Goal: Task Accomplishment & Management: Use online tool/utility

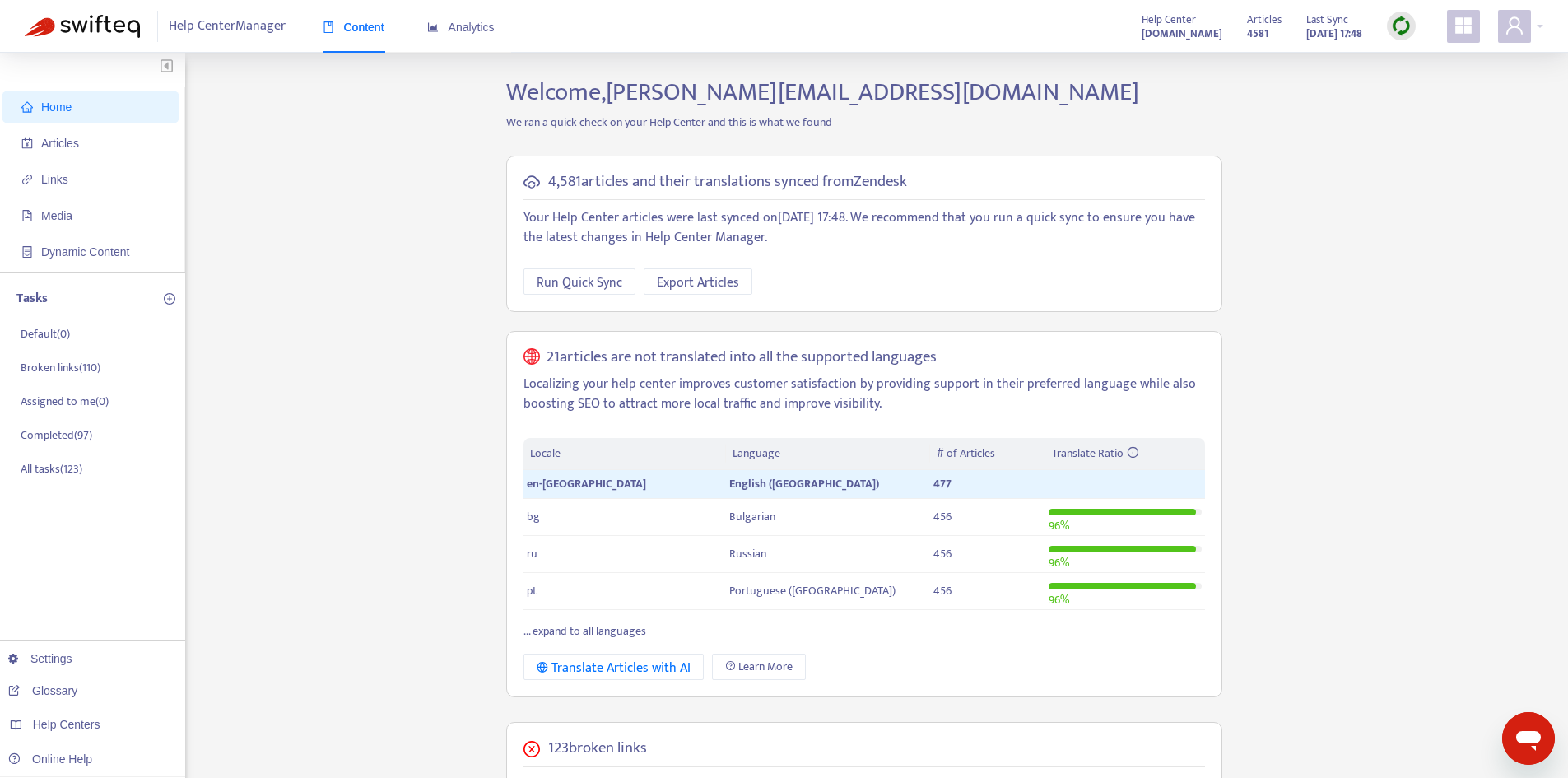
click at [79, 108] on span "Home" at bounding box center [93, 107] width 144 height 33
click at [52, 168] on span "Links" at bounding box center [93, 179] width 144 height 33
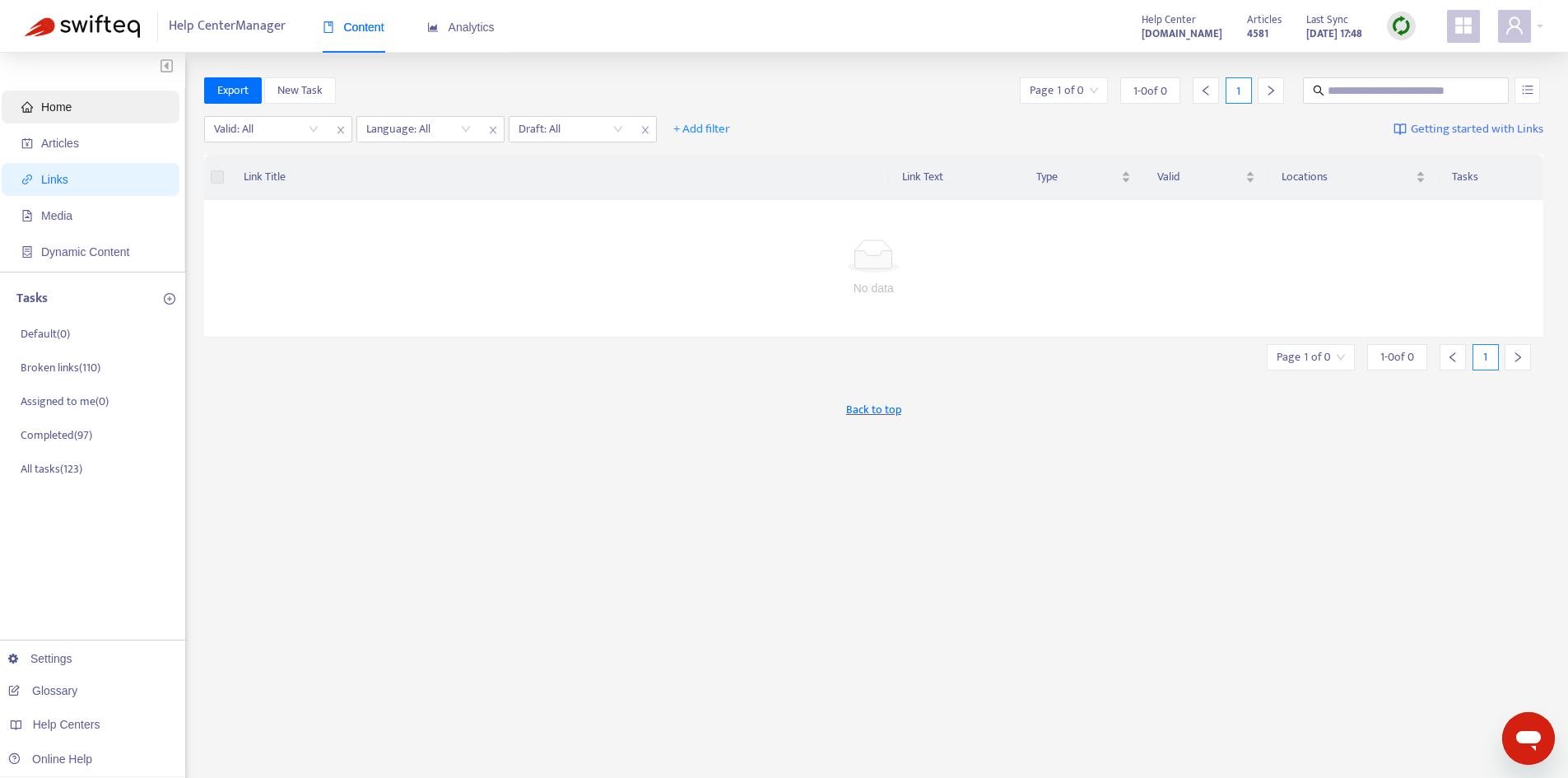
click at [72, 111] on span "Home" at bounding box center [56, 107] width 31 height 13
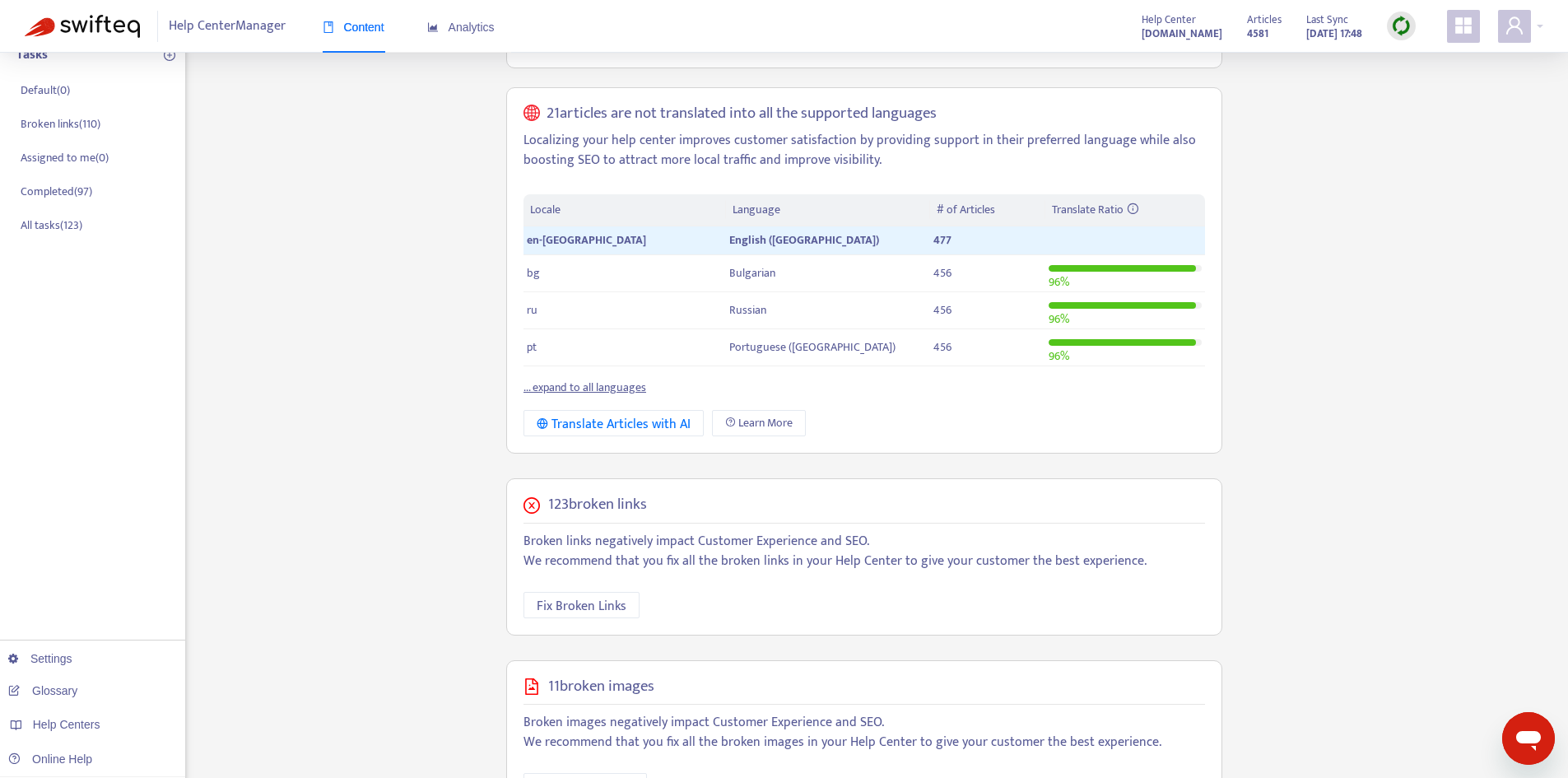
scroll to position [330, 0]
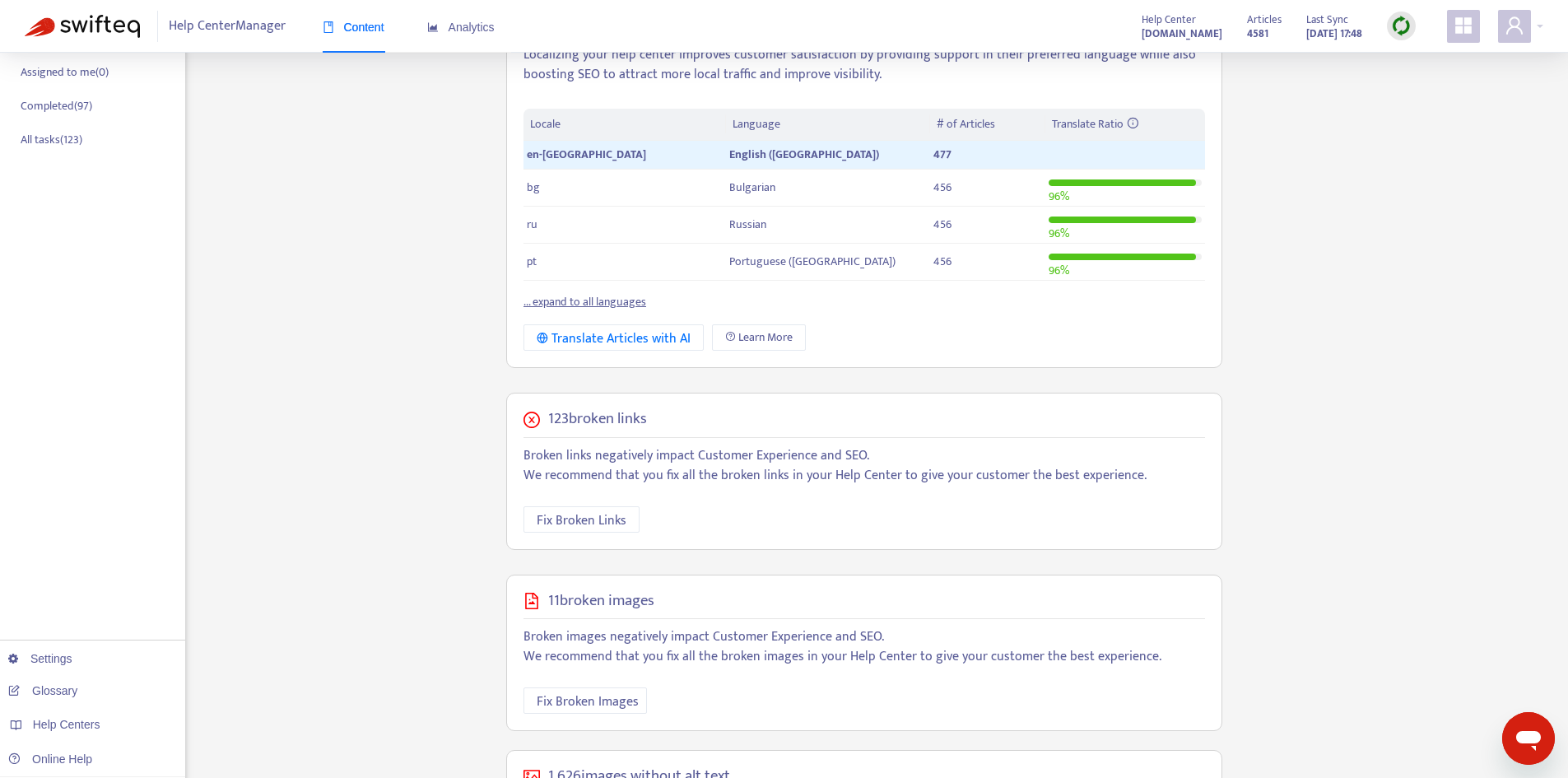
drag, startPoint x: 547, startPoint y: 420, endPoint x: 670, endPoint y: 414, distance: 123.1
click at [670, 414] on div "123 broken links" at bounding box center [864, 419] width 681 height 19
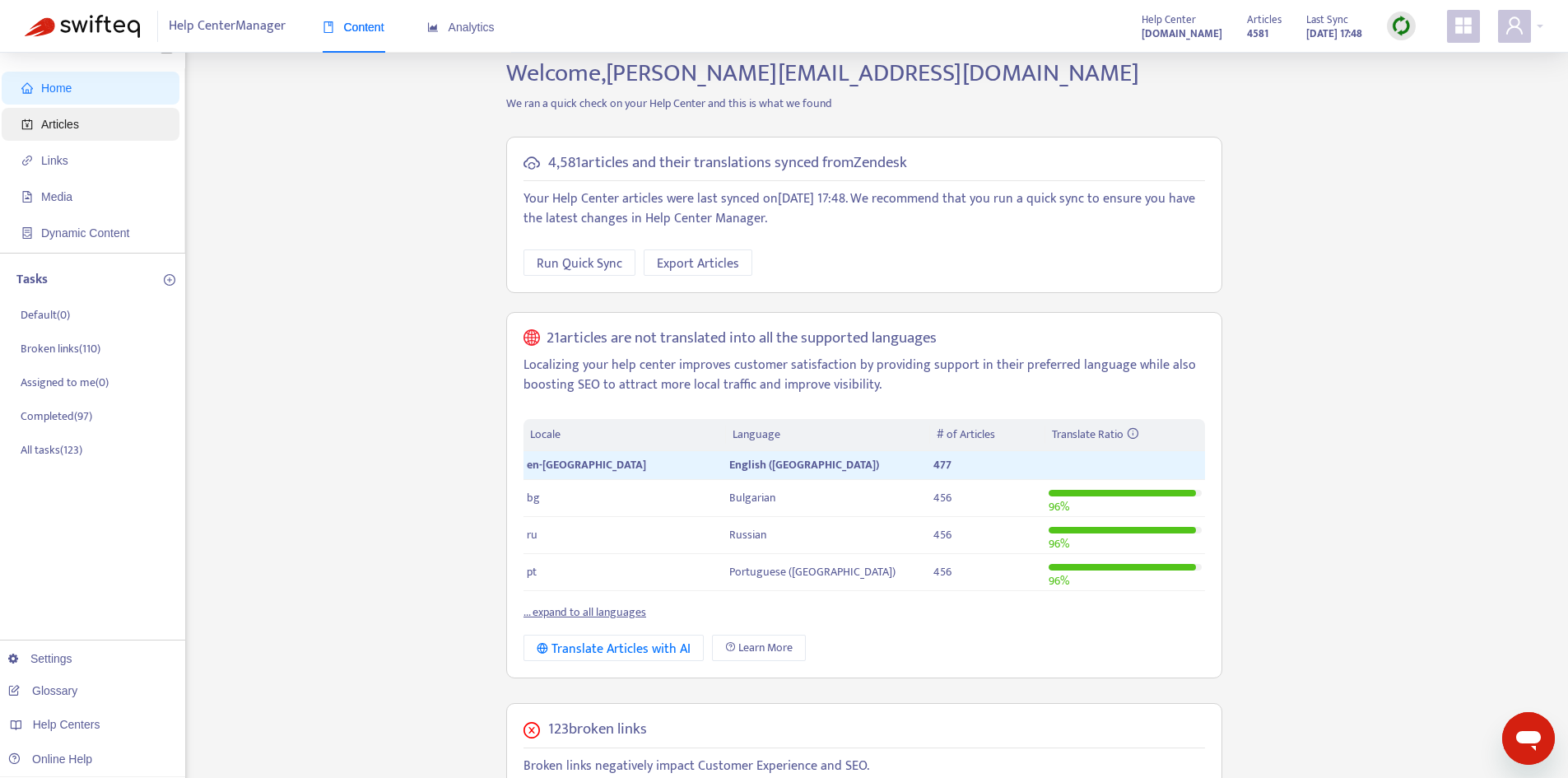
scroll to position [0, 0]
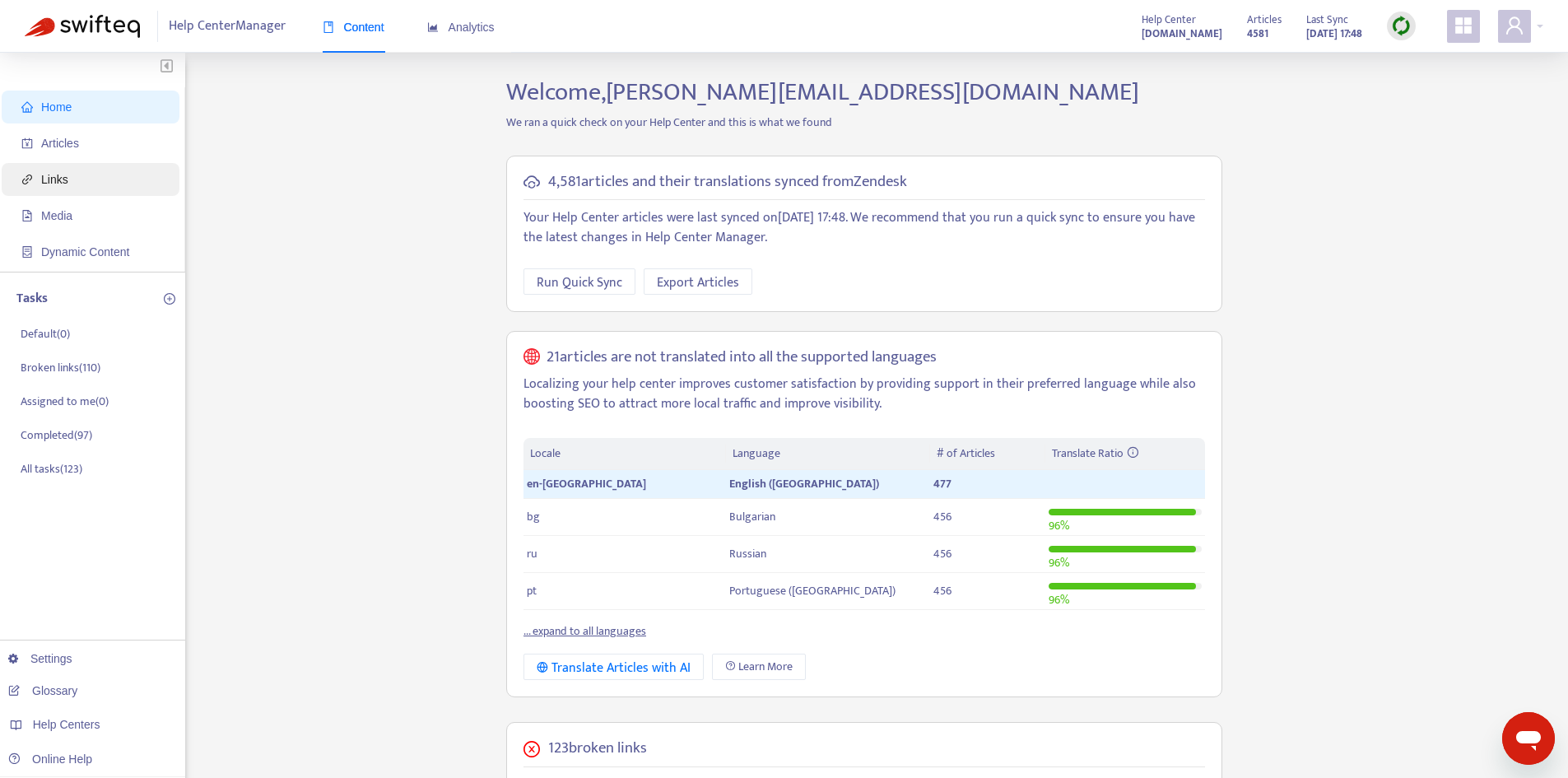
click at [63, 178] on span "Links" at bounding box center [54, 179] width 27 height 13
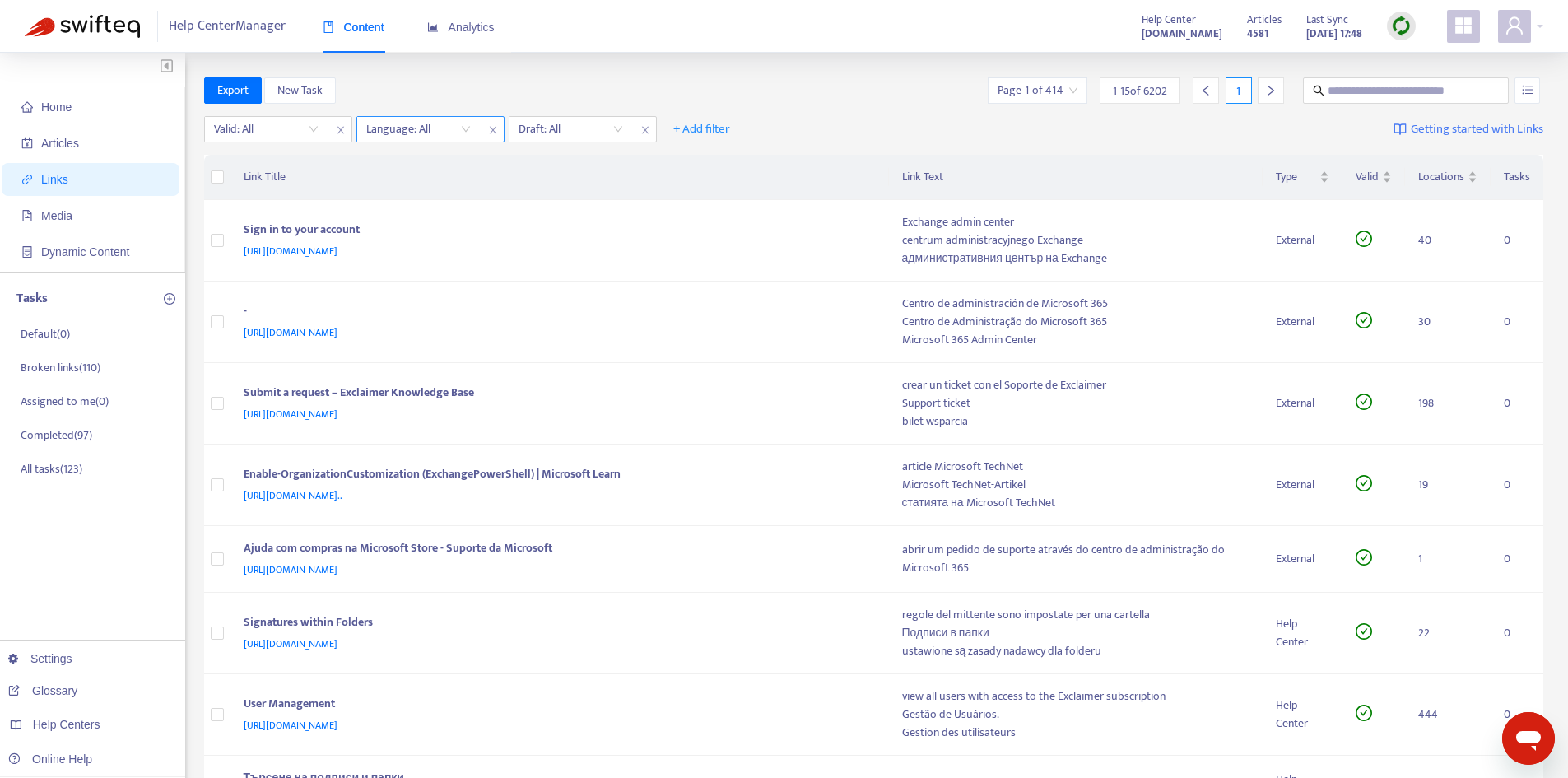
click at [429, 126] on div at bounding box center [410, 130] width 100 height 20
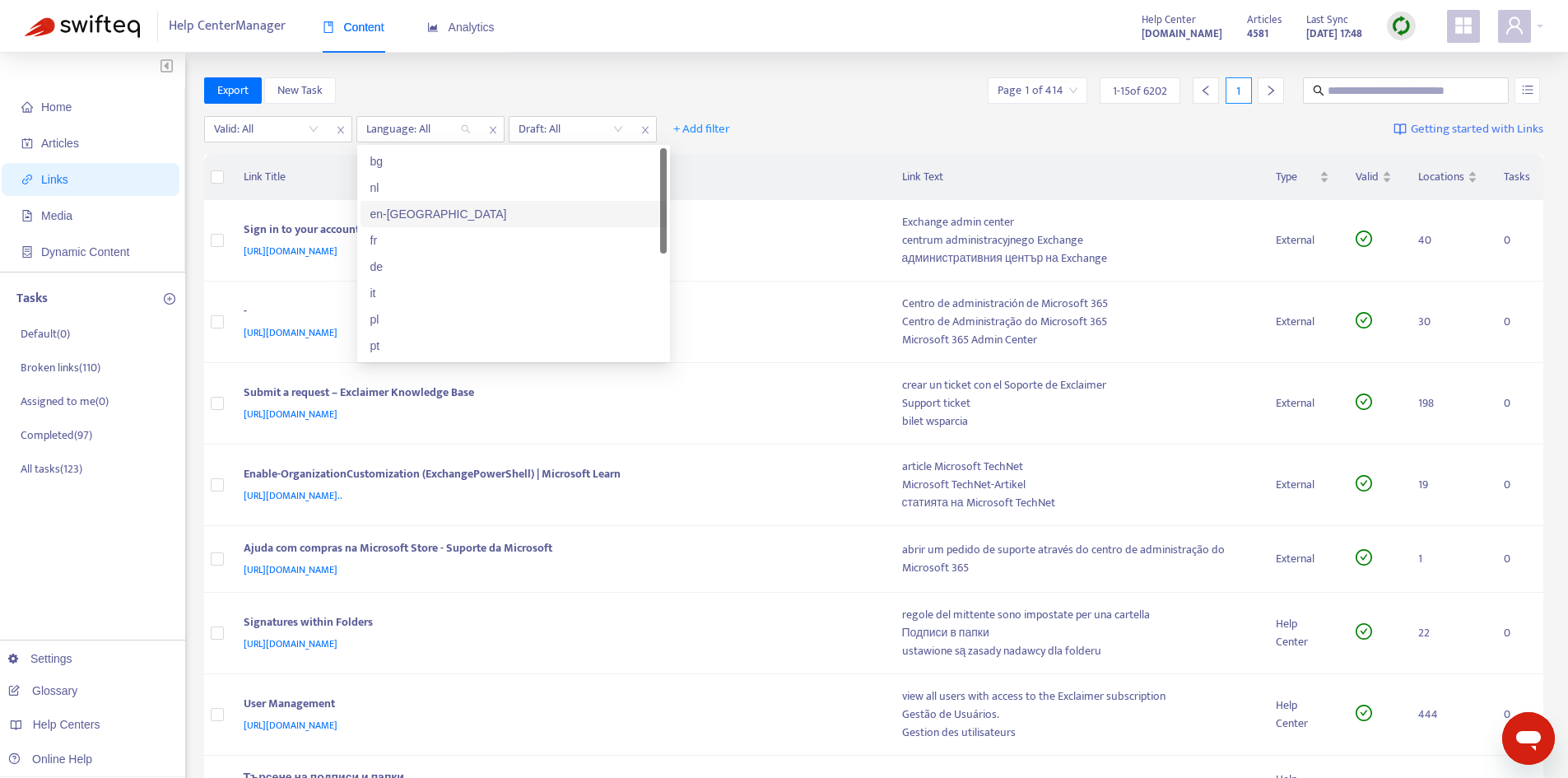
click at [388, 203] on div "en-[GEOGRAPHIC_DATA]" at bounding box center [514, 214] width 306 height 26
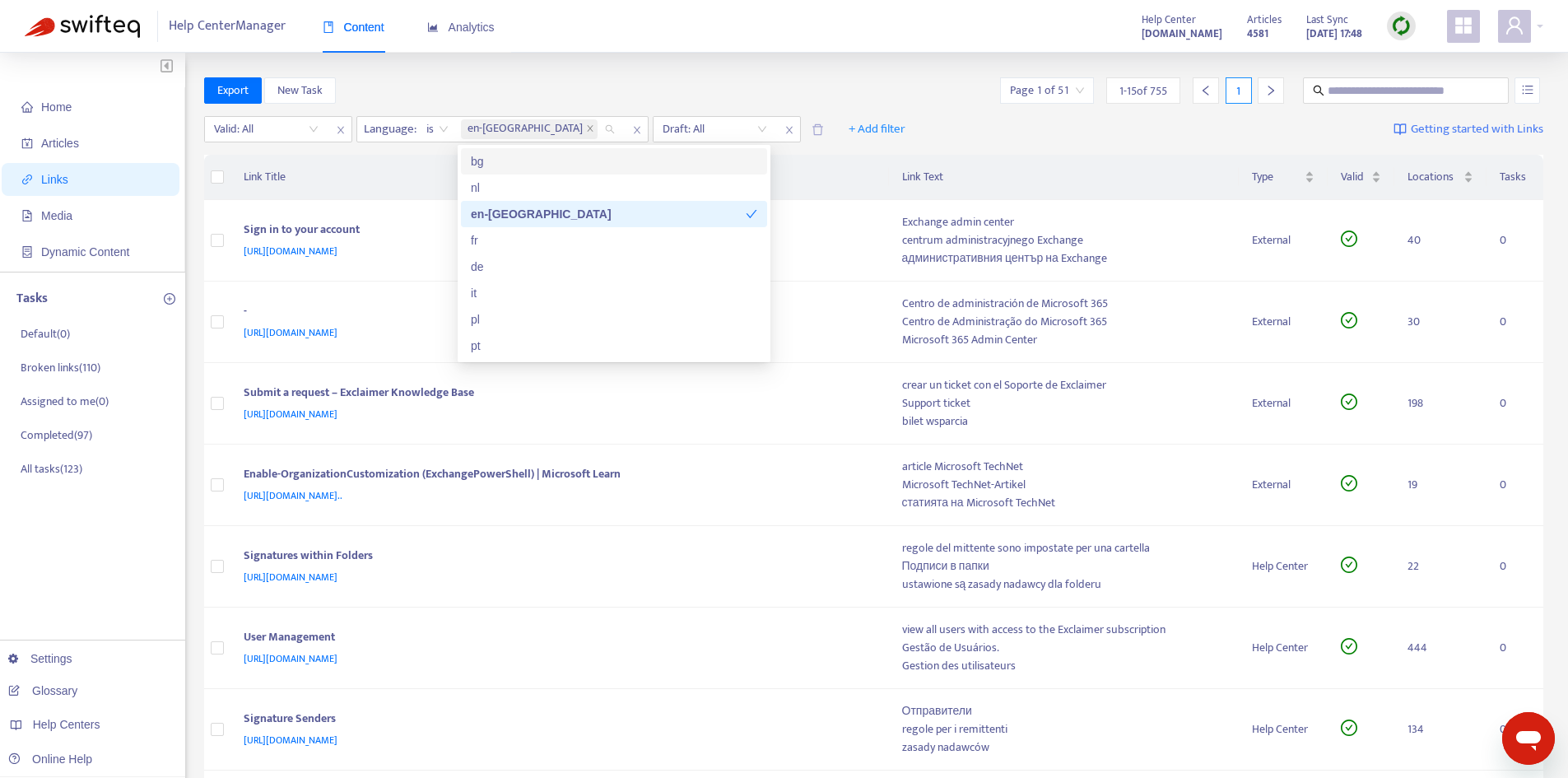
click at [637, 74] on div "Home Articles Links Media Dynamic Content Tasks Default ( 0 ) Broken links ( 11…" at bounding box center [784, 784] width 1568 height 1462
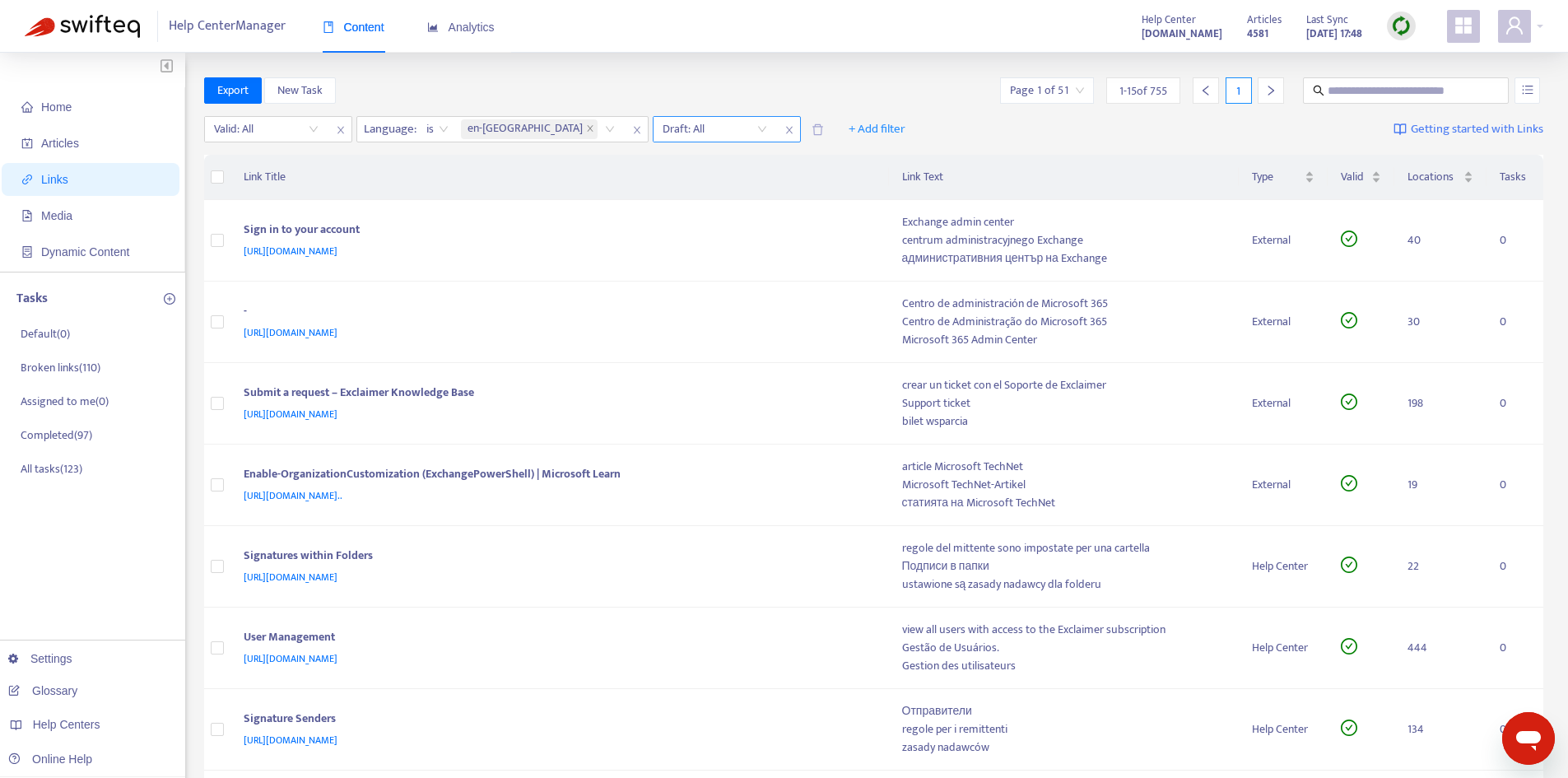
click at [666, 128] on input "search" at bounding box center [714, 130] width 105 height 25
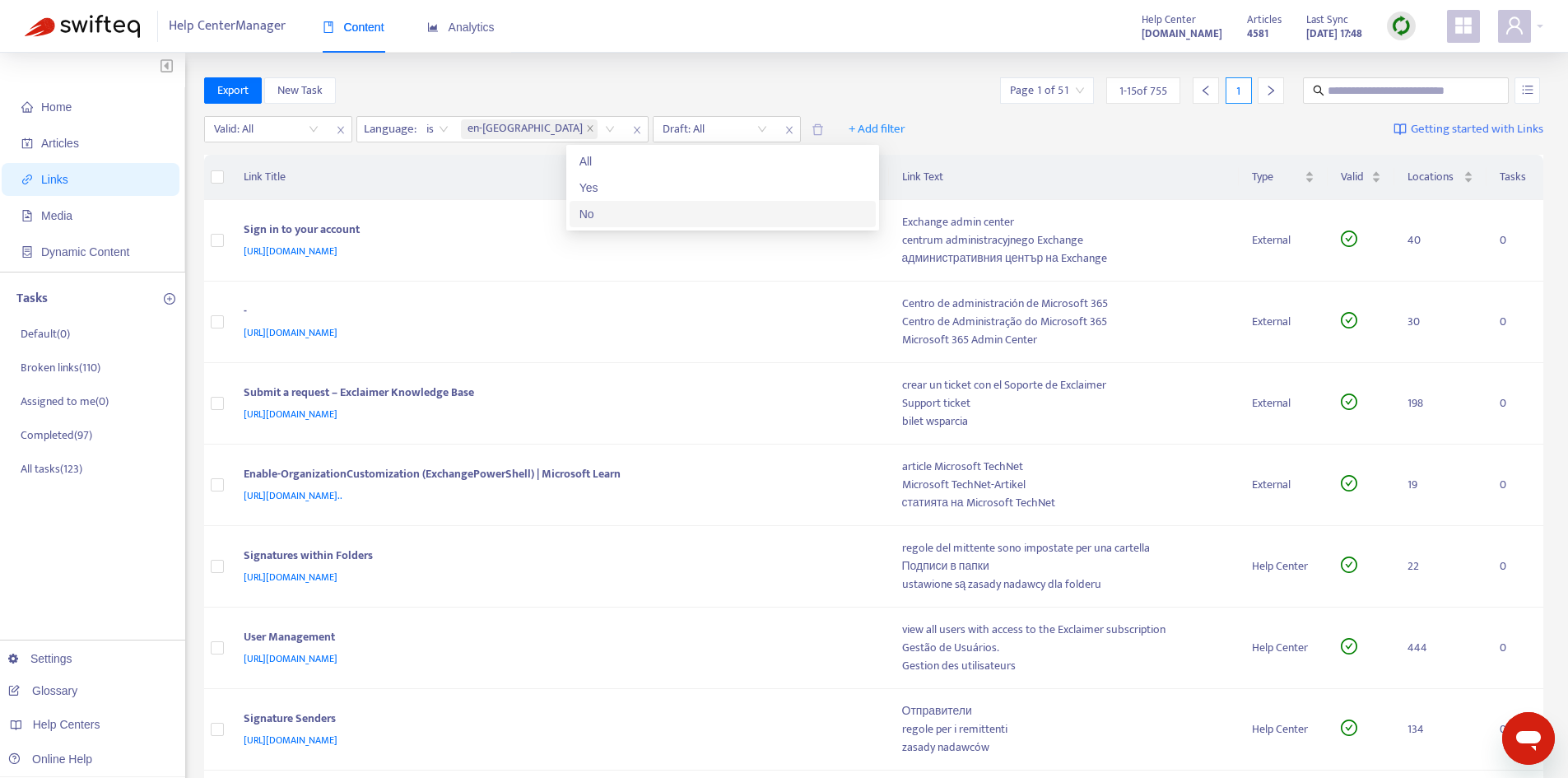
click at [610, 212] on div "No" at bounding box center [722, 214] width 287 height 18
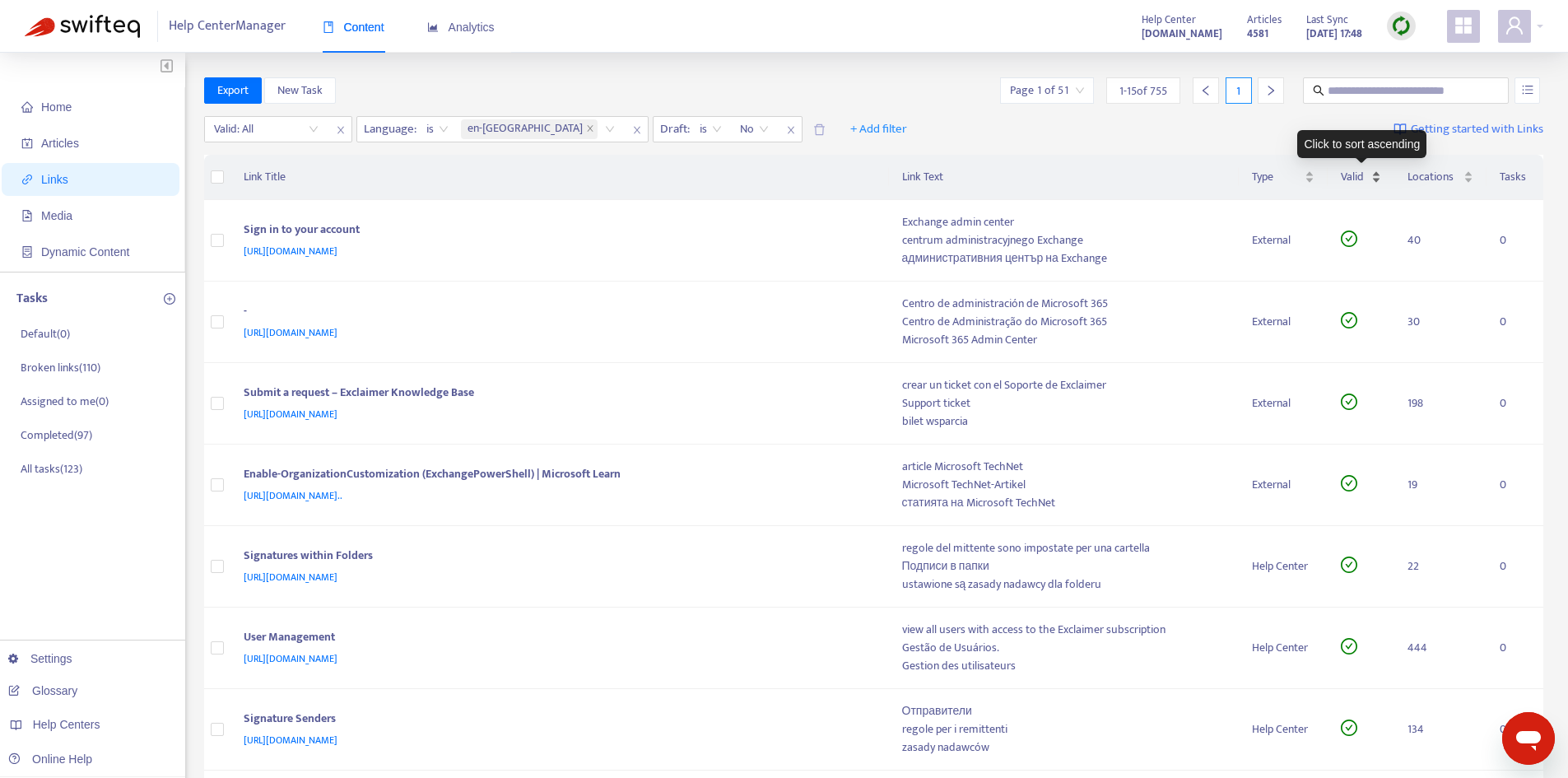
click at [1363, 173] on span "Valid" at bounding box center [1355, 177] width 28 height 18
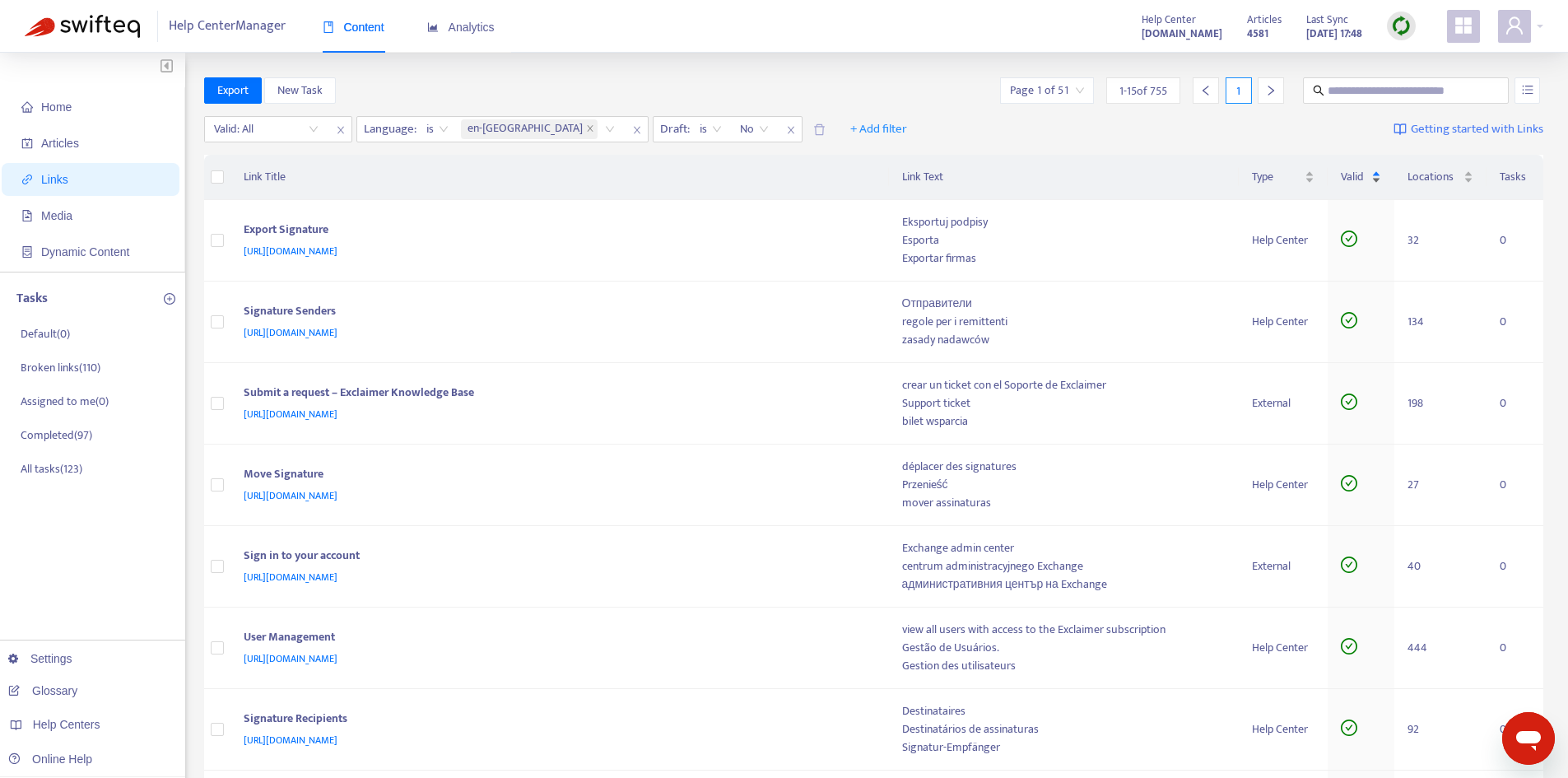
click at [1376, 177] on div "Valid" at bounding box center [1362, 177] width 41 height 18
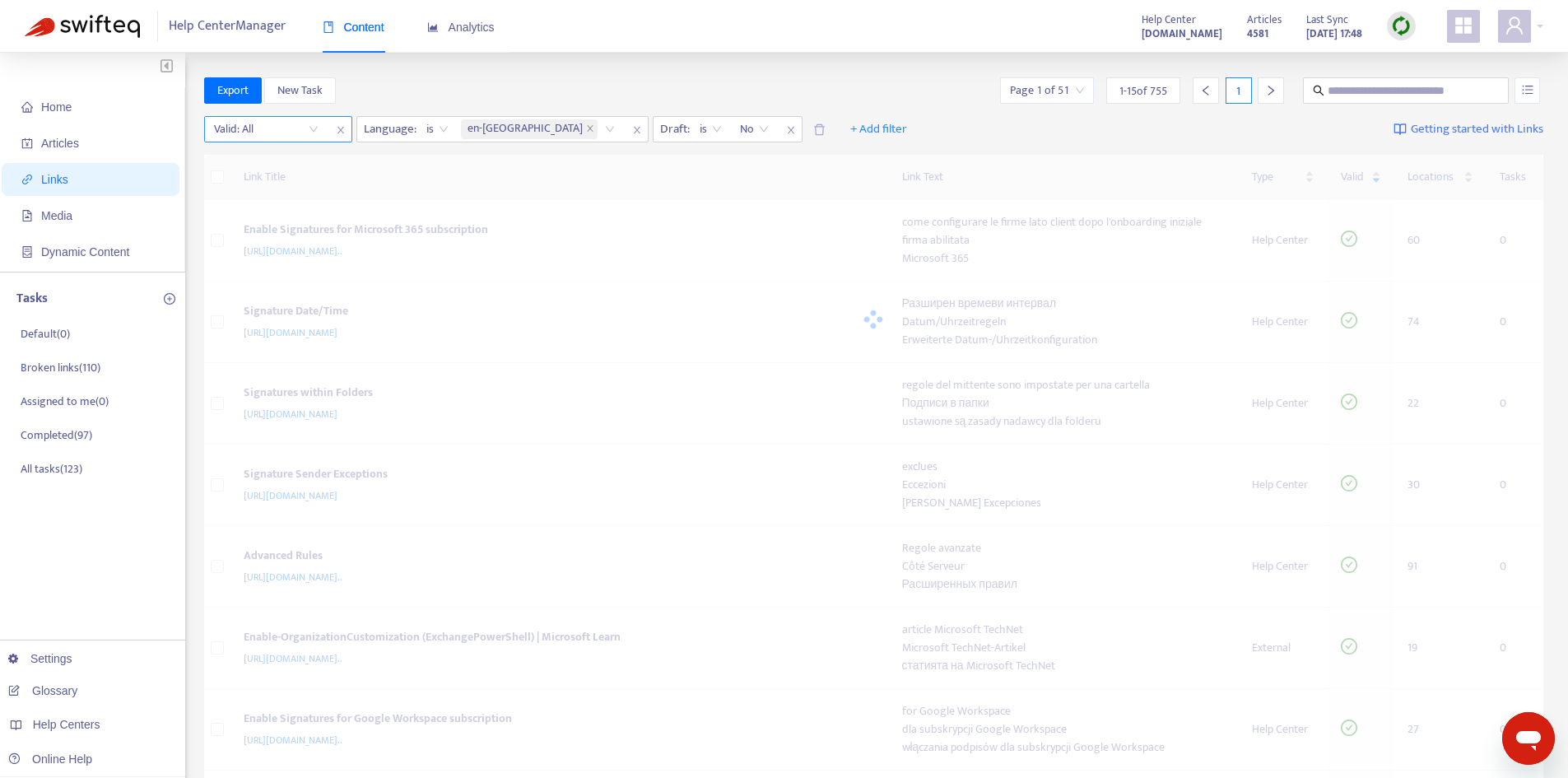
click at [299, 130] on input "search" at bounding box center [266, 130] width 105 height 25
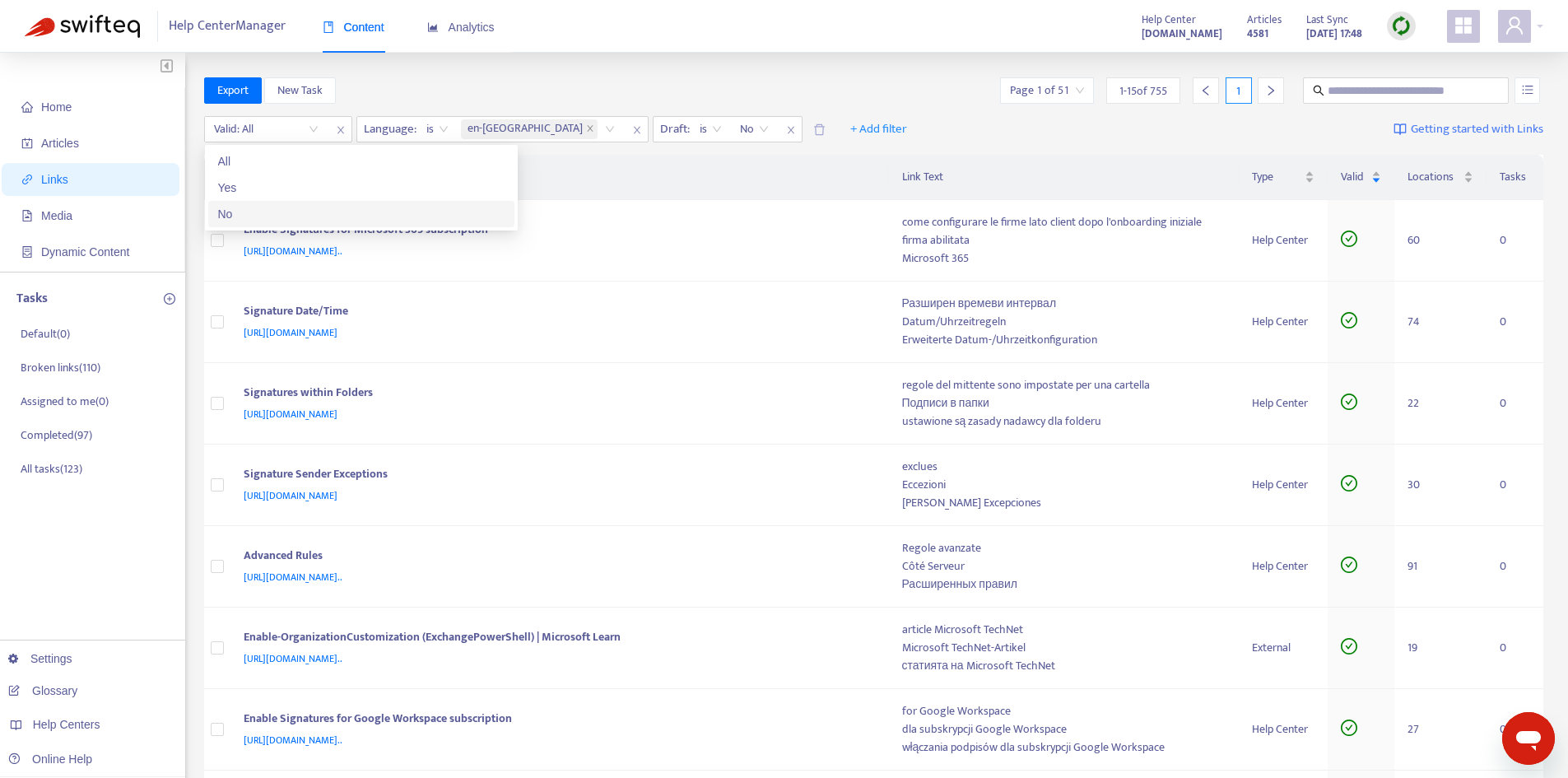
click at [268, 210] on div "No" at bounding box center [361, 214] width 287 height 18
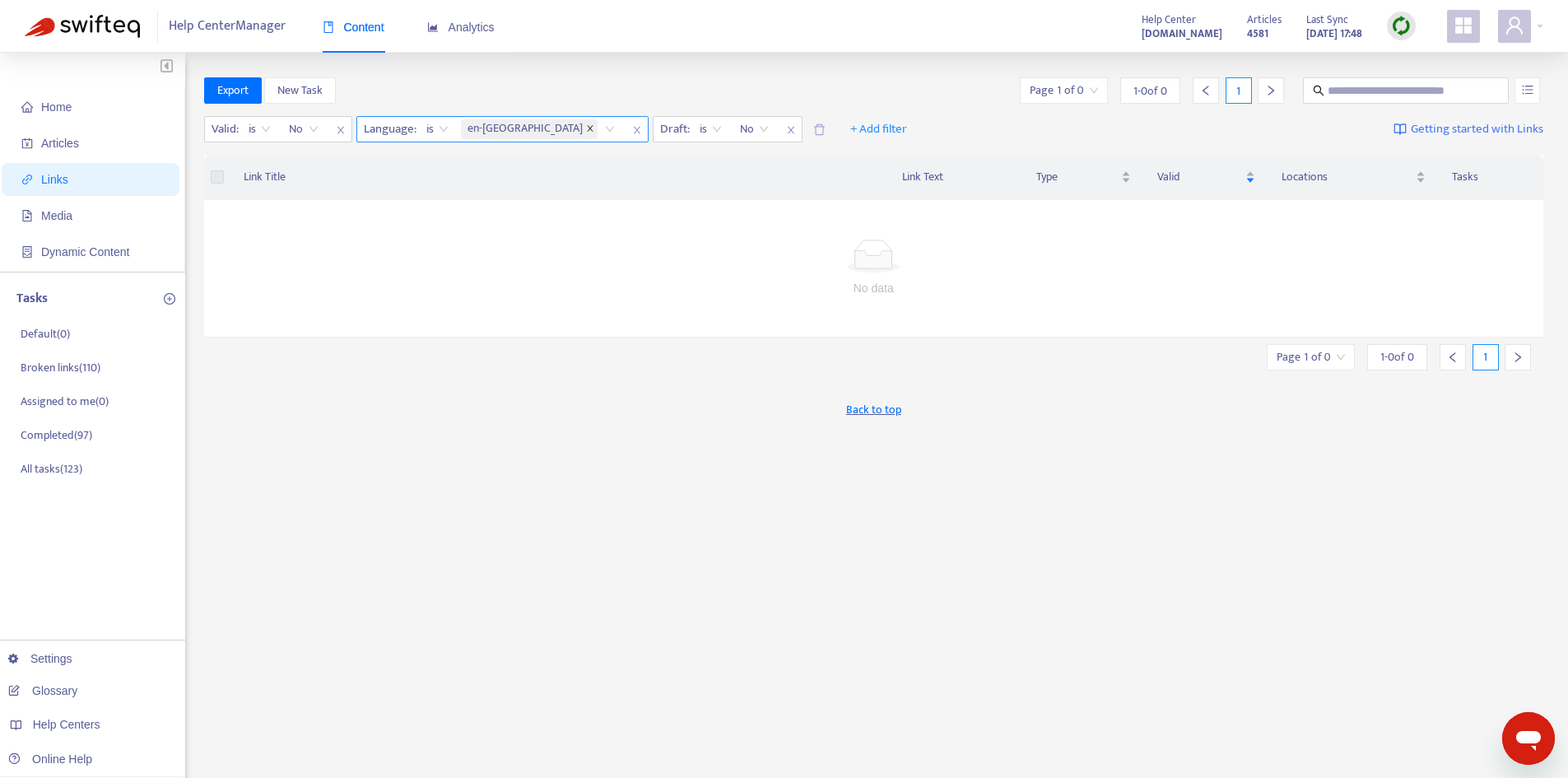
click at [586, 131] on icon "close" at bounding box center [590, 129] width 8 height 8
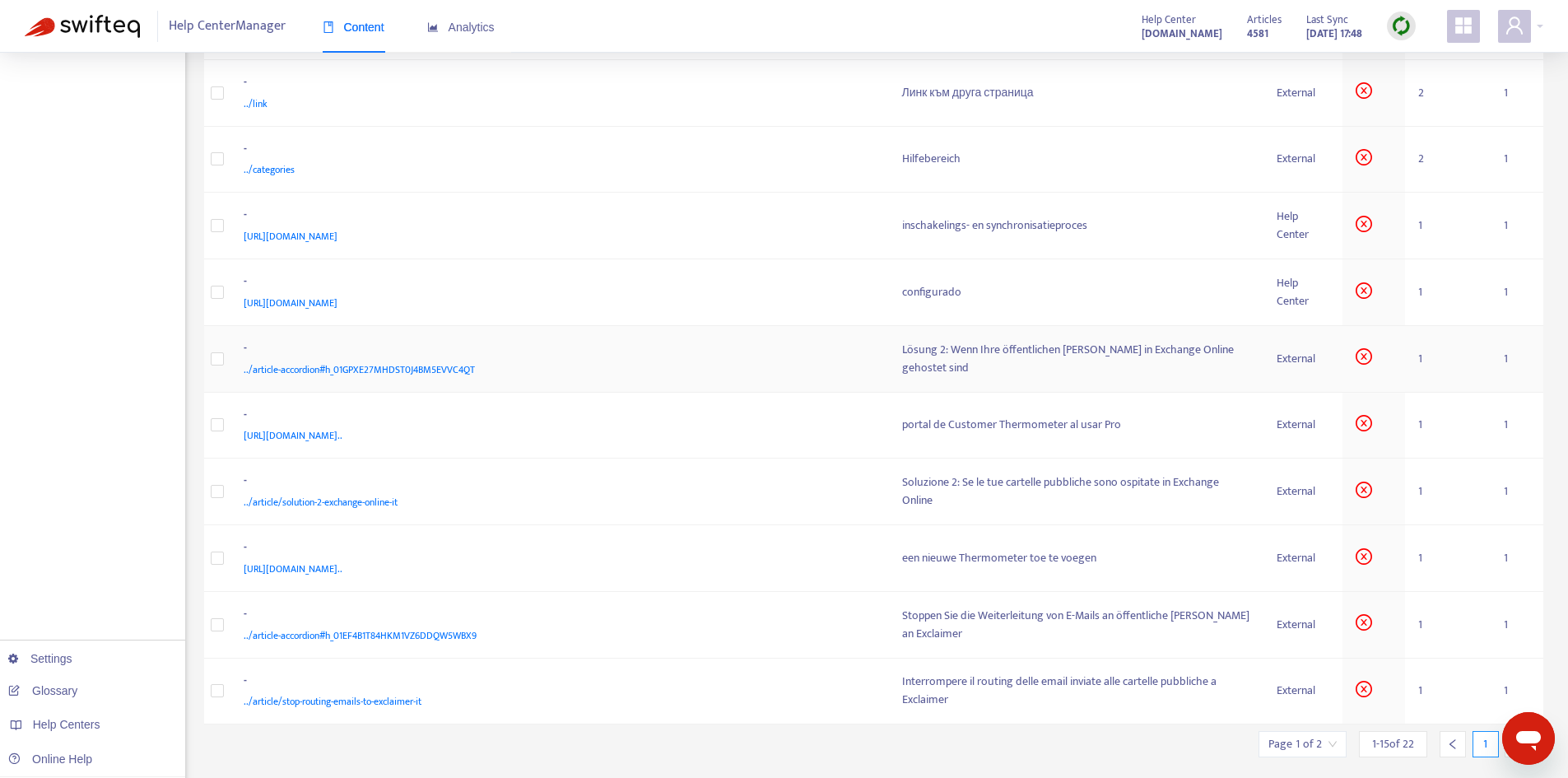
scroll to position [511, 0]
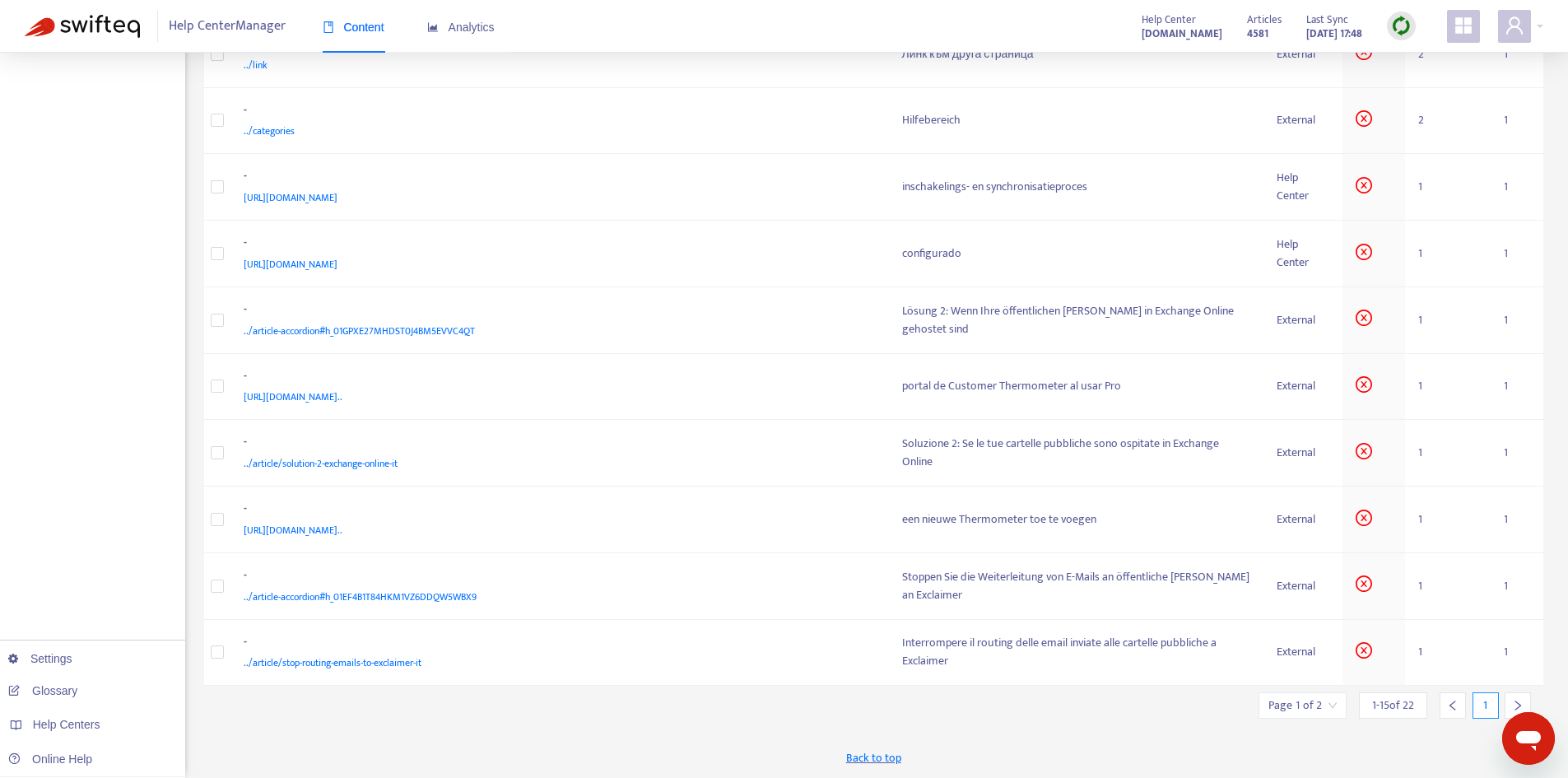
click at [1332, 704] on input "search" at bounding box center [1302, 705] width 69 height 25
click at [1285, 660] on span "15" at bounding box center [1262, 660] width 104 height 25
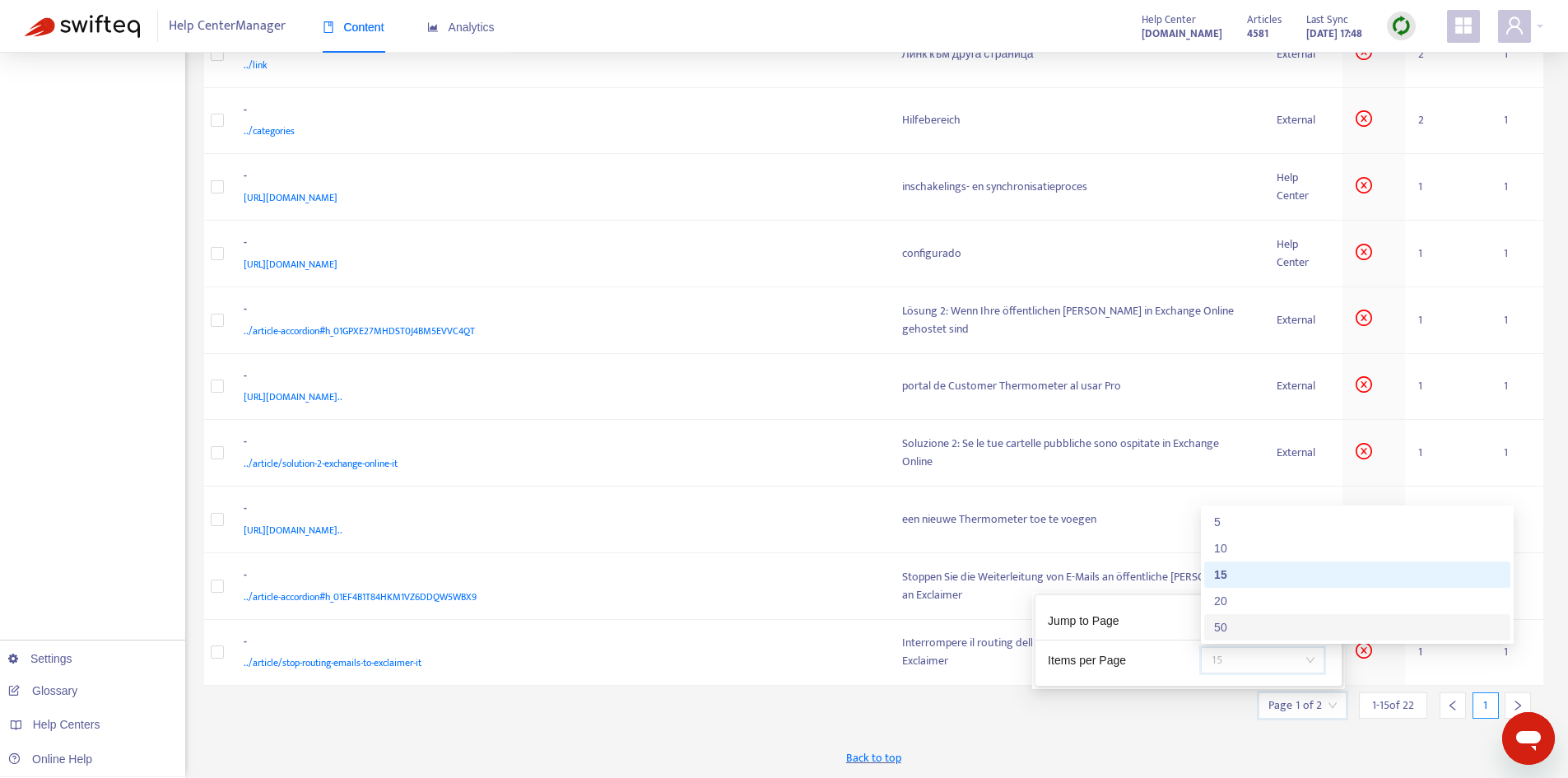
click at [1255, 622] on div "50" at bounding box center [1357, 628] width 287 height 18
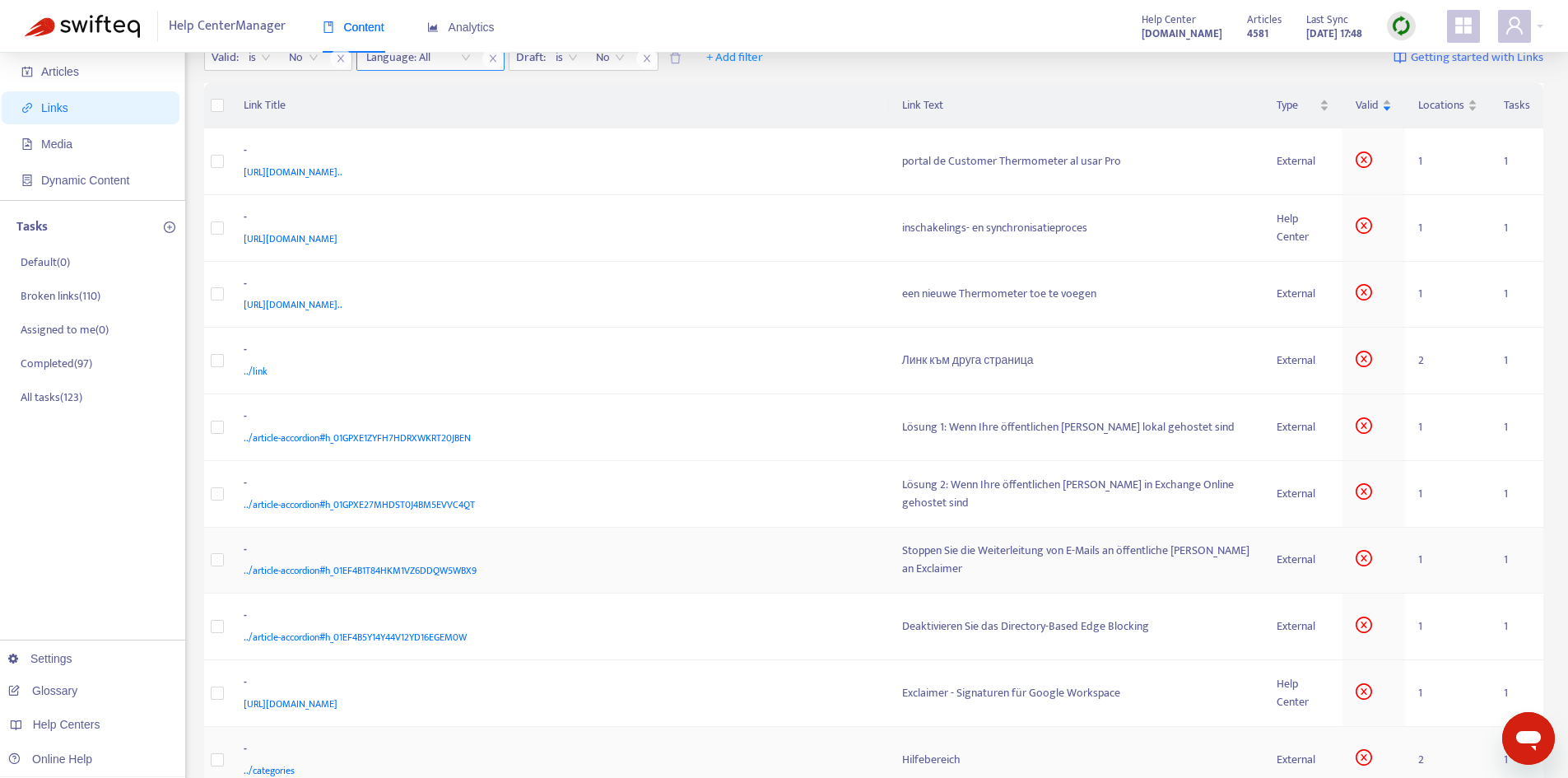
scroll to position [0, 0]
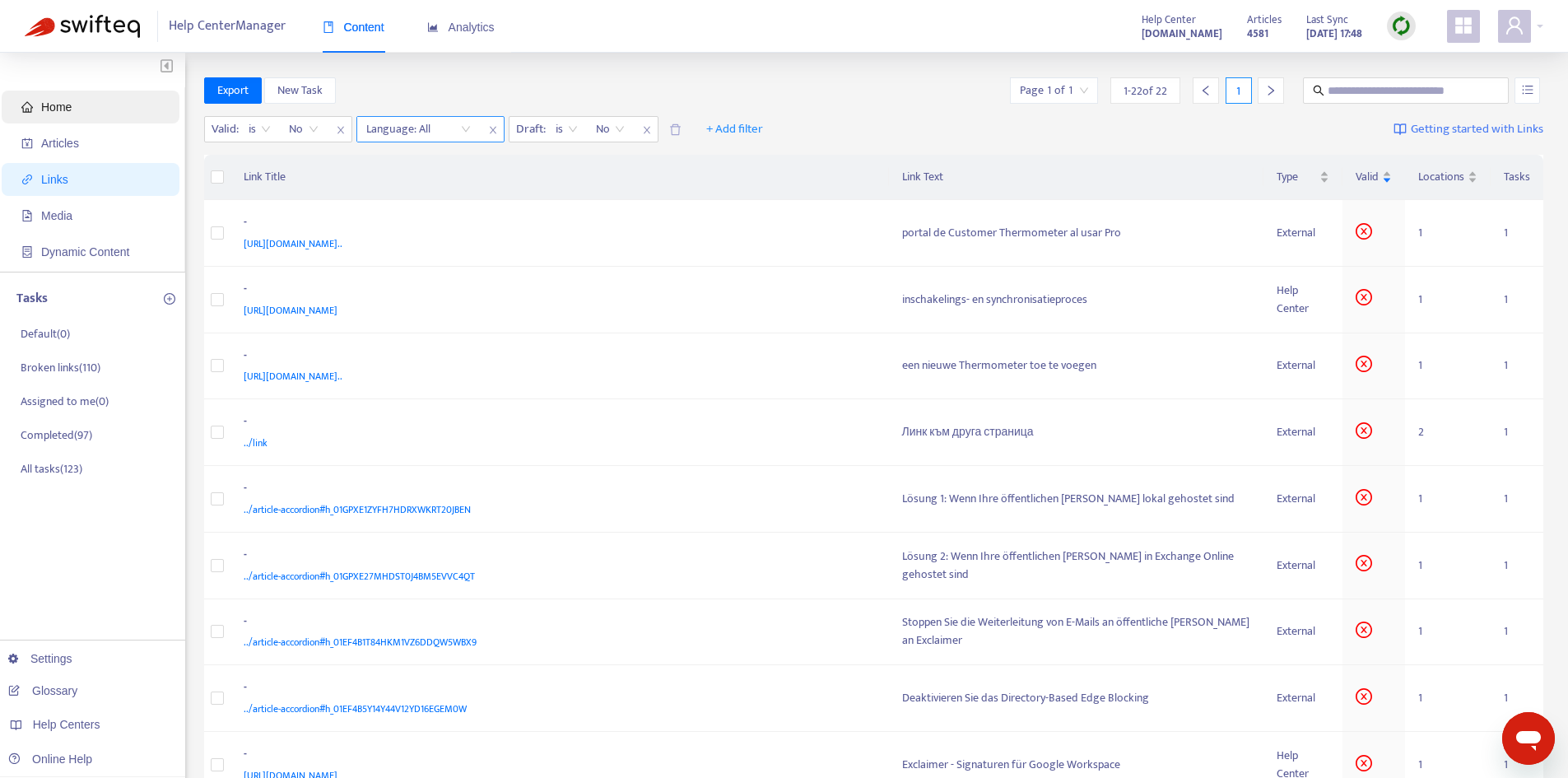
click at [64, 101] on span "Home" at bounding box center [56, 107] width 31 height 13
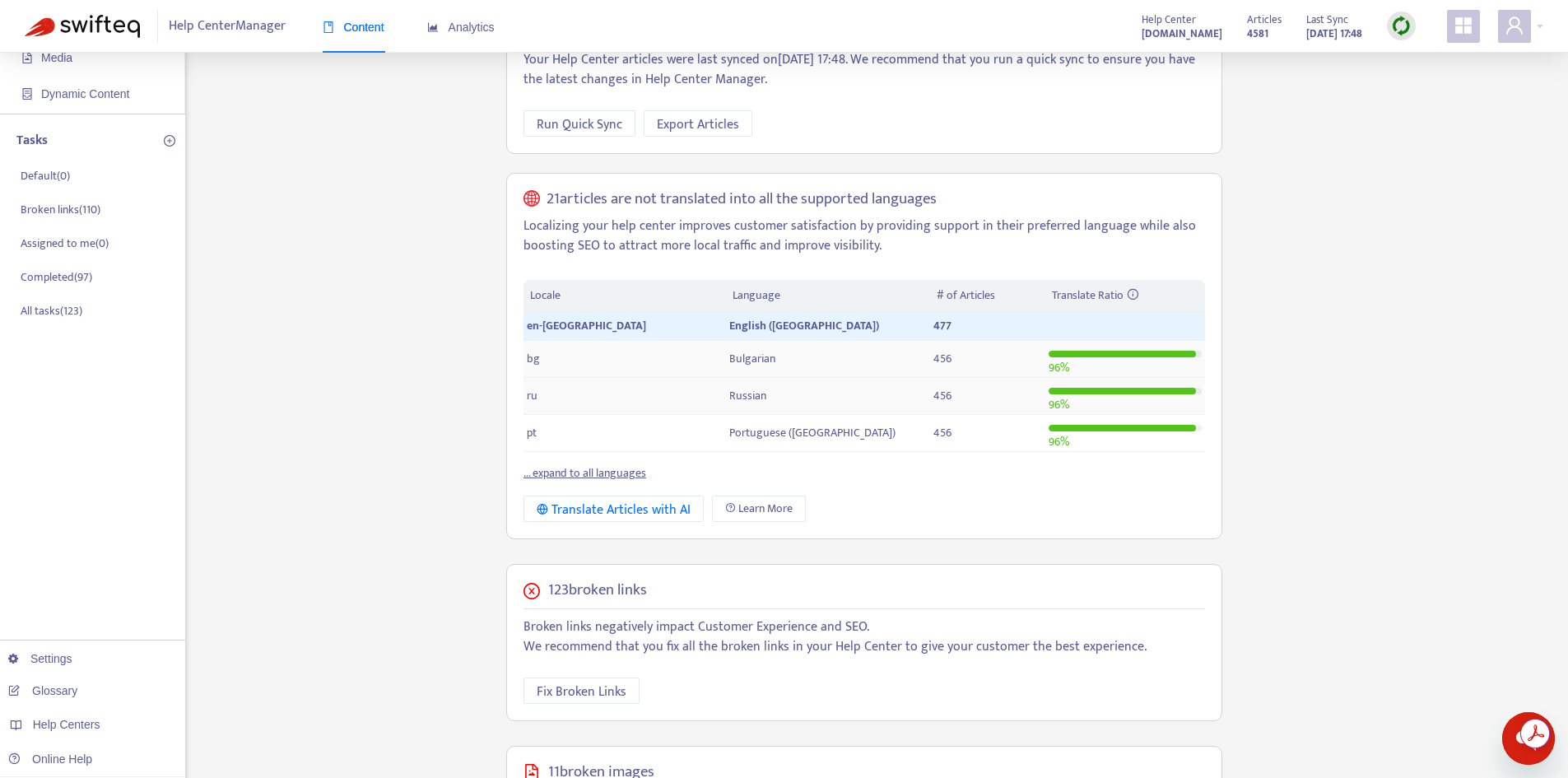
scroll to position [247, 0]
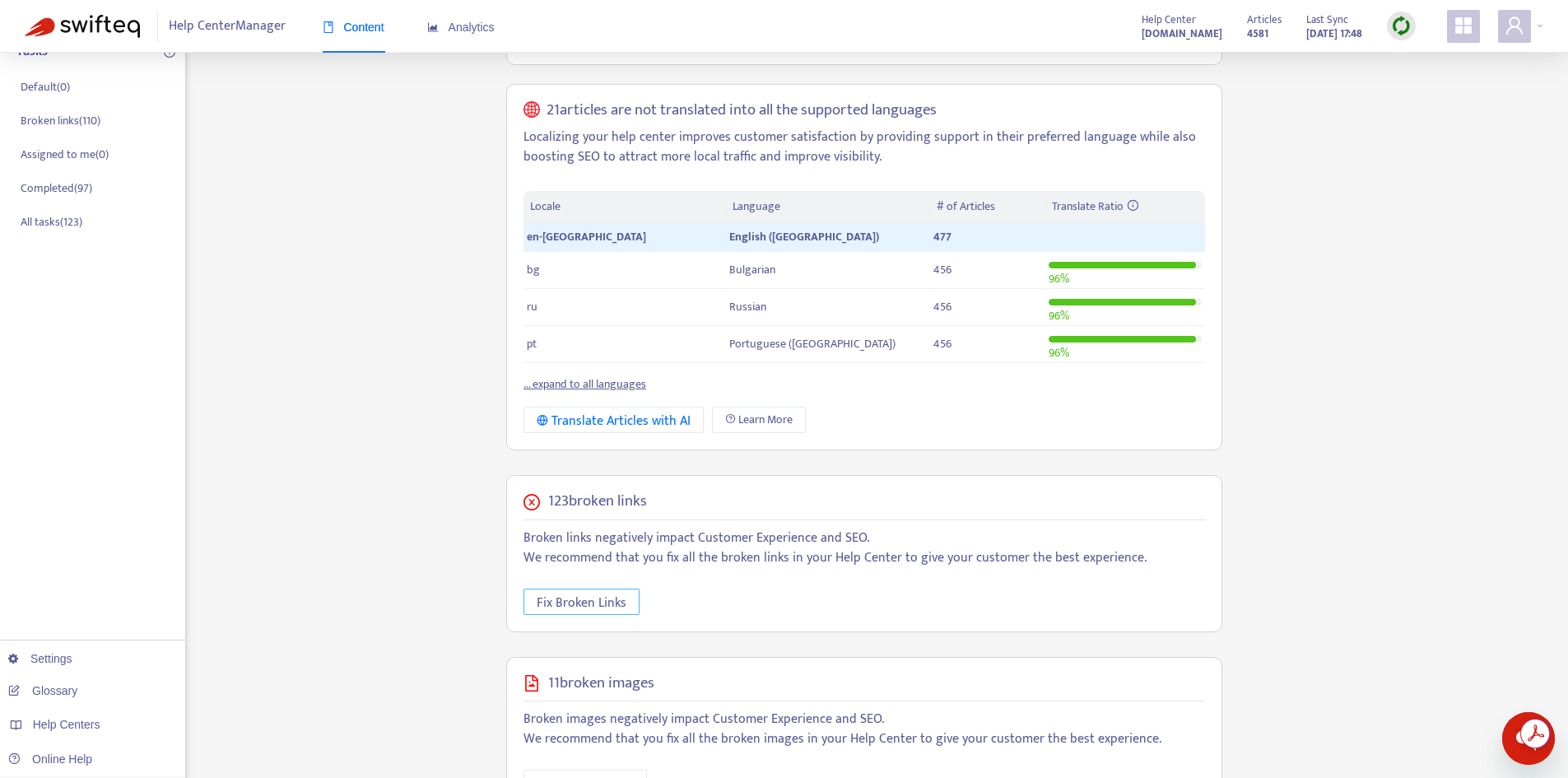
click at [594, 602] on span "Fix Broken Links" at bounding box center [581, 603] width 90 height 21
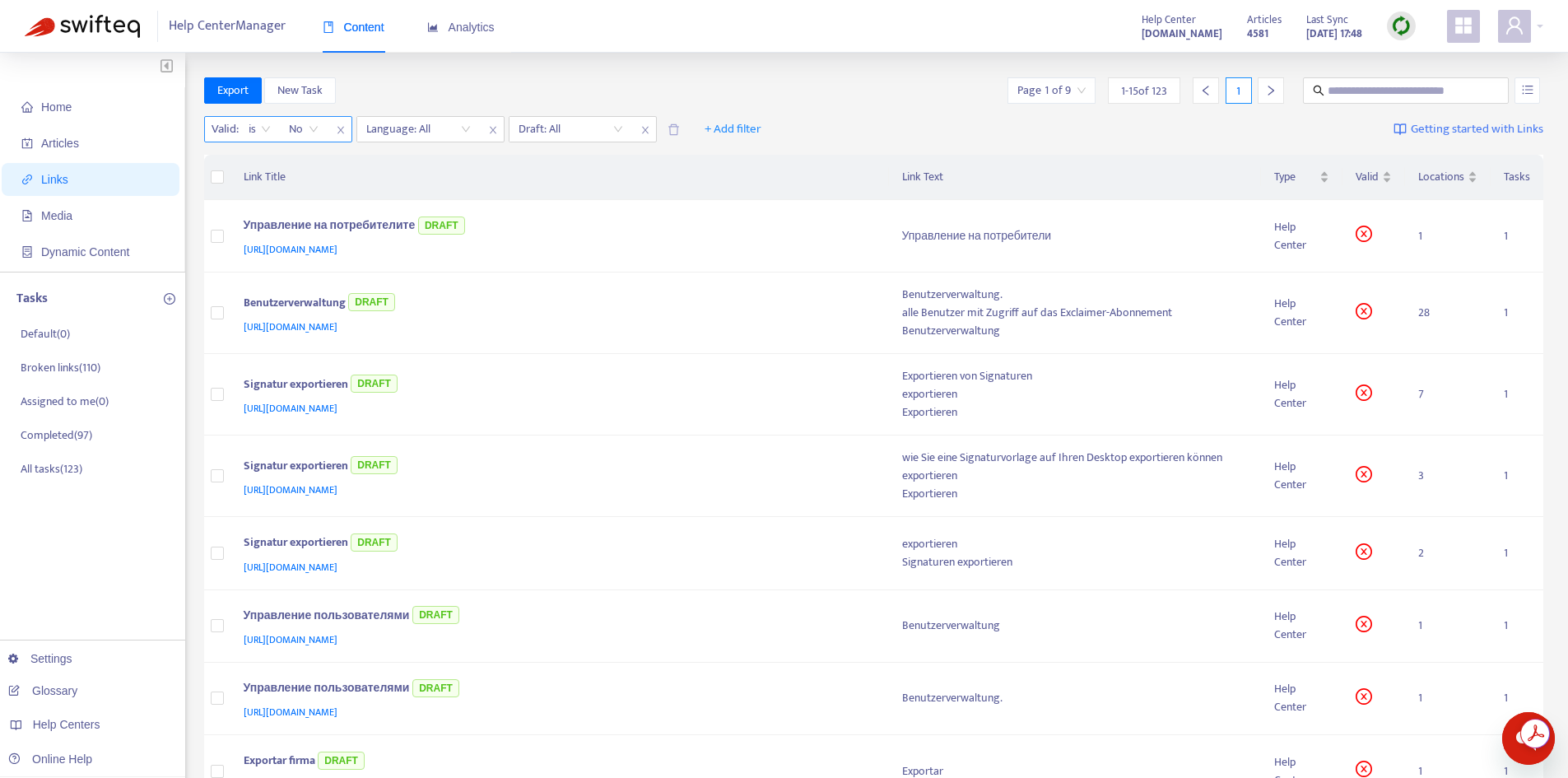
click at [338, 128] on icon "close" at bounding box center [341, 130] width 10 height 10
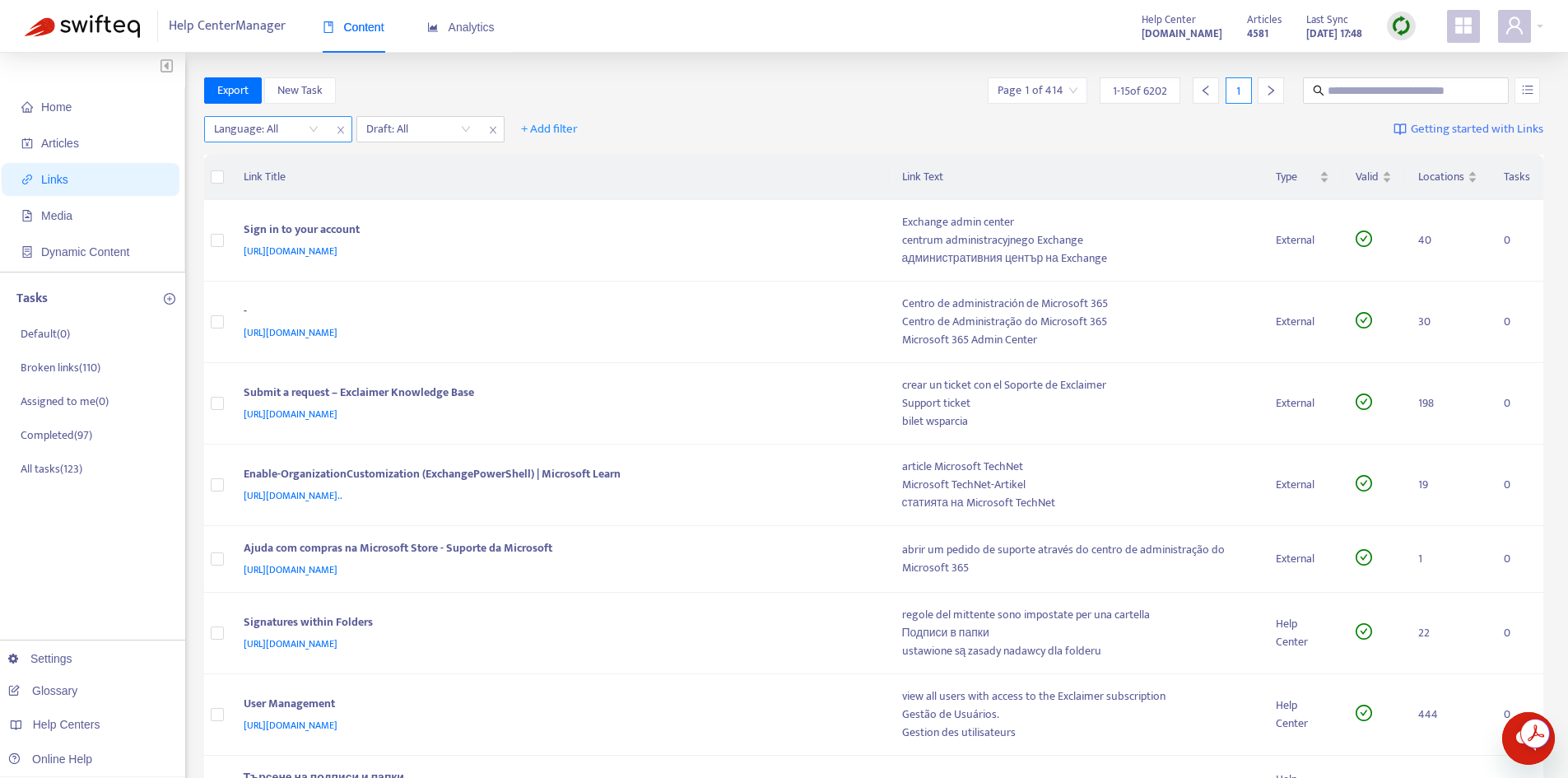
click at [343, 133] on icon "close" at bounding box center [340, 130] width 7 height 7
click at [346, 134] on span "close" at bounding box center [341, 130] width 21 height 20
click at [73, 107] on span "Home" at bounding box center [93, 107] width 144 height 33
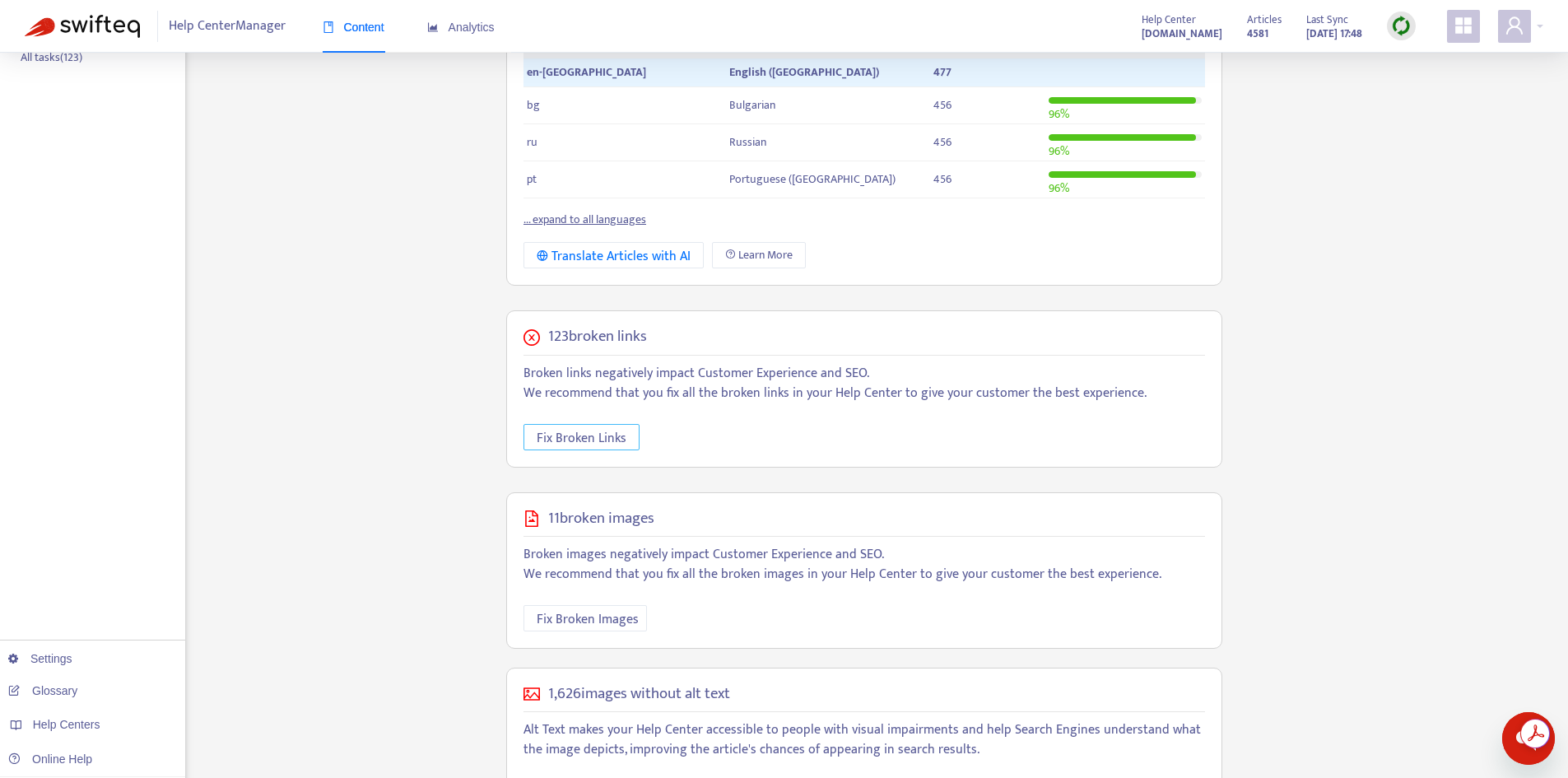
click at [578, 442] on span "Fix Broken Links" at bounding box center [581, 438] width 90 height 21
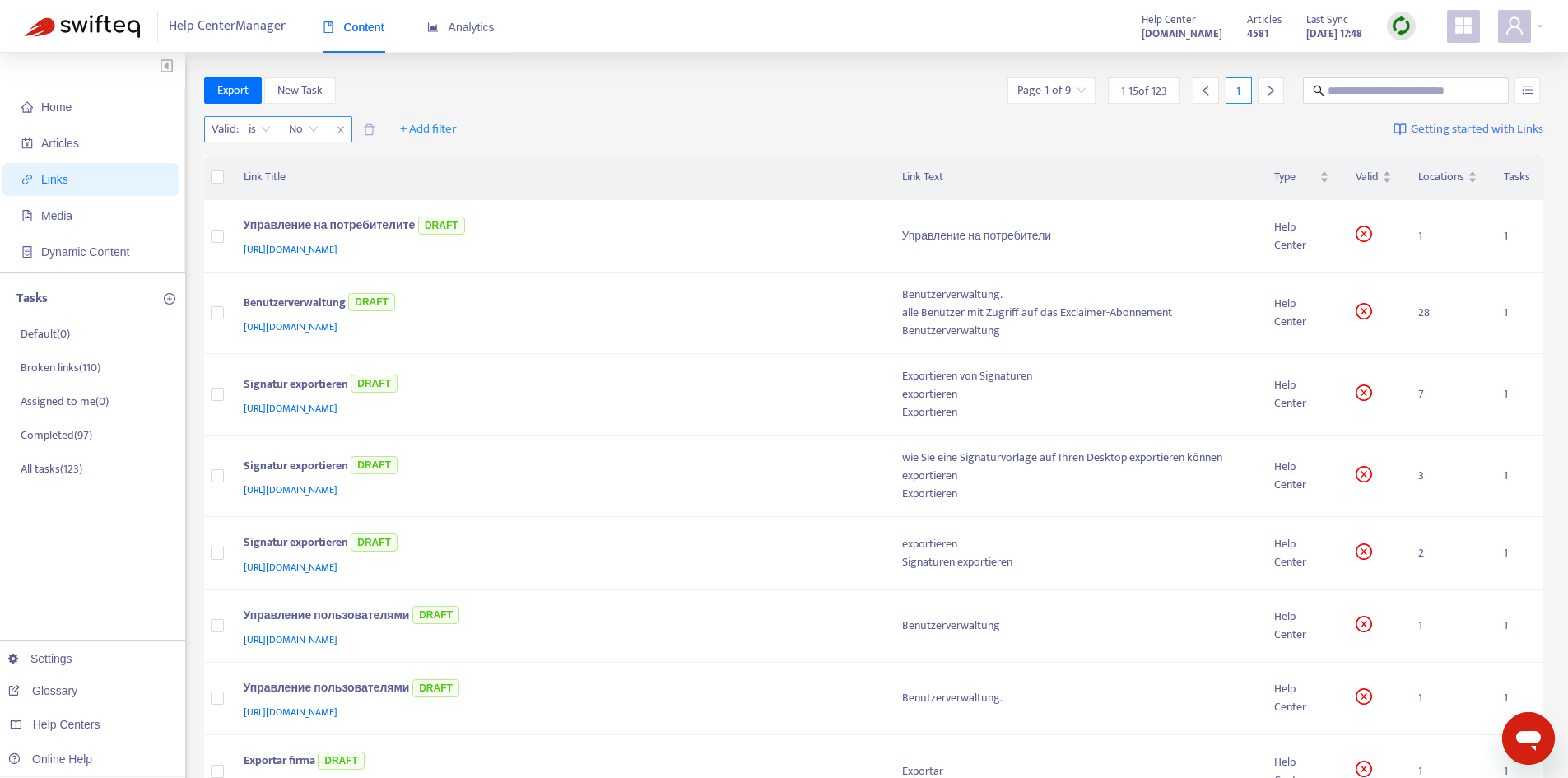
click at [340, 128] on icon "close" at bounding box center [341, 130] width 10 height 10
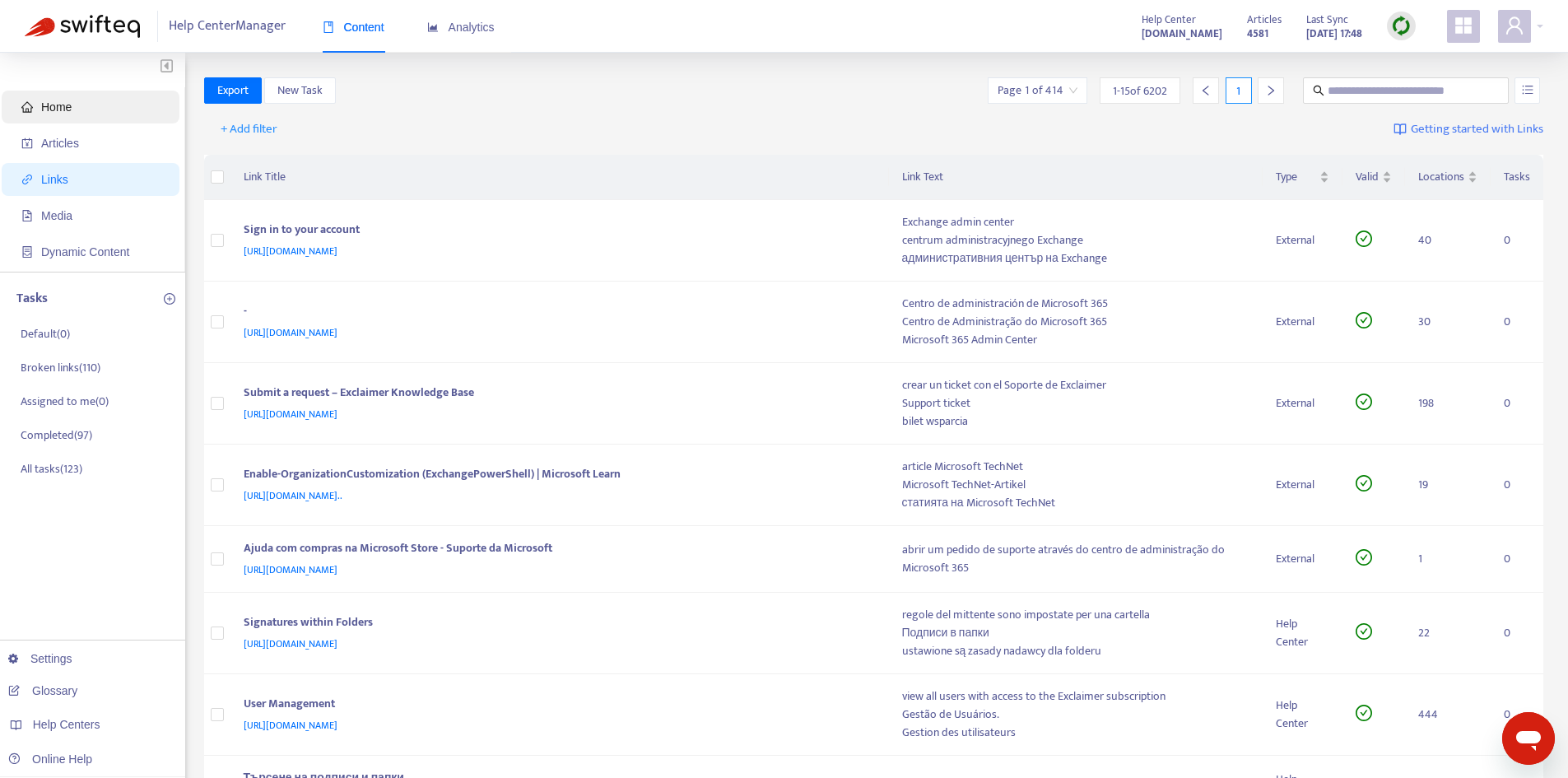
click at [89, 108] on span "Home" at bounding box center [93, 107] width 144 height 33
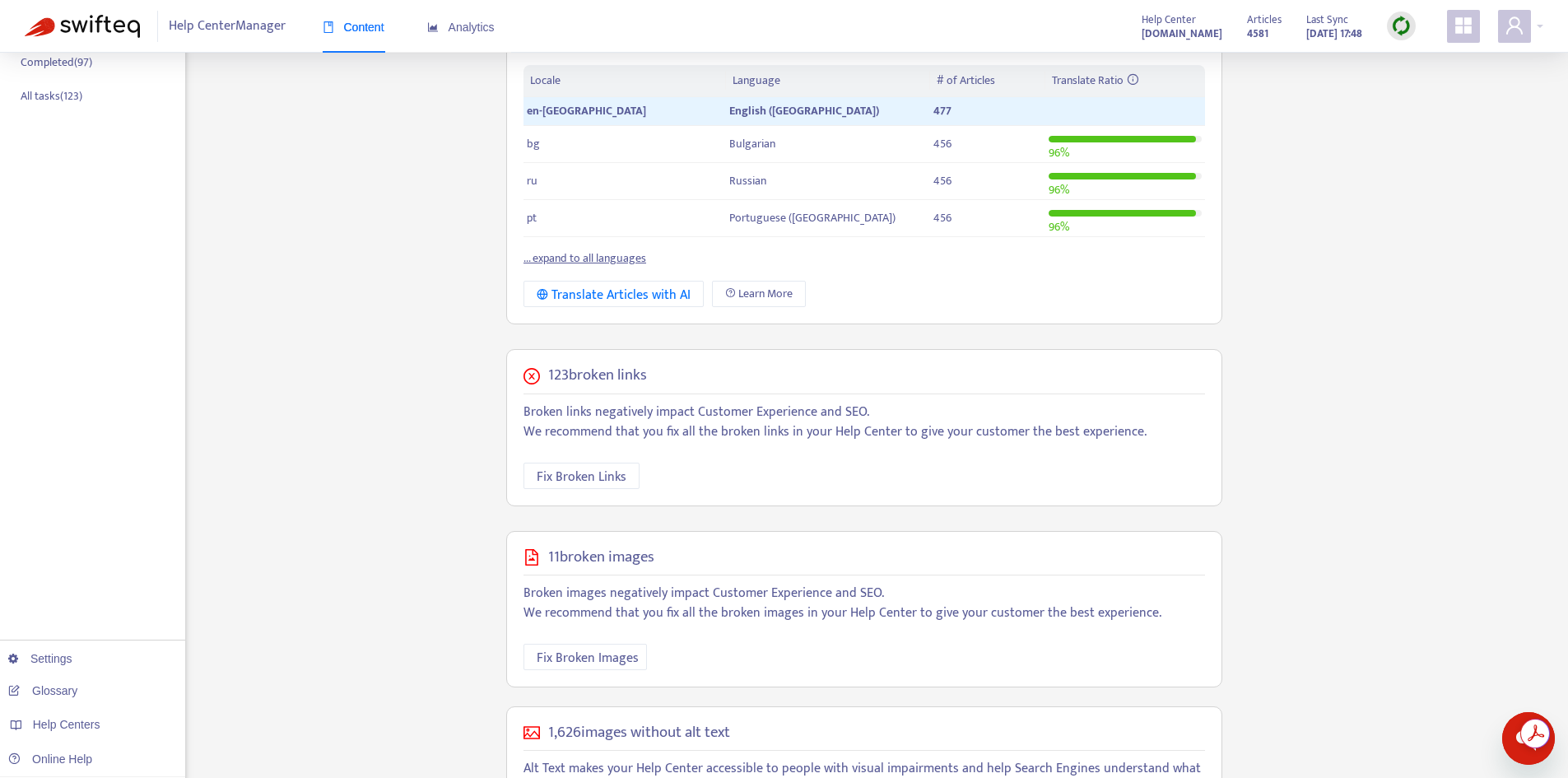
scroll to position [482, 0]
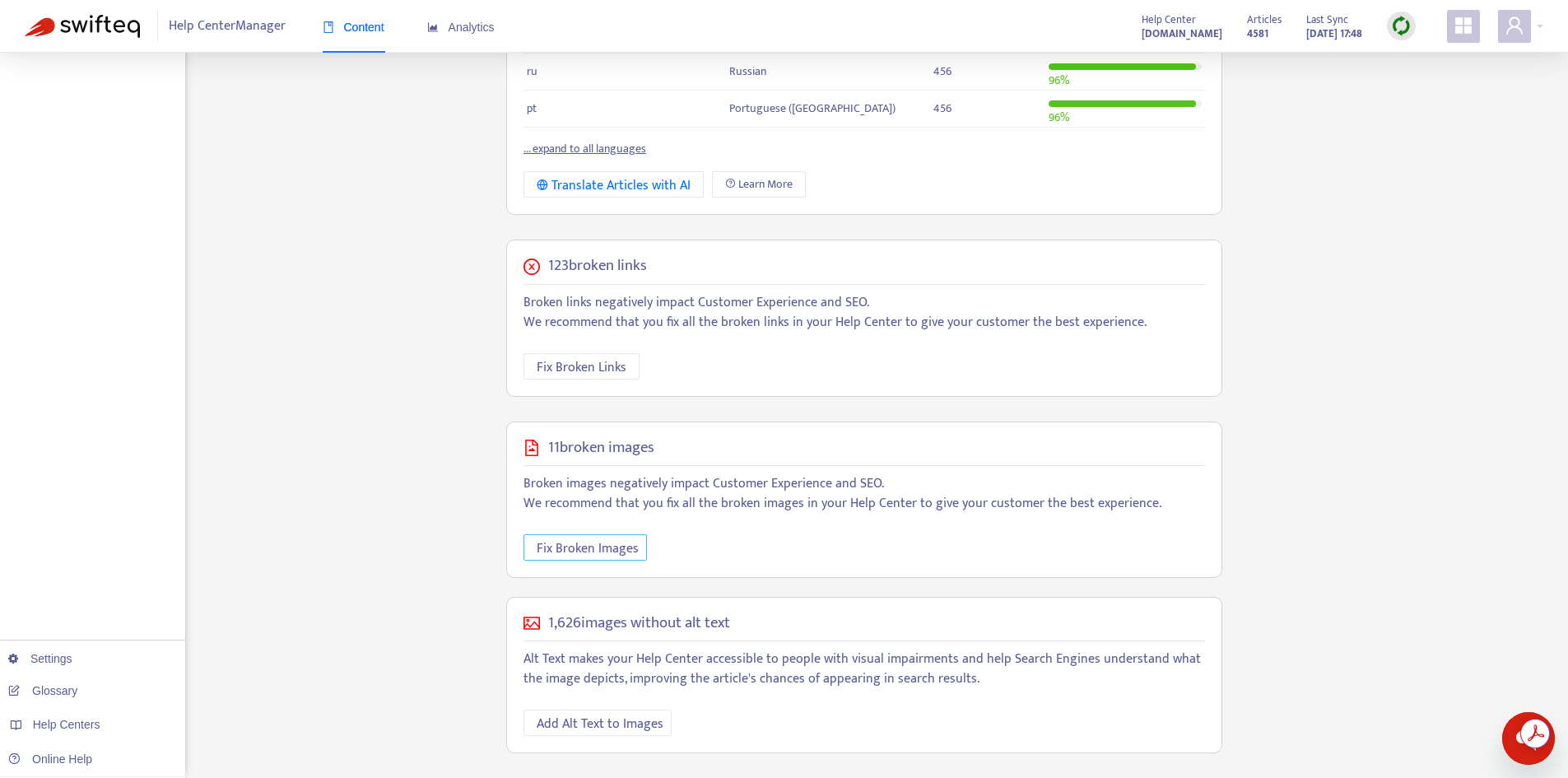
click at [583, 552] on span "Fix Broken Images" at bounding box center [588, 548] width 102 height 21
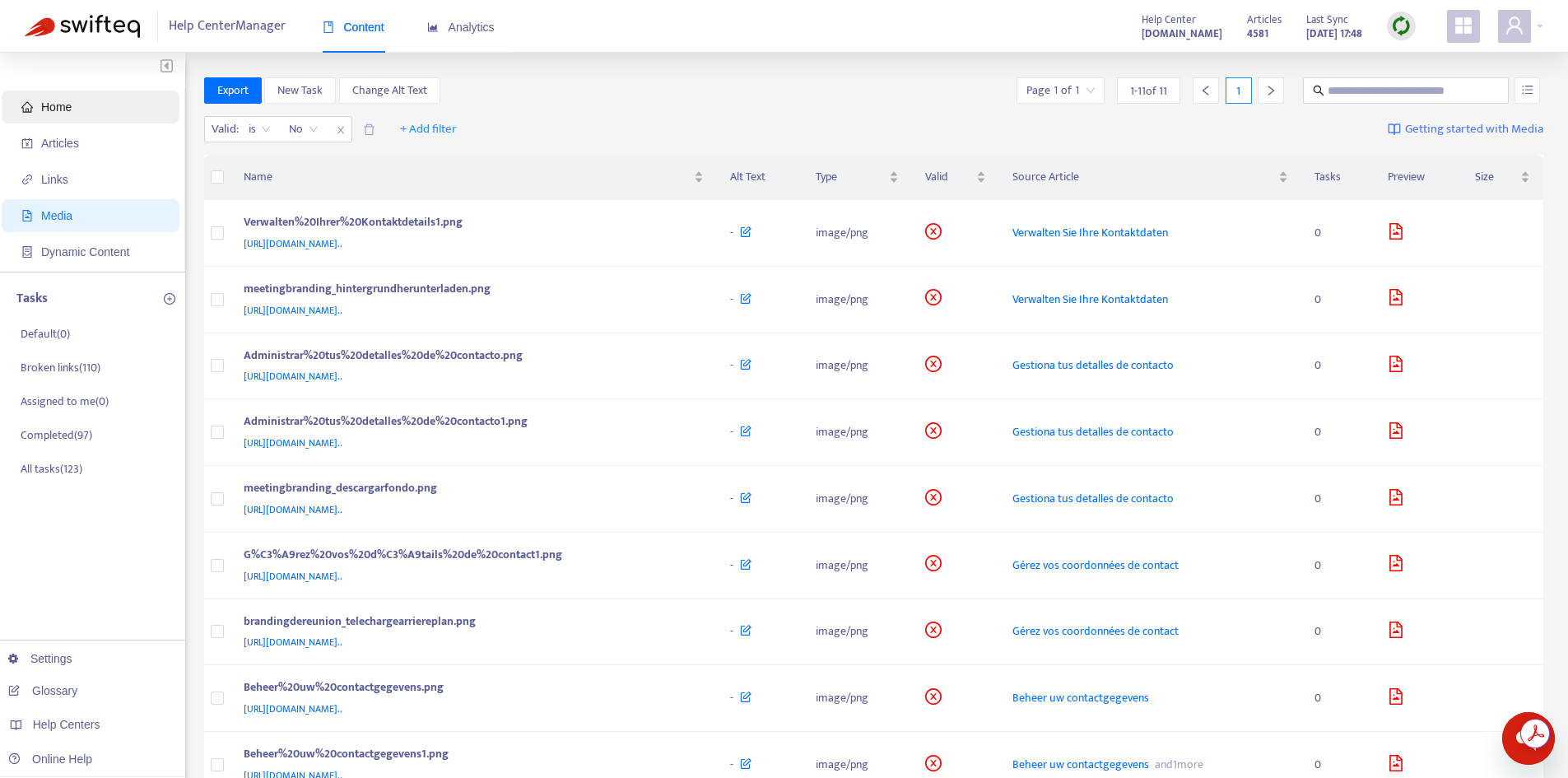
click at [69, 109] on span "Home" at bounding box center [56, 107] width 31 height 13
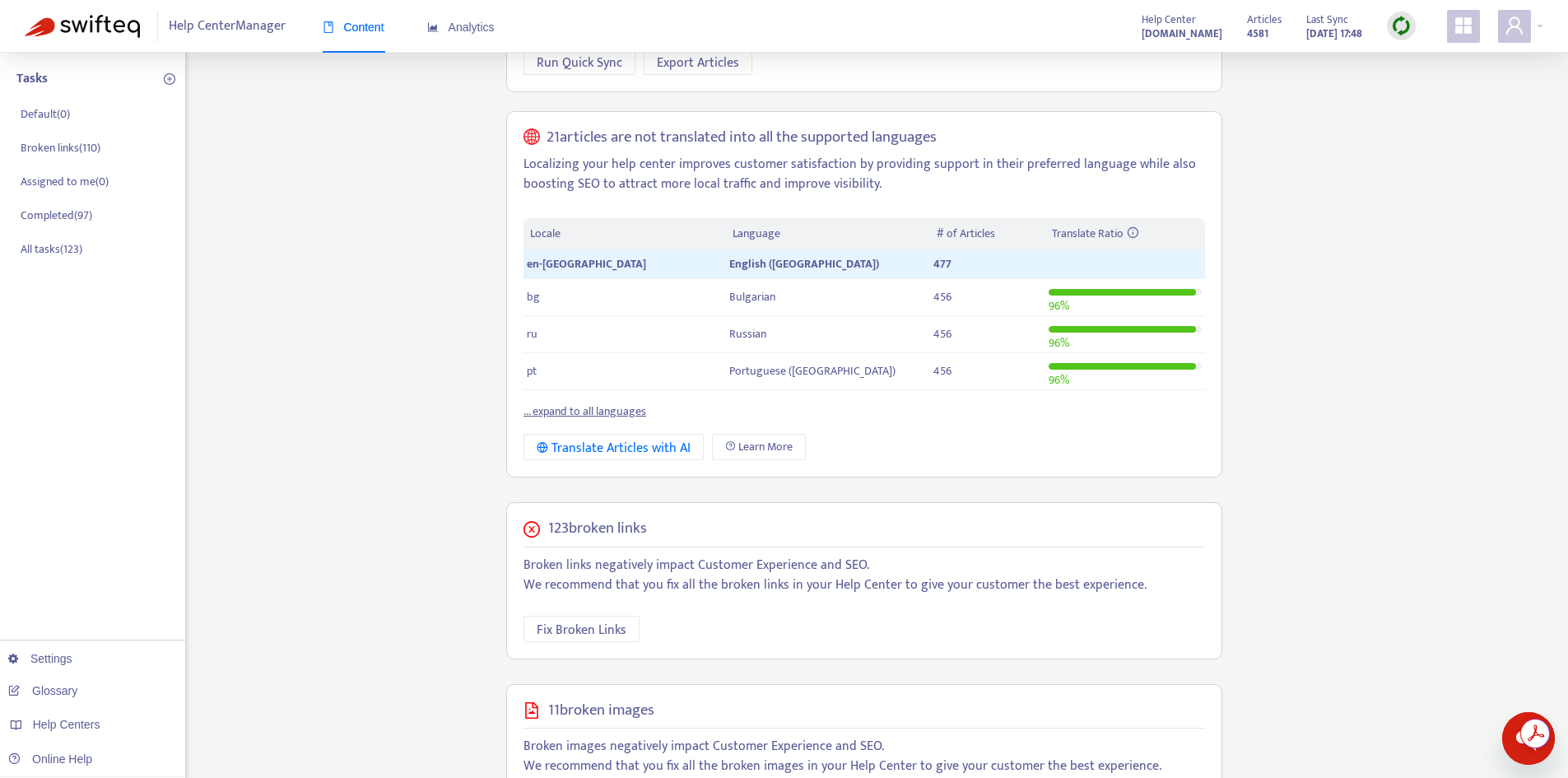
scroll to position [247, 0]
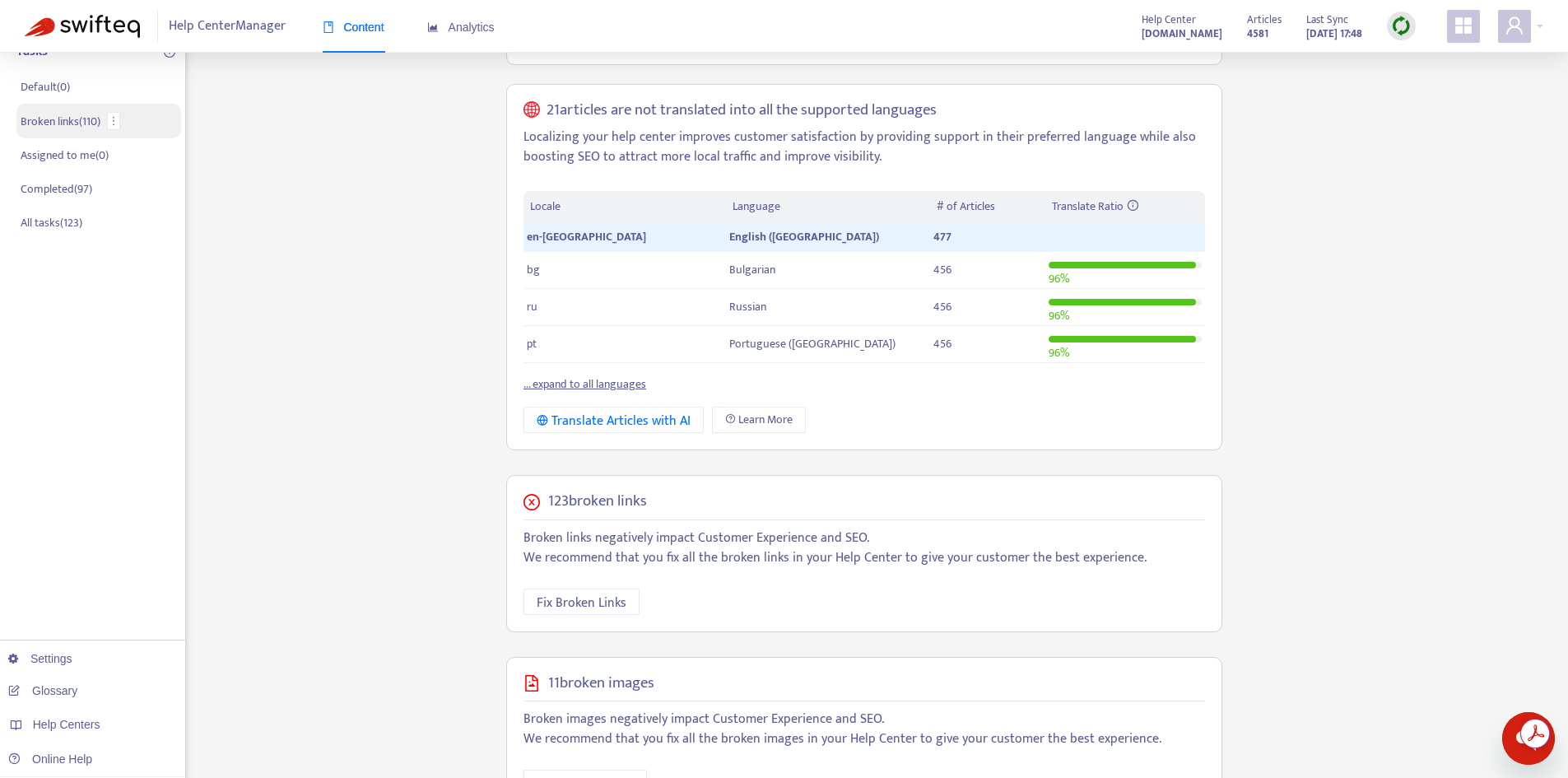
click at [70, 124] on p "Broken links ( 110 )" at bounding box center [60, 121] width 80 height 17
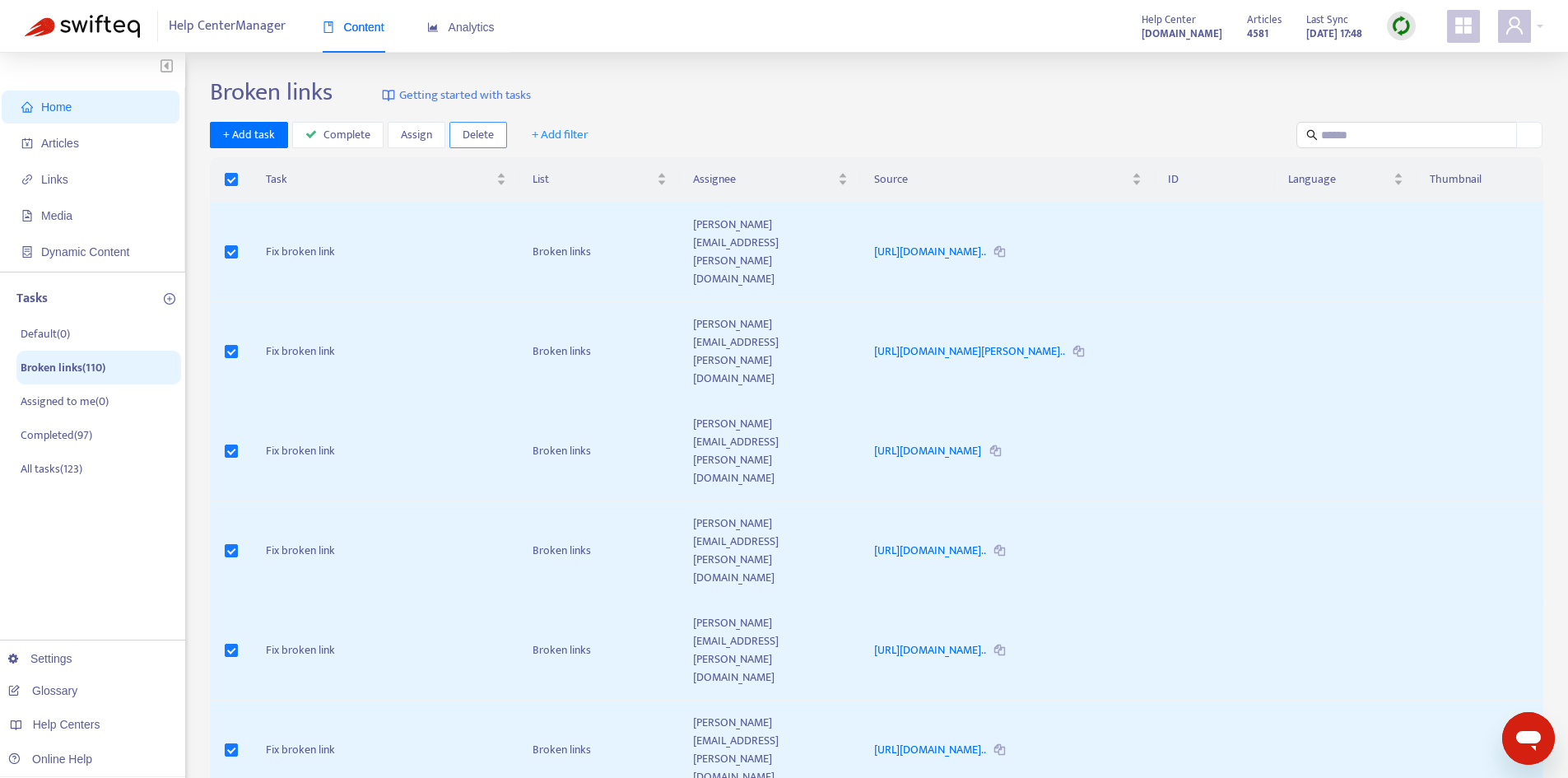
click at [455, 133] on button "Delete" at bounding box center [478, 135] width 58 height 26
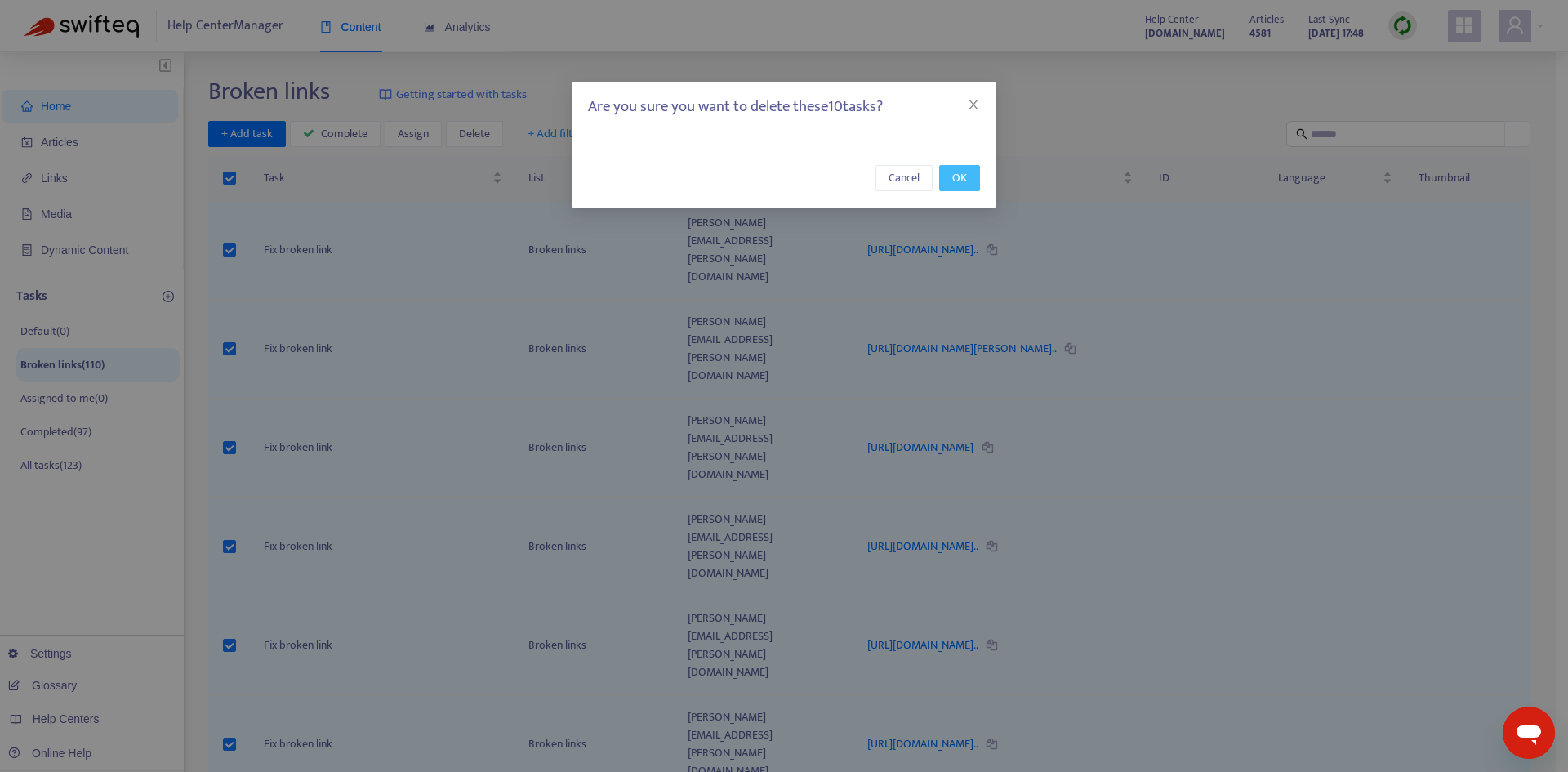
click at [953, 177] on span "OK" at bounding box center [959, 178] width 15 height 18
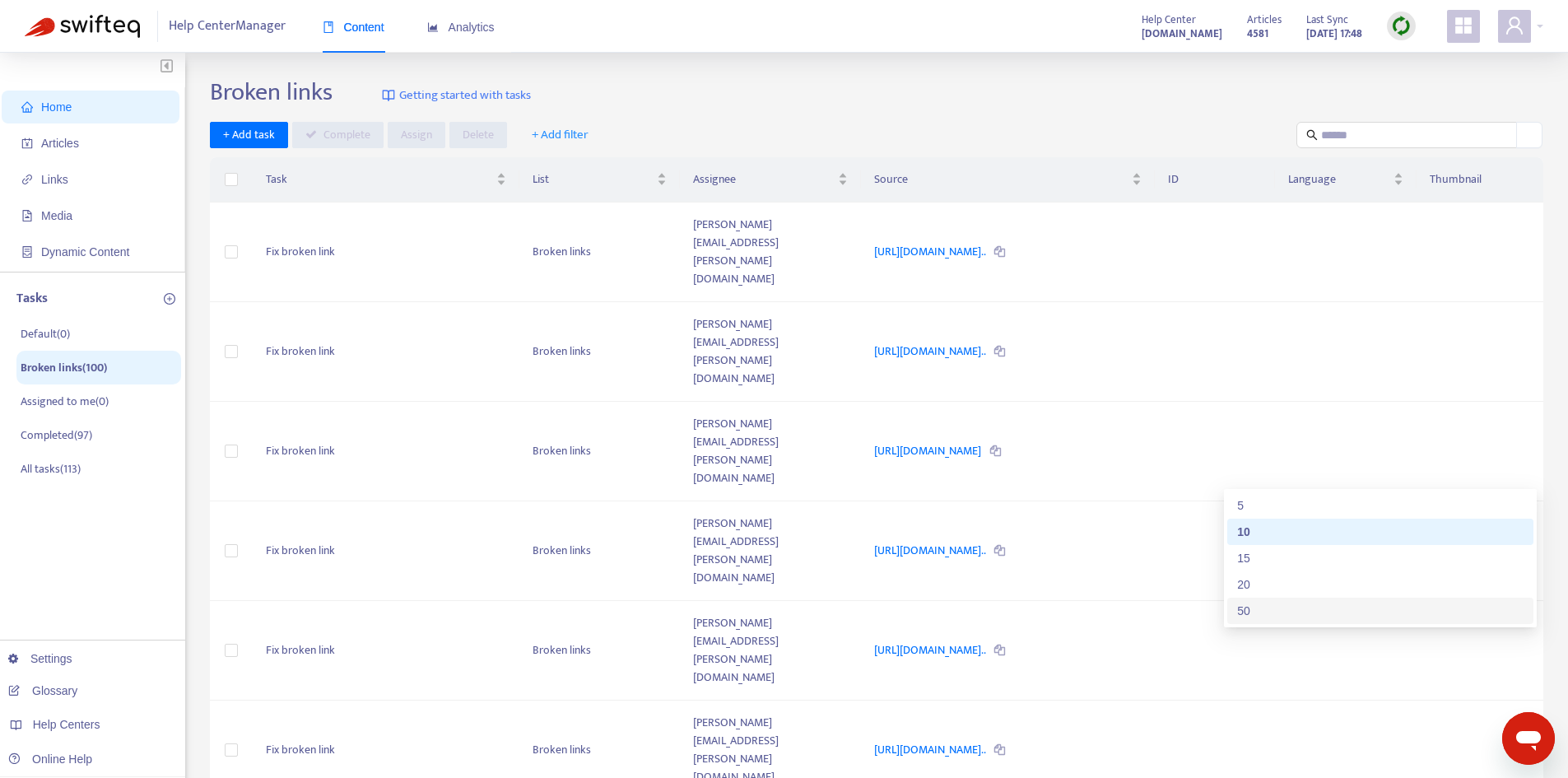
click at [1309, 615] on div "50" at bounding box center [1380, 611] width 287 height 18
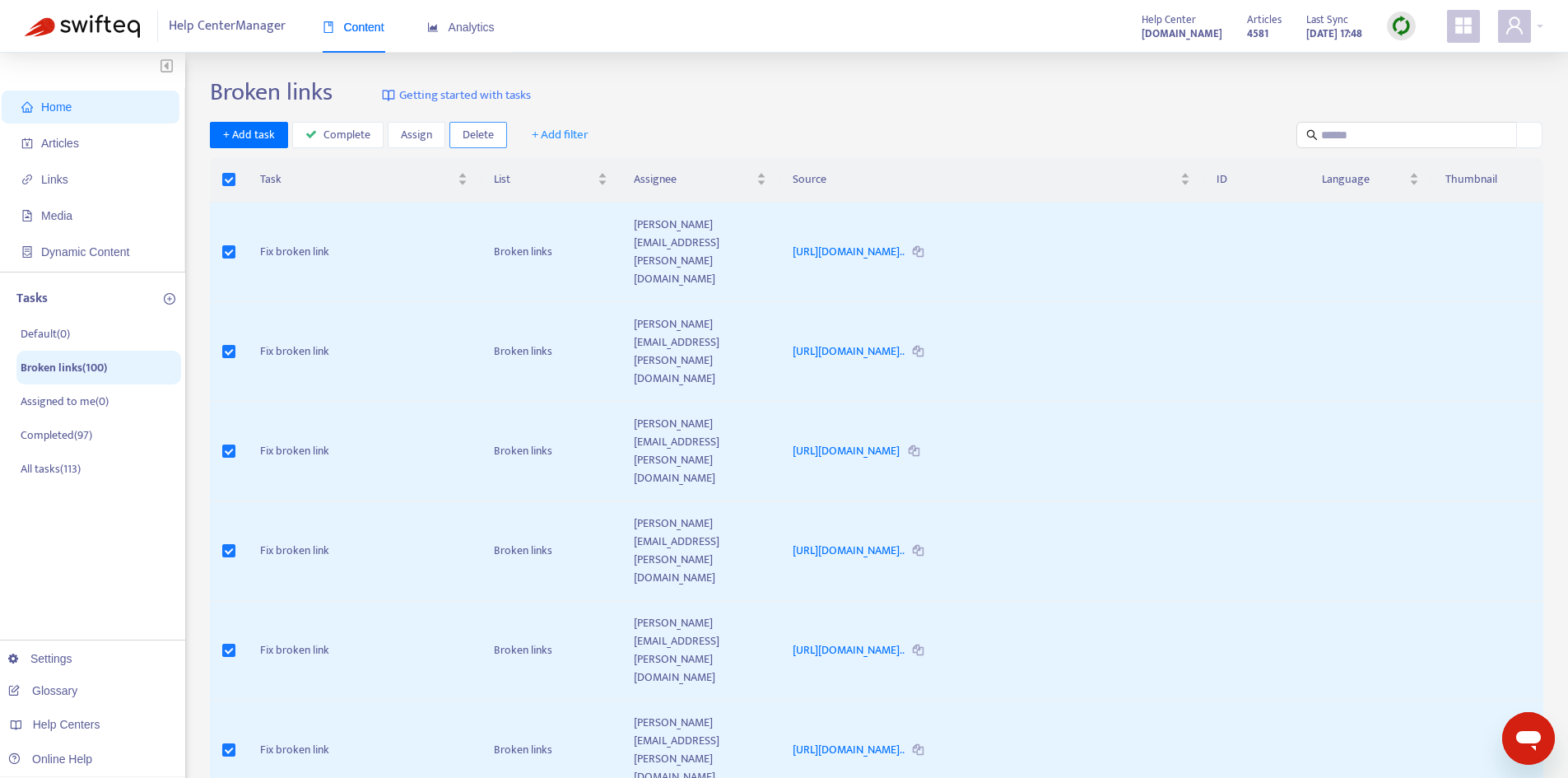
click at [472, 140] on span "Delete" at bounding box center [478, 135] width 31 height 18
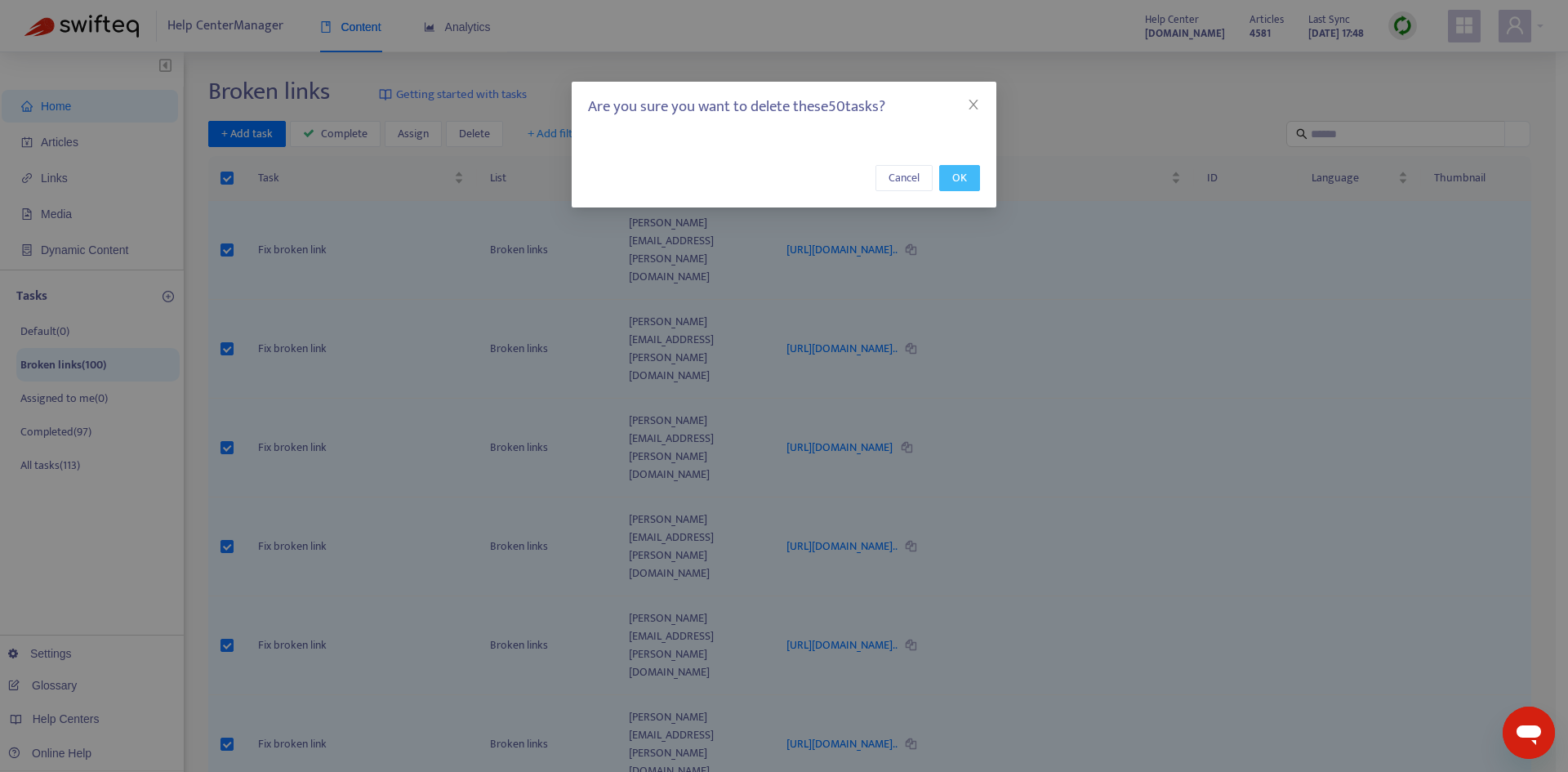
click at [949, 177] on button "OK" at bounding box center [959, 178] width 41 height 26
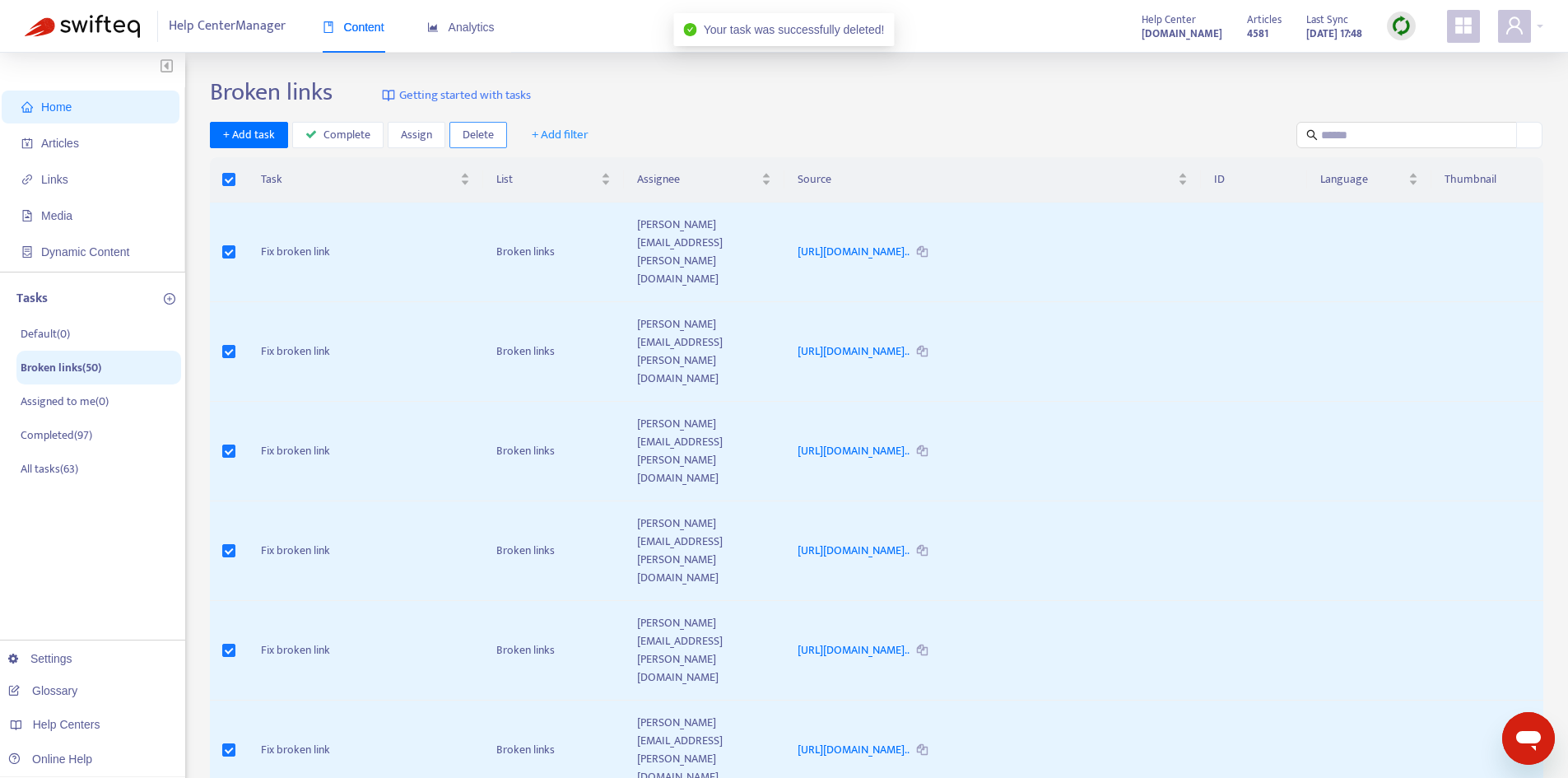
click at [477, 130] on span "Delete" at bounding box center [478, 135] width 31 height 18
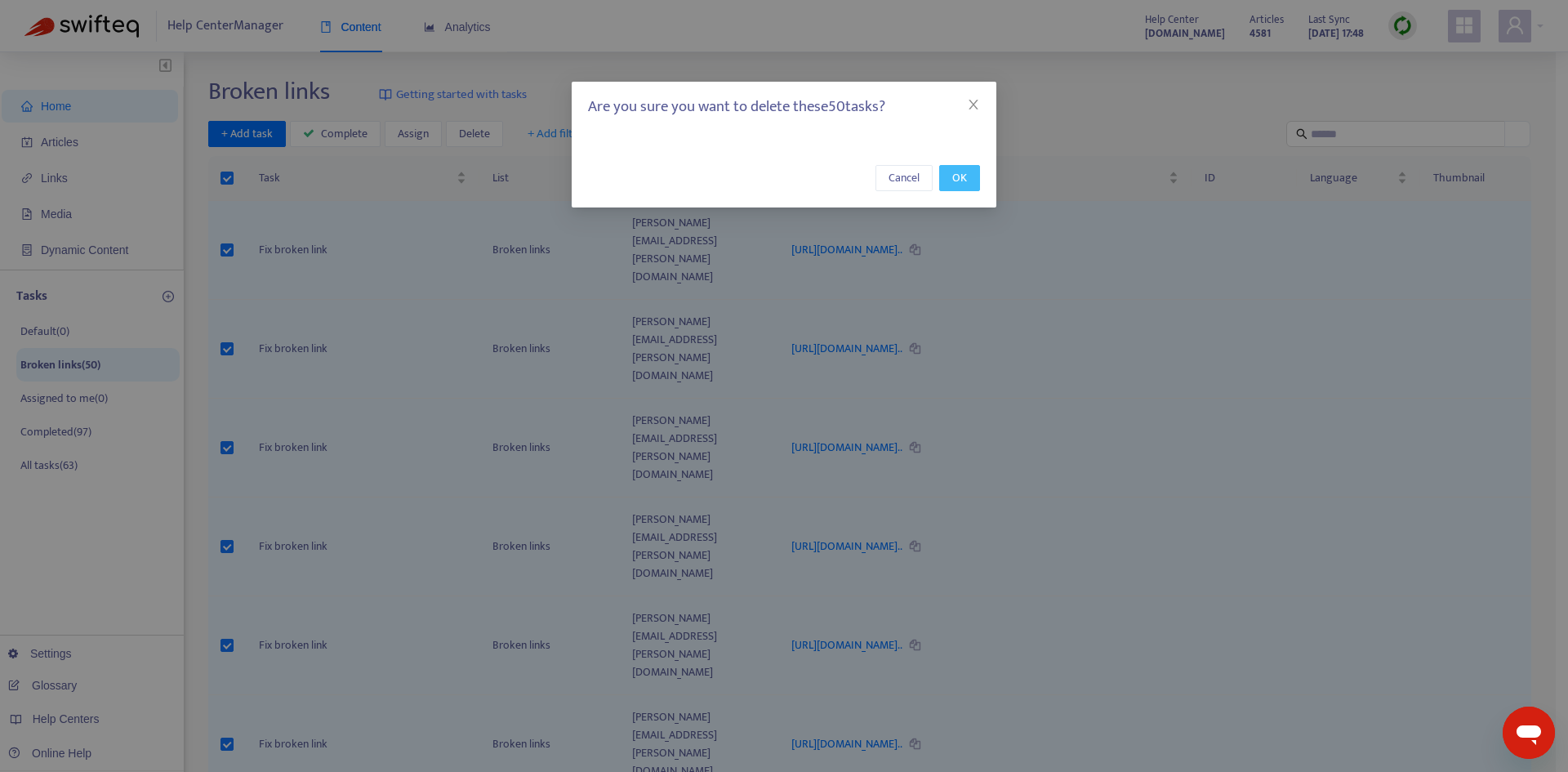
click at [958, 185] on span "OK" at bounding box center [959, 178] width 15 height 18
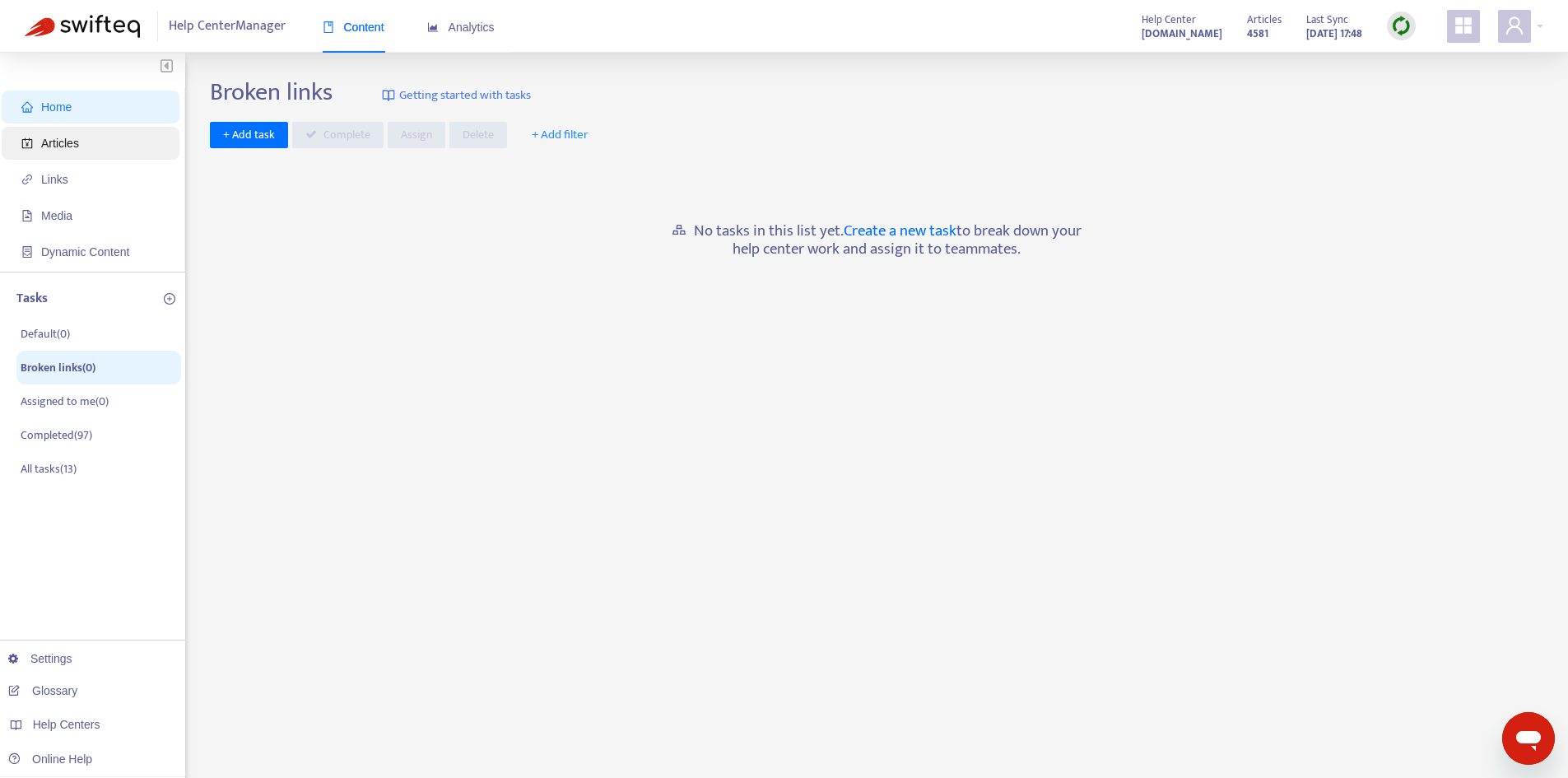
click at [79, 145] on span "Articles" at bounding box center [93, 143] width 144 height 33
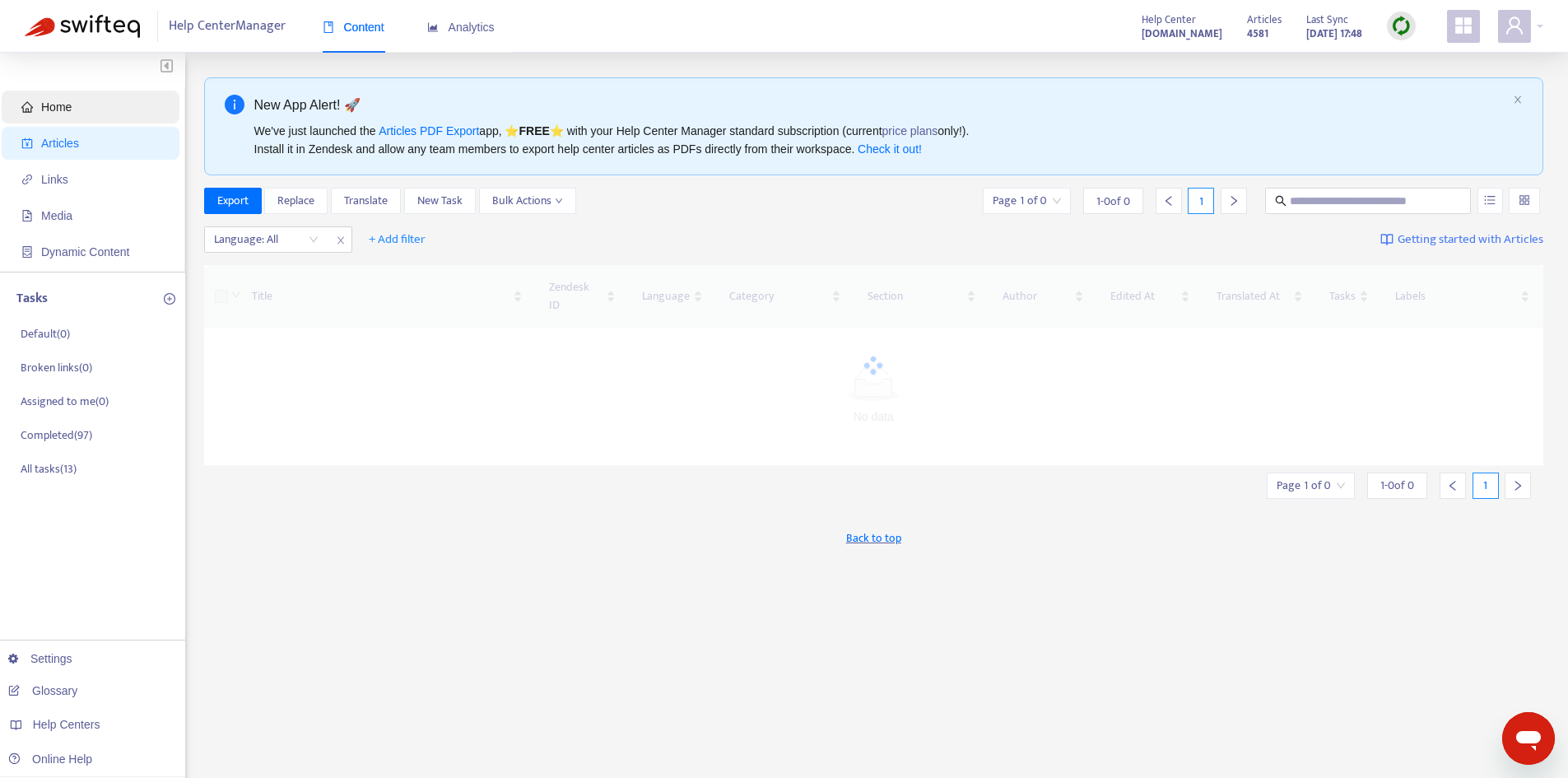
click at [70, 112] on span "Home" at bounding box center [56, 107] width 31 height 13
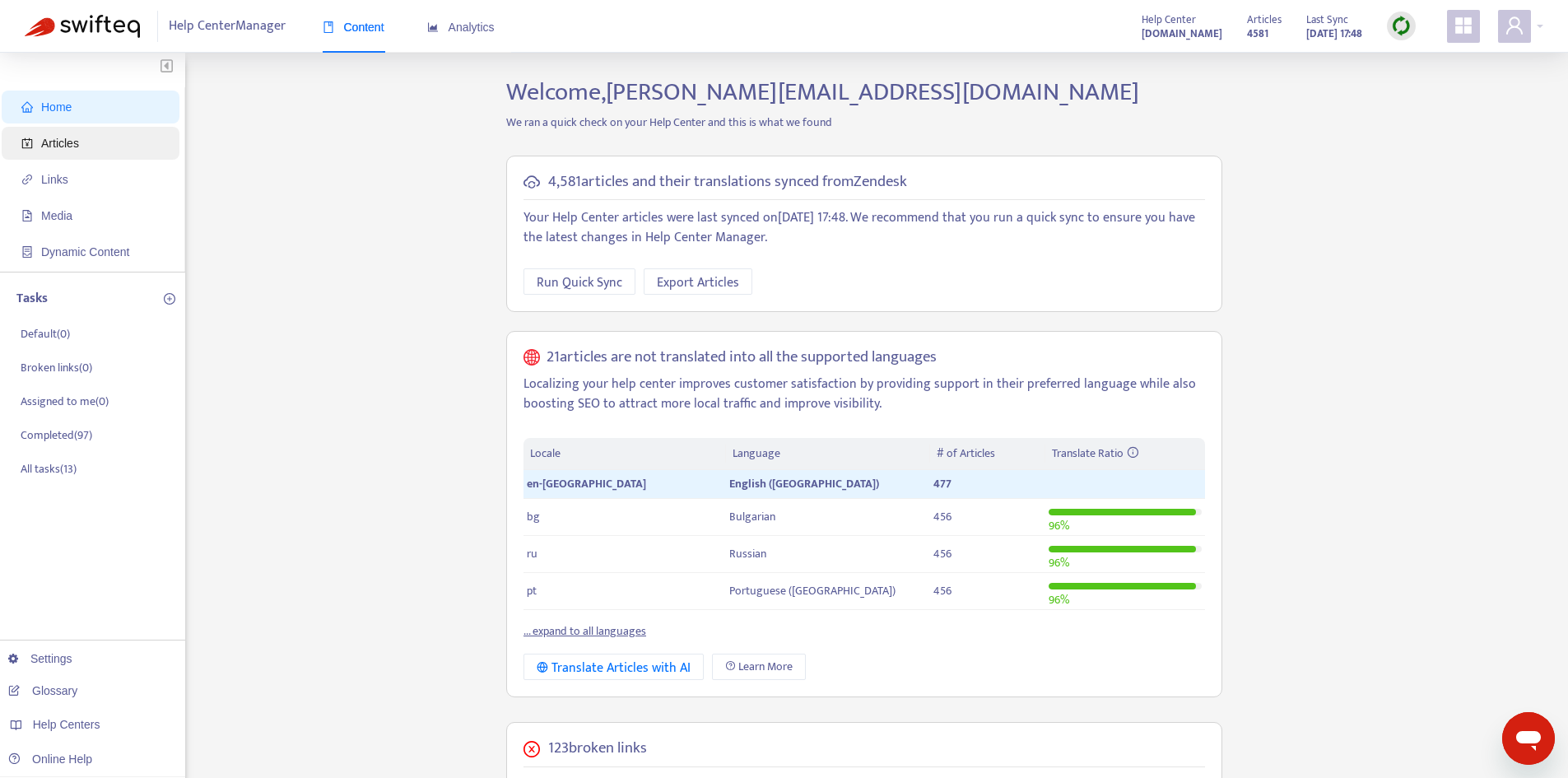
click at [82, 148] on span "Articles" at bounding box center [93, 143] width 144 height 33
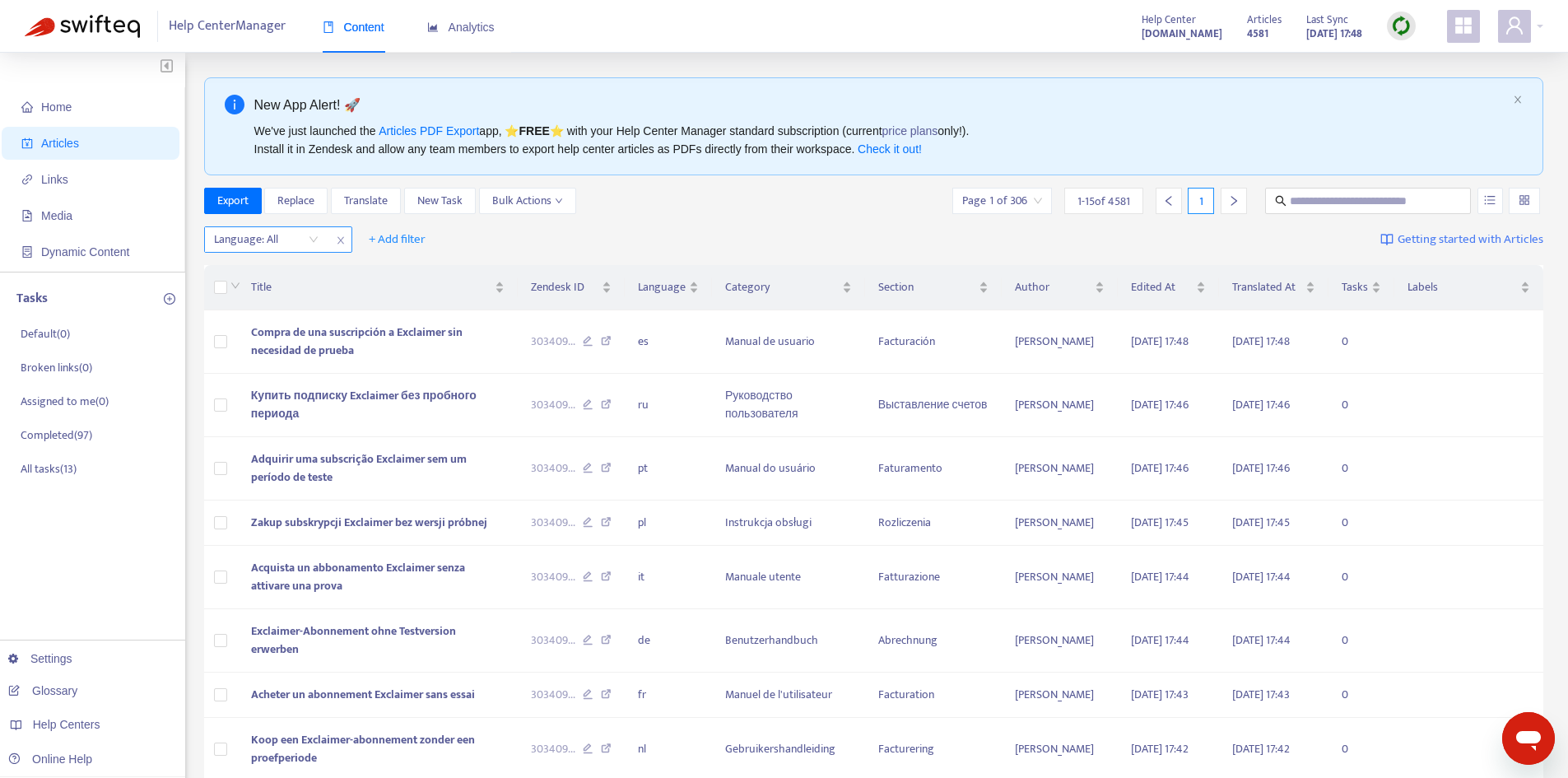
click at [276, 240] on div at bounding box center [258, 240] width 100 height 20
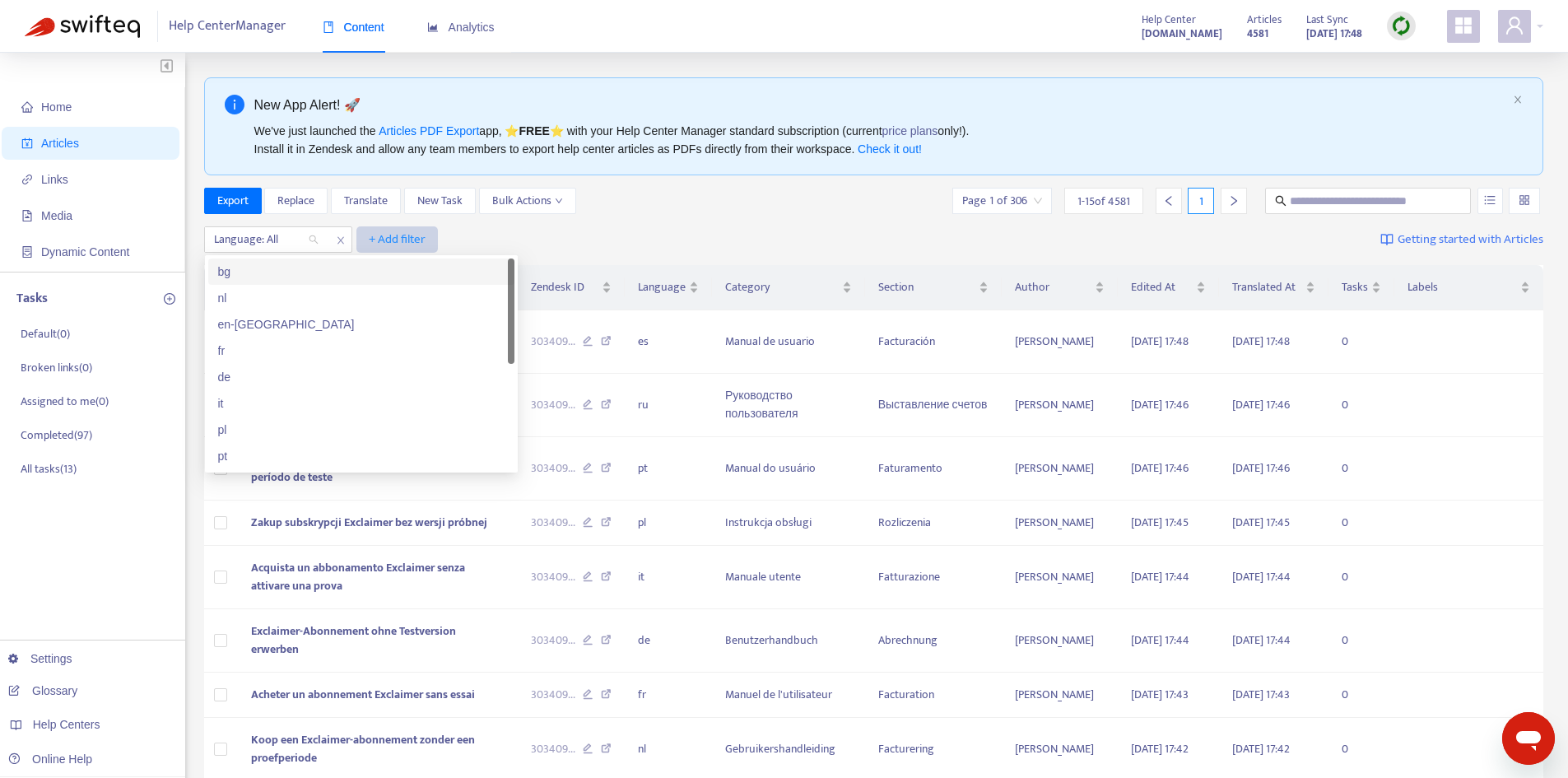
click at [395, 238] on span "+ Add filter" at bounding box center [397, 240] width 57 height 20
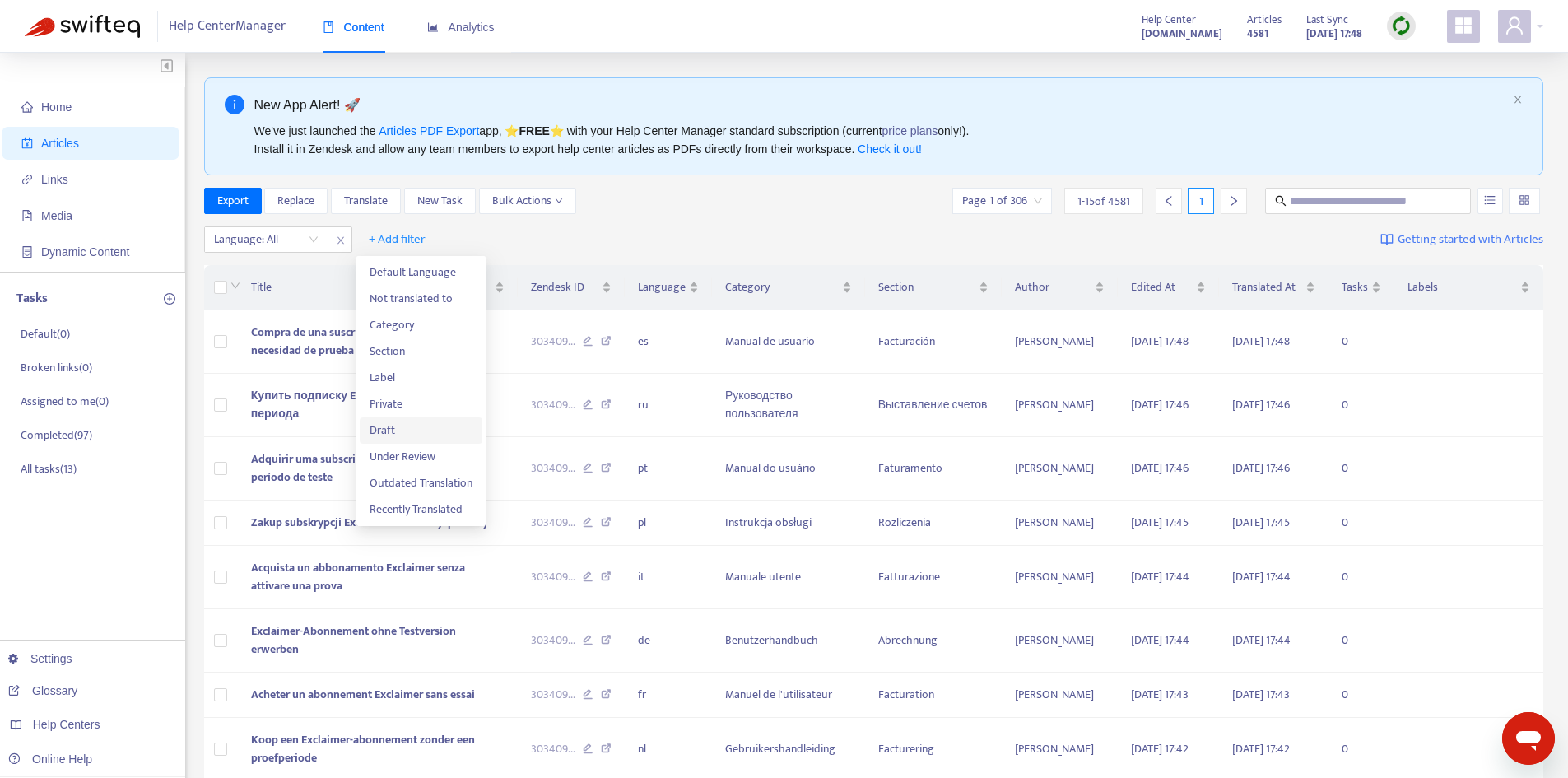
click at [391, 434] on span "Draft" at bounding box center [421, 430] width 103 height 18
click at [456, 236] on input "search" at bounding box center [419, 240] width 105 height 25
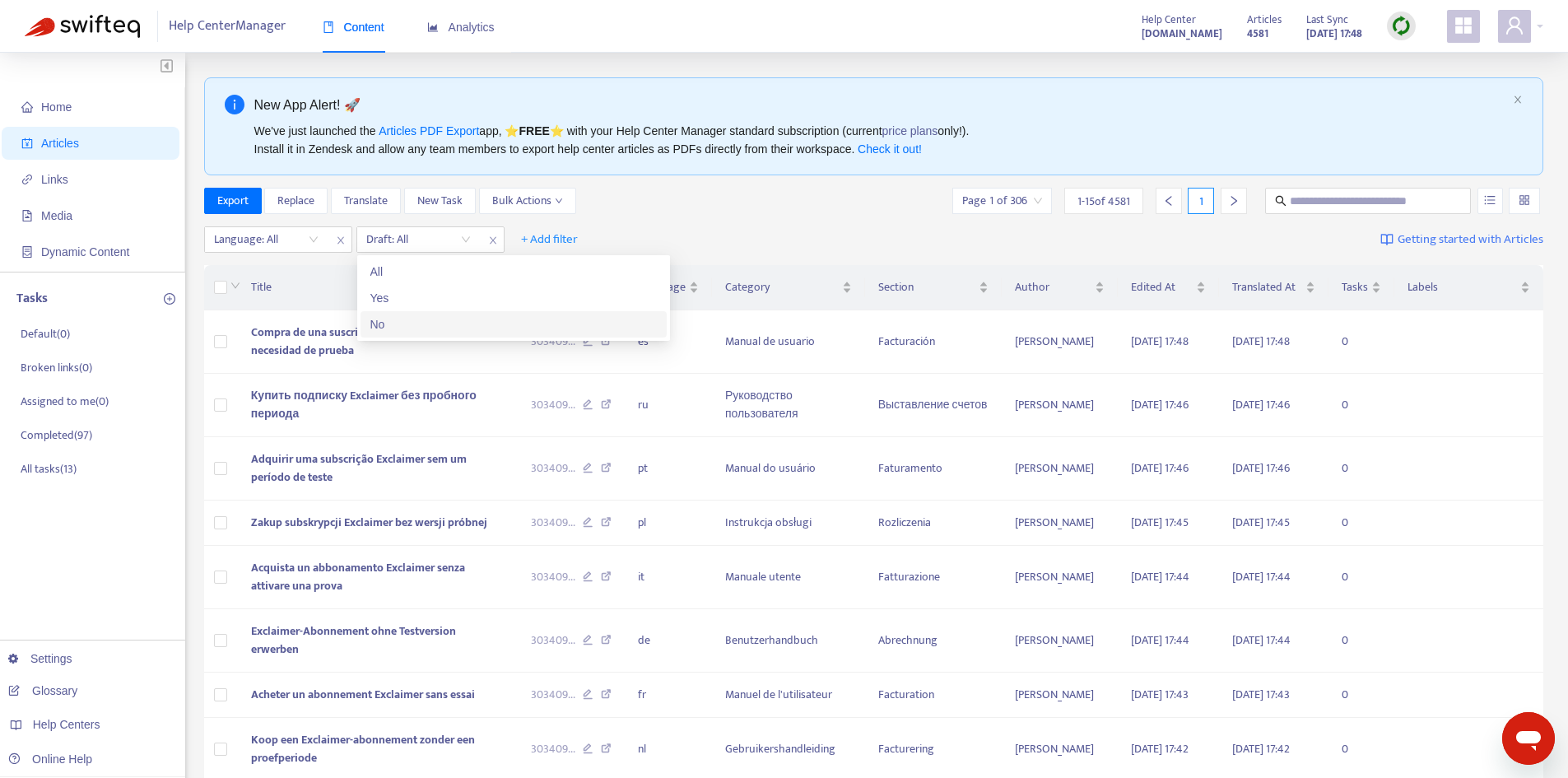
click at [412, 326] on div "No" at bounding box center [514, 325] width 287 height 18
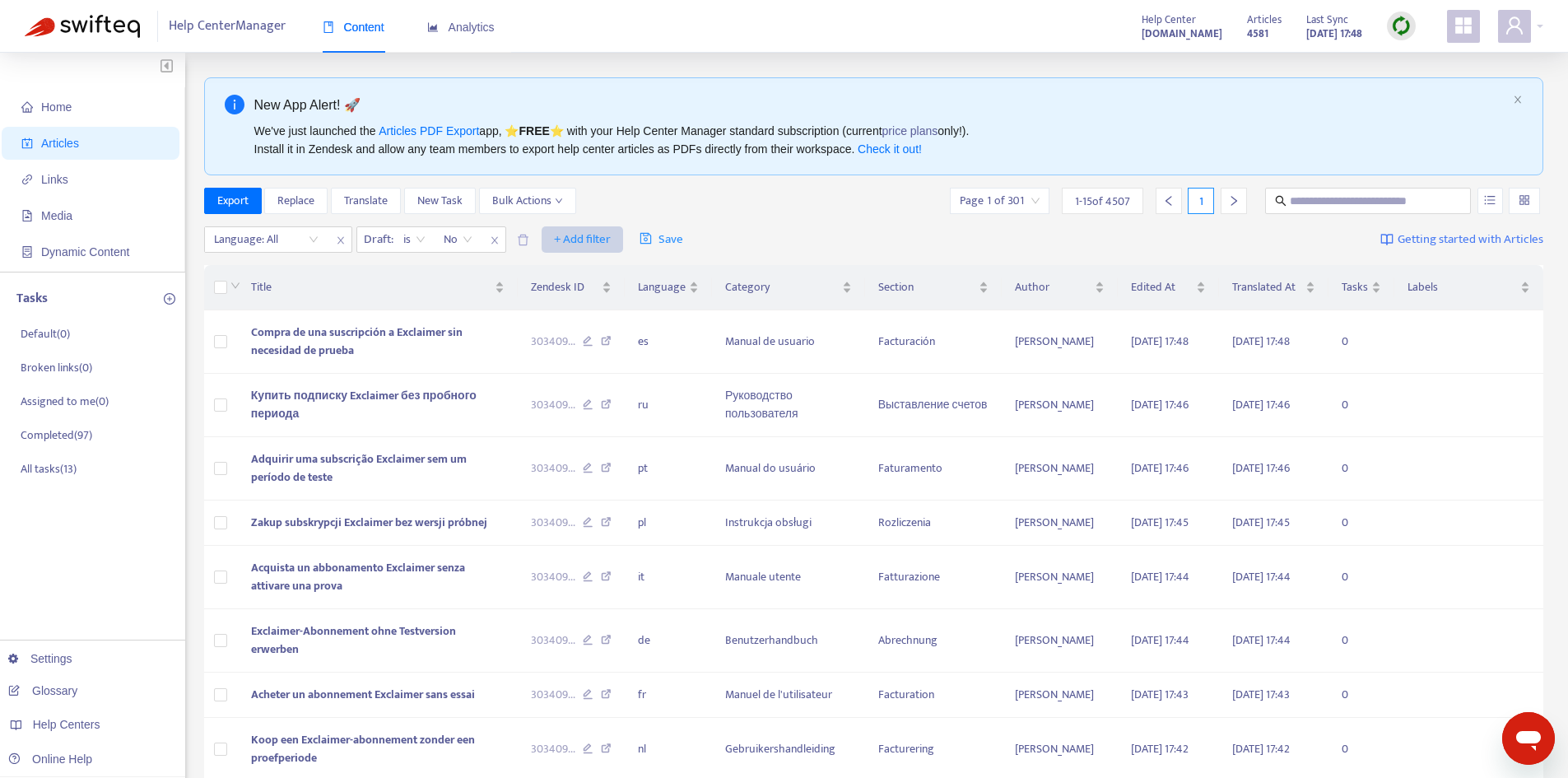
click at [603, 238] on span "+ Add filter" at bounding box center [582, 240] width 57 height 20
click at [616, 326] on span "Category" at bounding box center [606, 325] width 103 height 18
click at [585, 243] on body "Help Center Manager Content Analytics Help Center [DOMAIN_NAME] Articles 4581 L…" at bounding box center [784, 622] width 1568 height 1245
click at [642, 235] on span "close" at bounding box center [647, 240] width 21 height 20
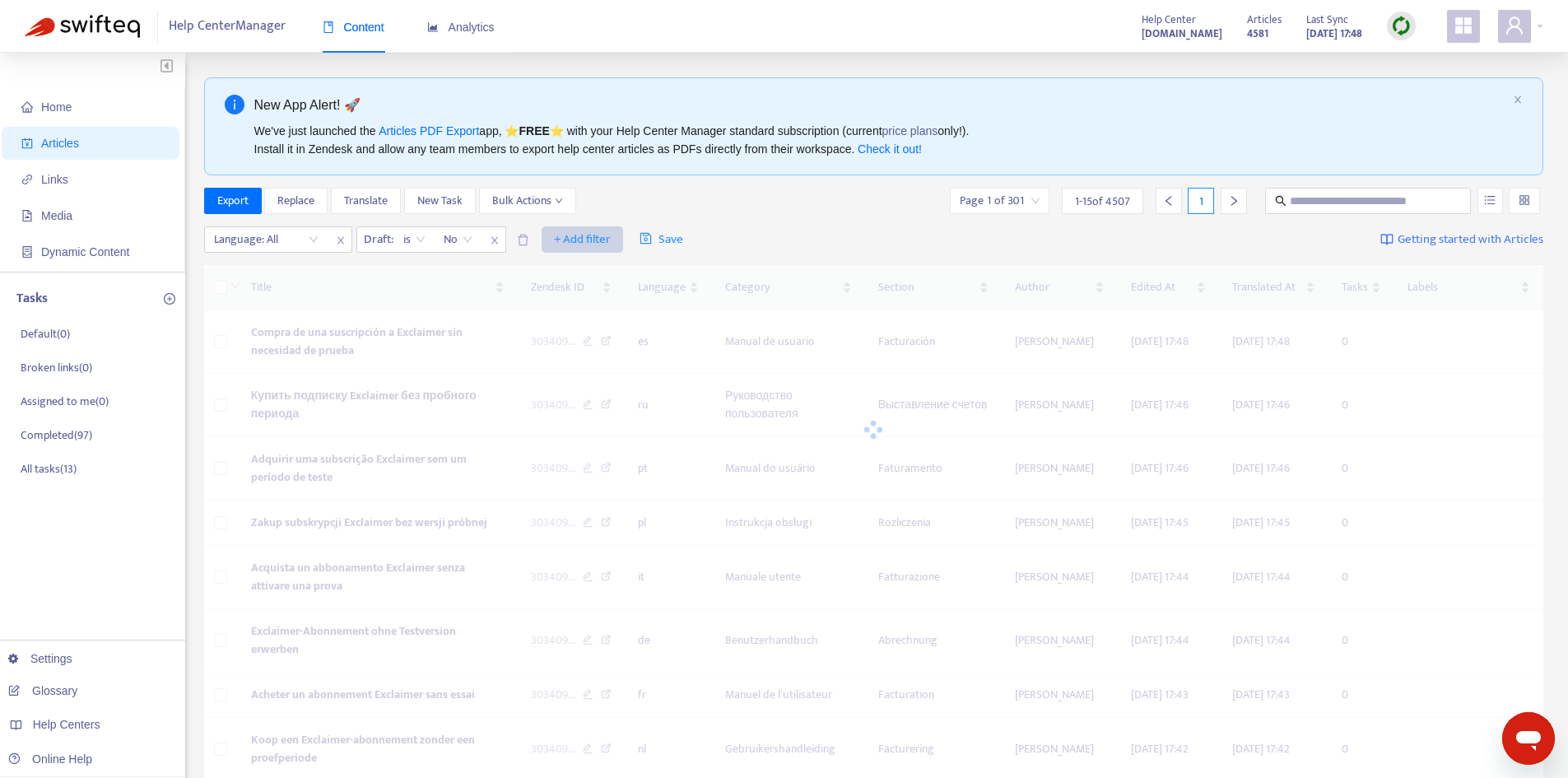
click at [585, 235] on span "+ Add filter" at bounding box center [582, 240] width 57 height 20
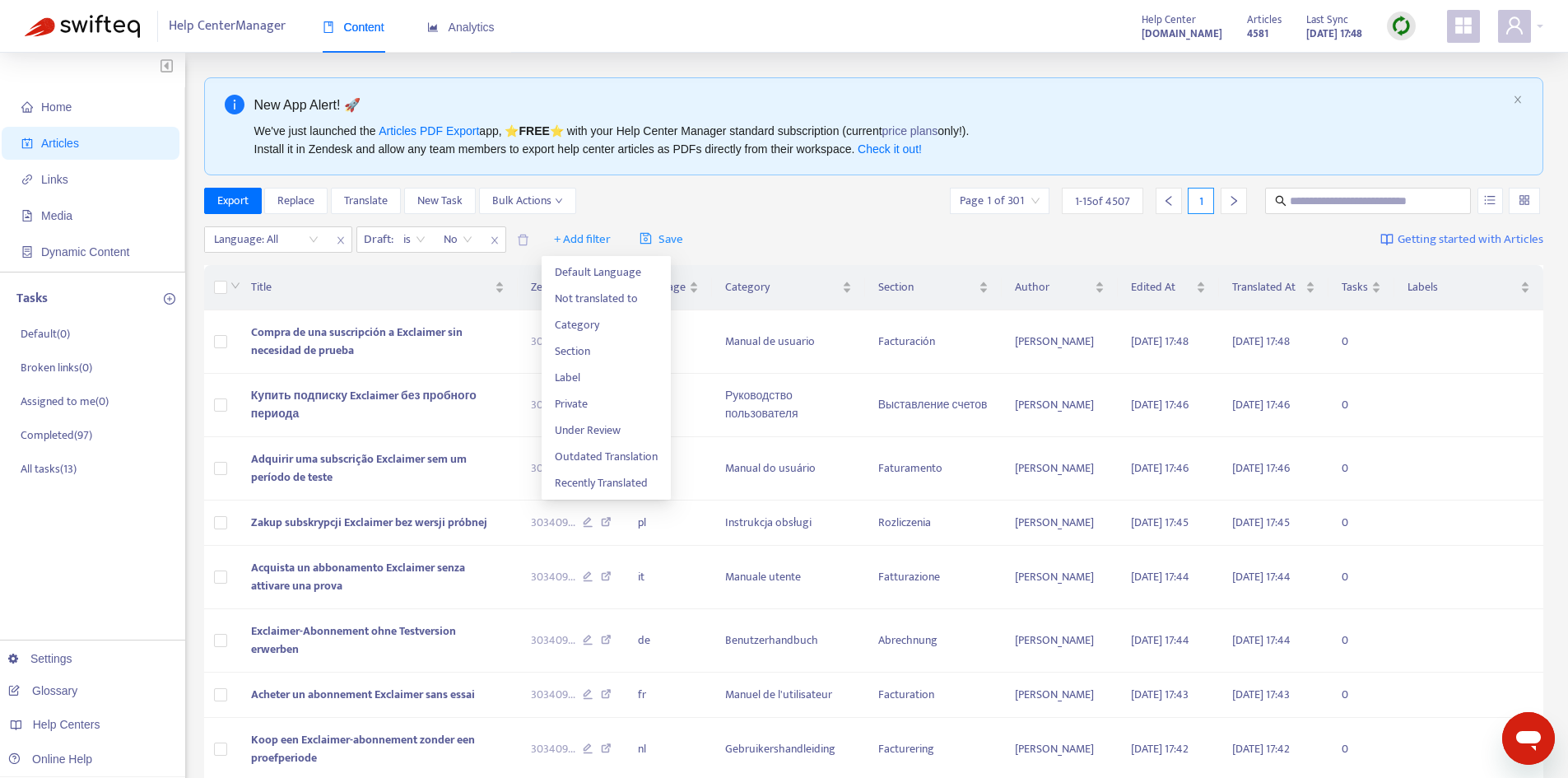
click at [728, 217] on div "Export Replace Translate New Task Bulk Actions Page 1 of 301 1 - 15 of 4507 1" at bounding box center [874, 204] width 1340 height 33
click at [299, 246] on div at bounding box center [258, 240] width 100 height 20
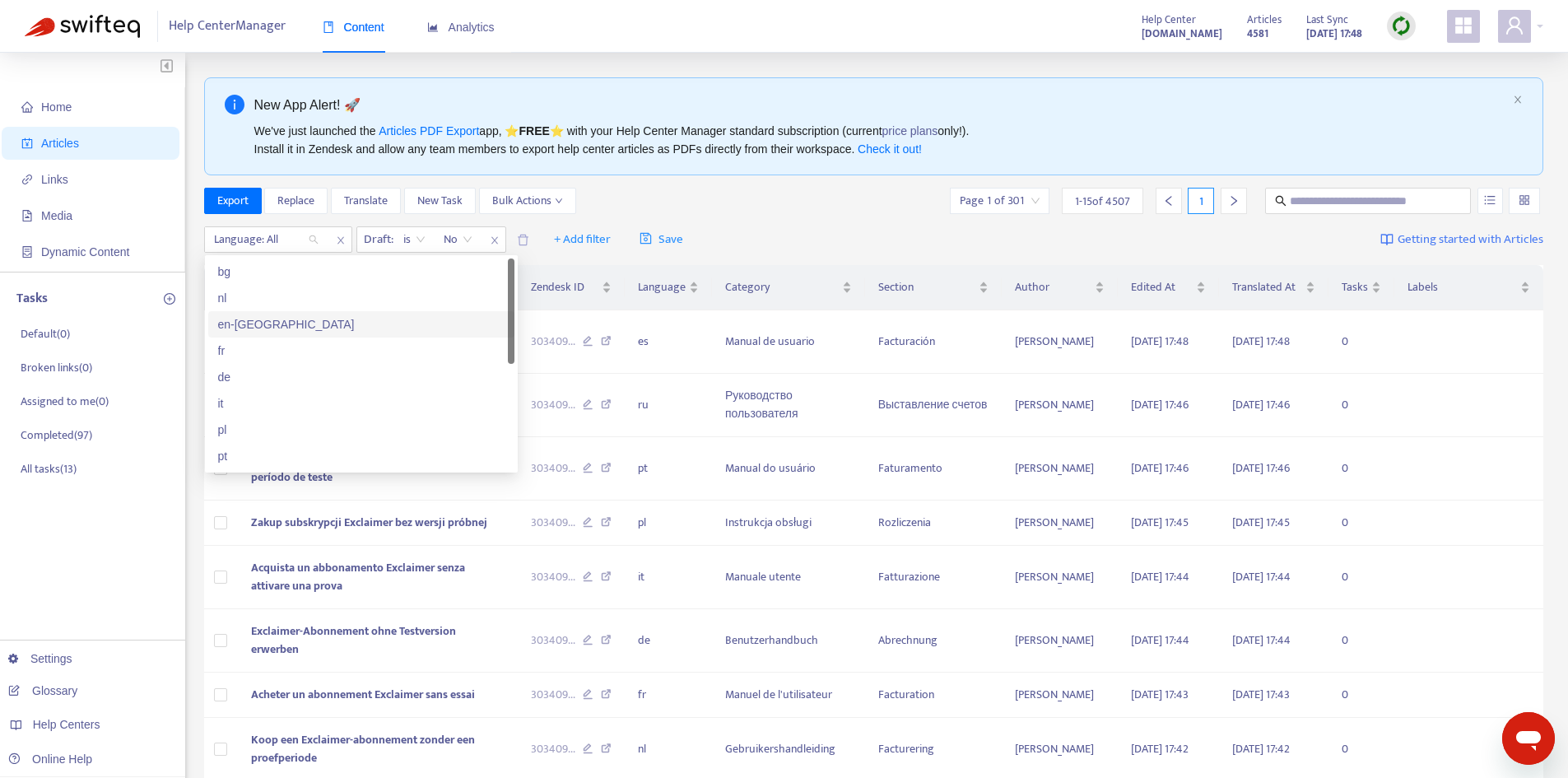
click at [244, 322] on div "en-[GEOGRAPHIC_DATA]" at bounding box center [361, 325] width 287 height 18
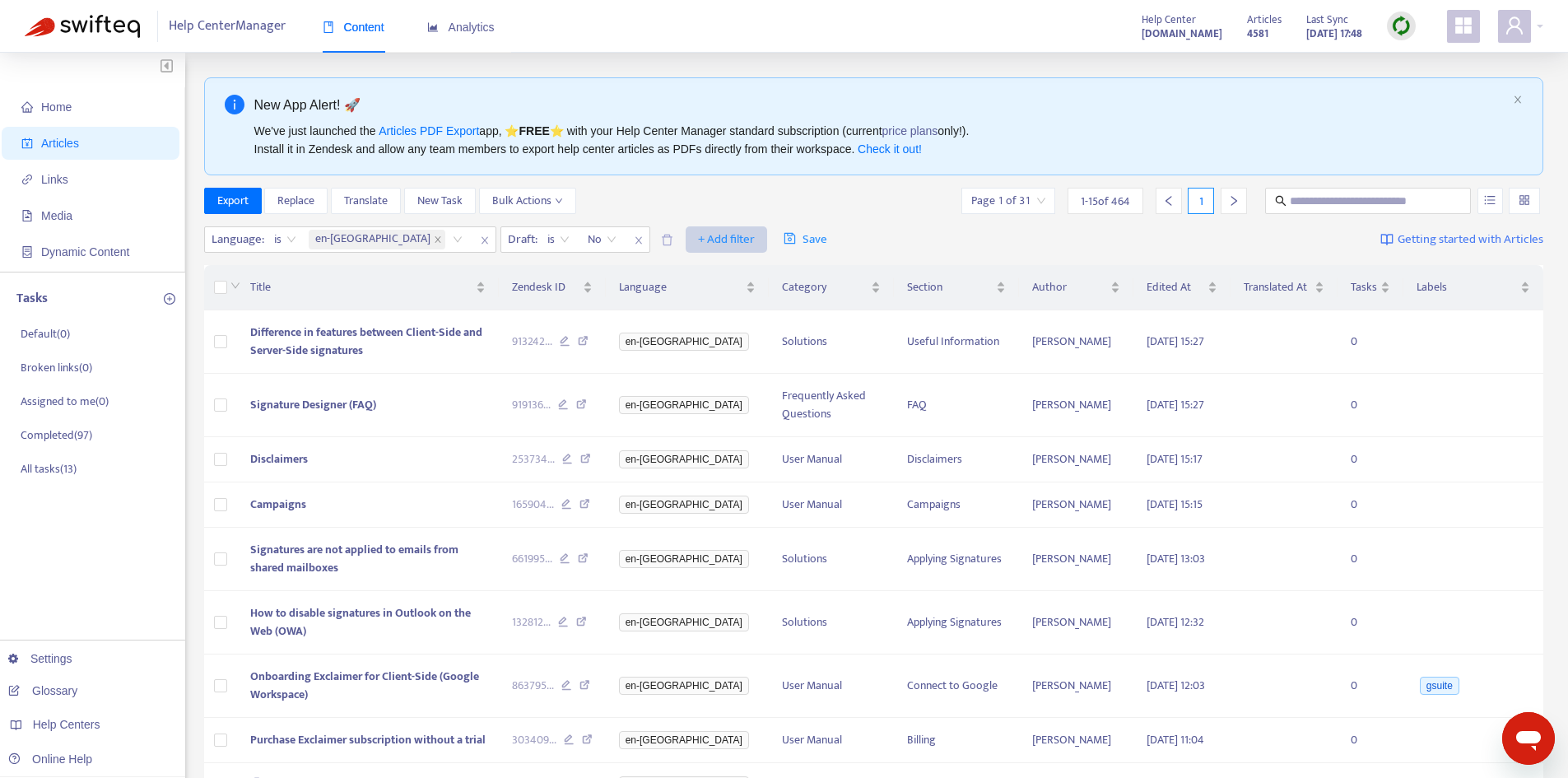
click at [698, 234] on span "+ Add filter" at bounding box center [726, 240] width 57 height 20
click at [637, 349] on span "Section" at bounding box center [663, 352] width 103 height 18
click at [658, 237] on div at bounding box center [708, 240] width 100 height 20
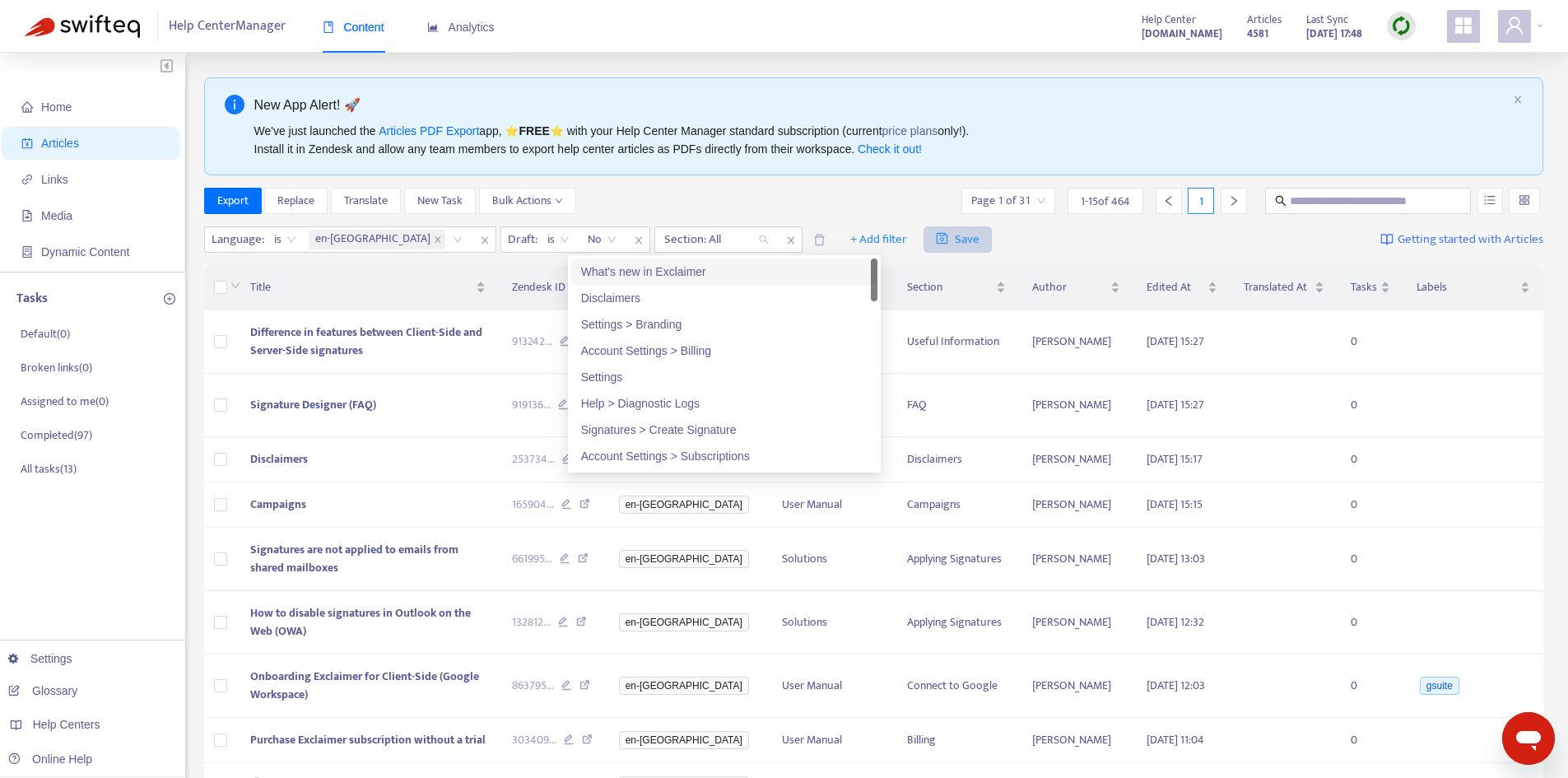
click at [786, 236] on icon "close" at bounding box center [791, 240] width 10 height 10
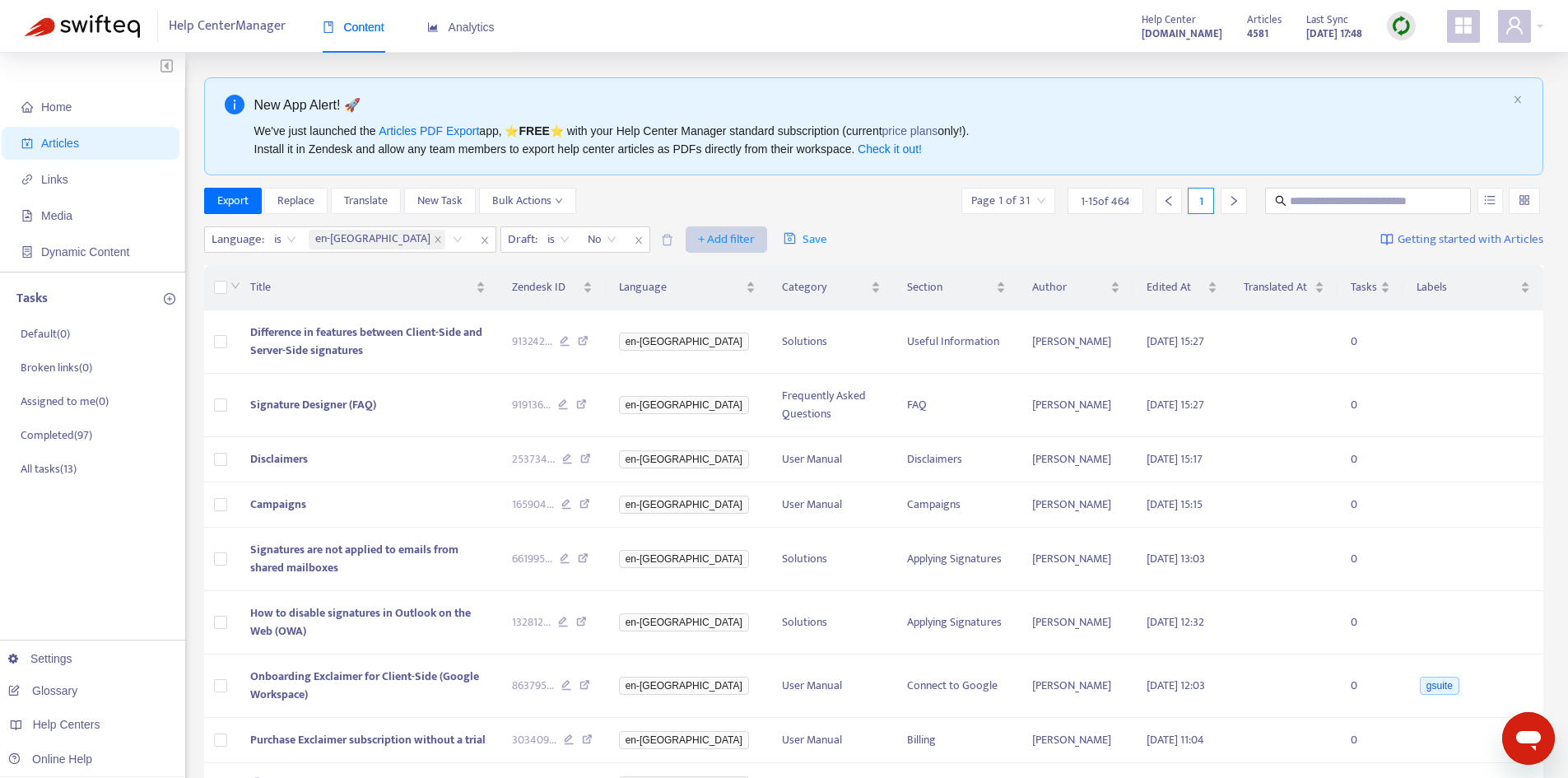
click at [698, 240] on span "+ Add filter" at bounding box center [726, 240] width 57 height 20
click at [812, 235] on div "Language : is en-gb Draft : is No + Add filter Save Getting started with Articl…" at bounding box center [874, 240] width 1340 height 39
click at [433, 240] on icon "close" at bounding box center [438, 240] width 8 height 8
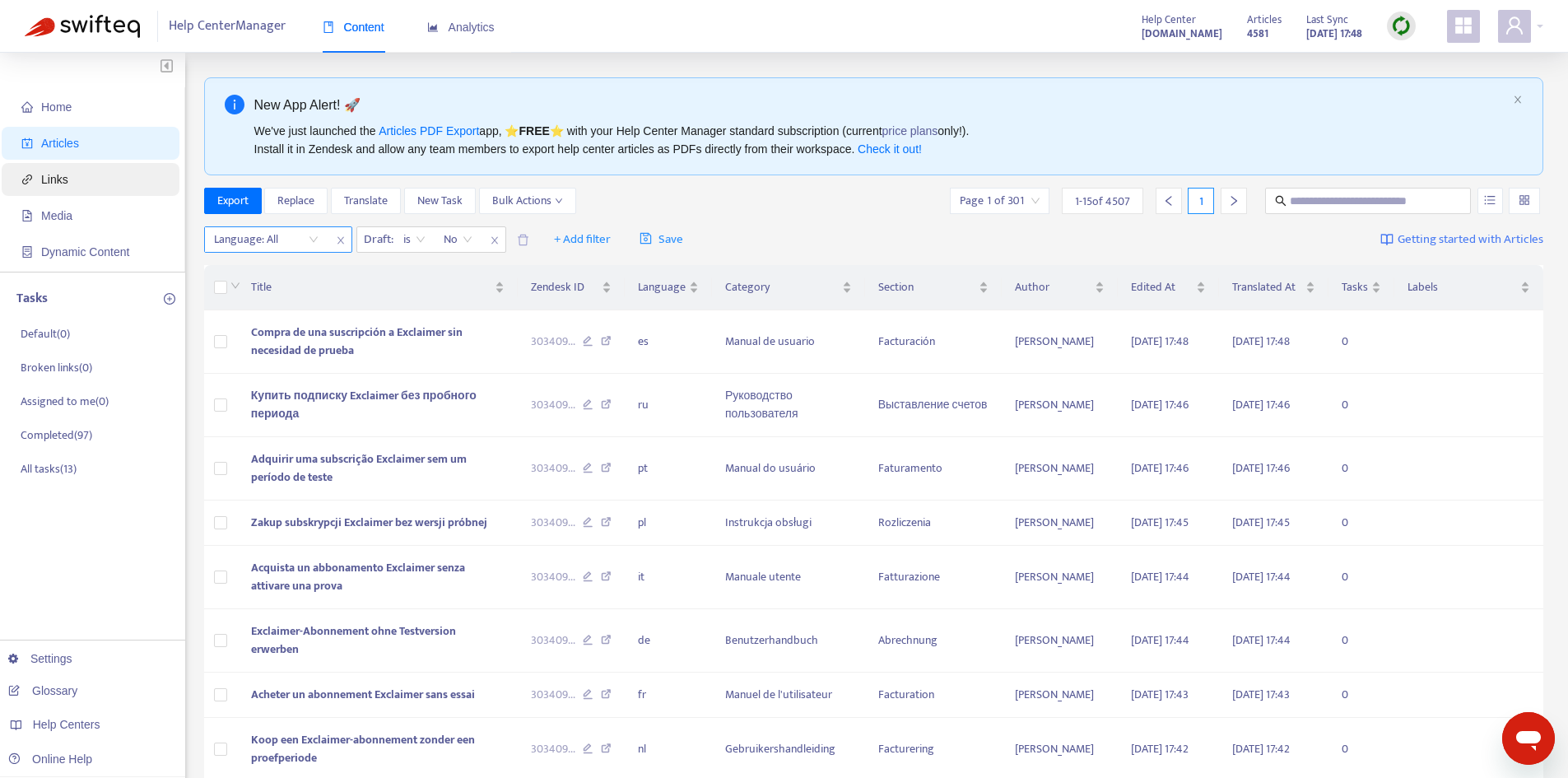
click at [75, 169] on span "Links" at bounding box center [93, 179] width 144 height 33
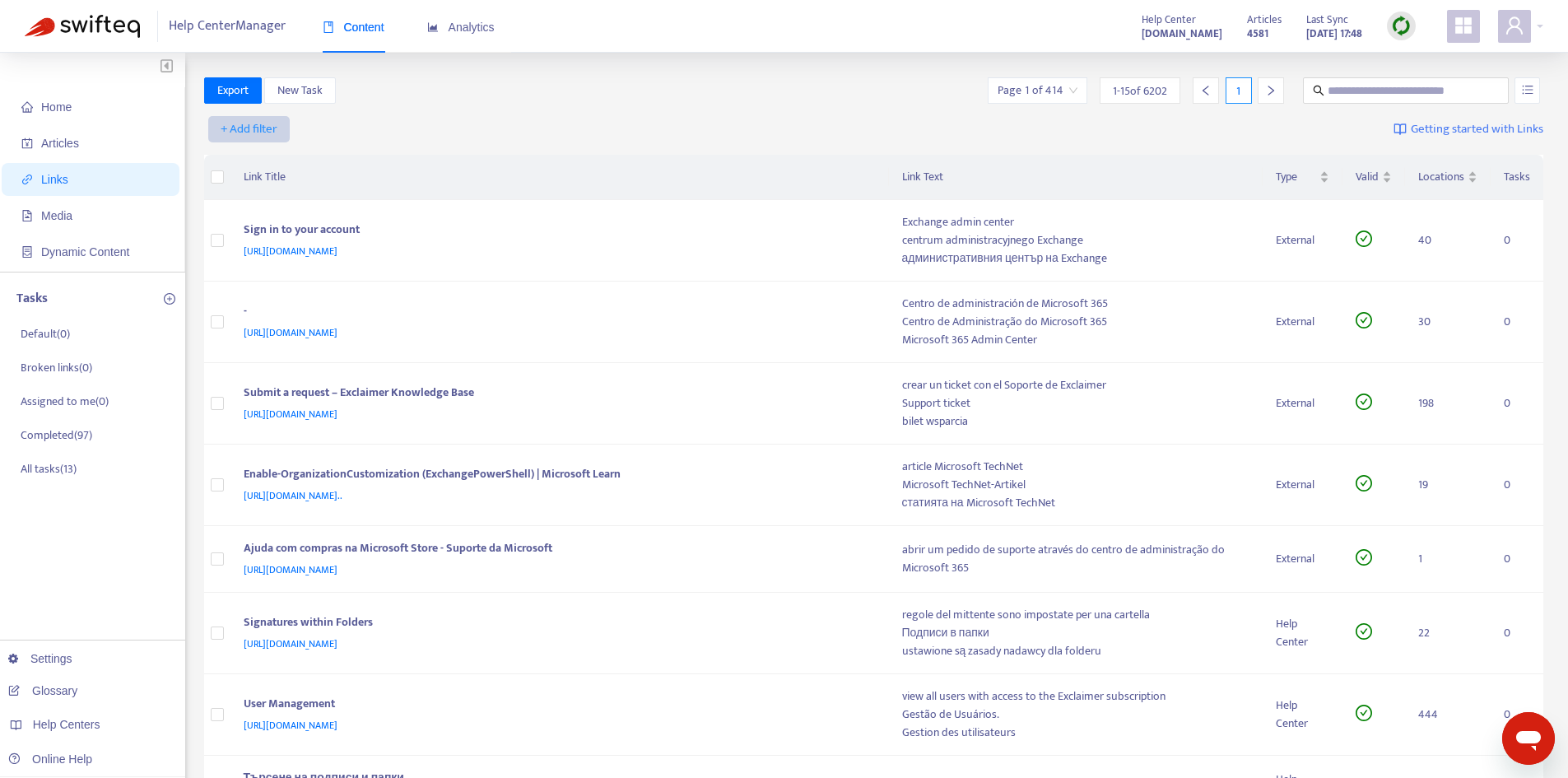
click at [258, 126] on span "+ Add filter" at bounding box center [249, 130] width 57 height 20
click at [244, 168] on span "Language" at bounding box center [249, 162] width 56 height 18
click at [412, 125] on span "+ Add filter" at bounding box center [397, 130] width 57 height 20
click at [394, 192] on span "Section" at bounding box center [398, 188] width 56 height 18
click at [464, 128] on div "Section: All" at bounding box center [419, 130] width 123 height 25
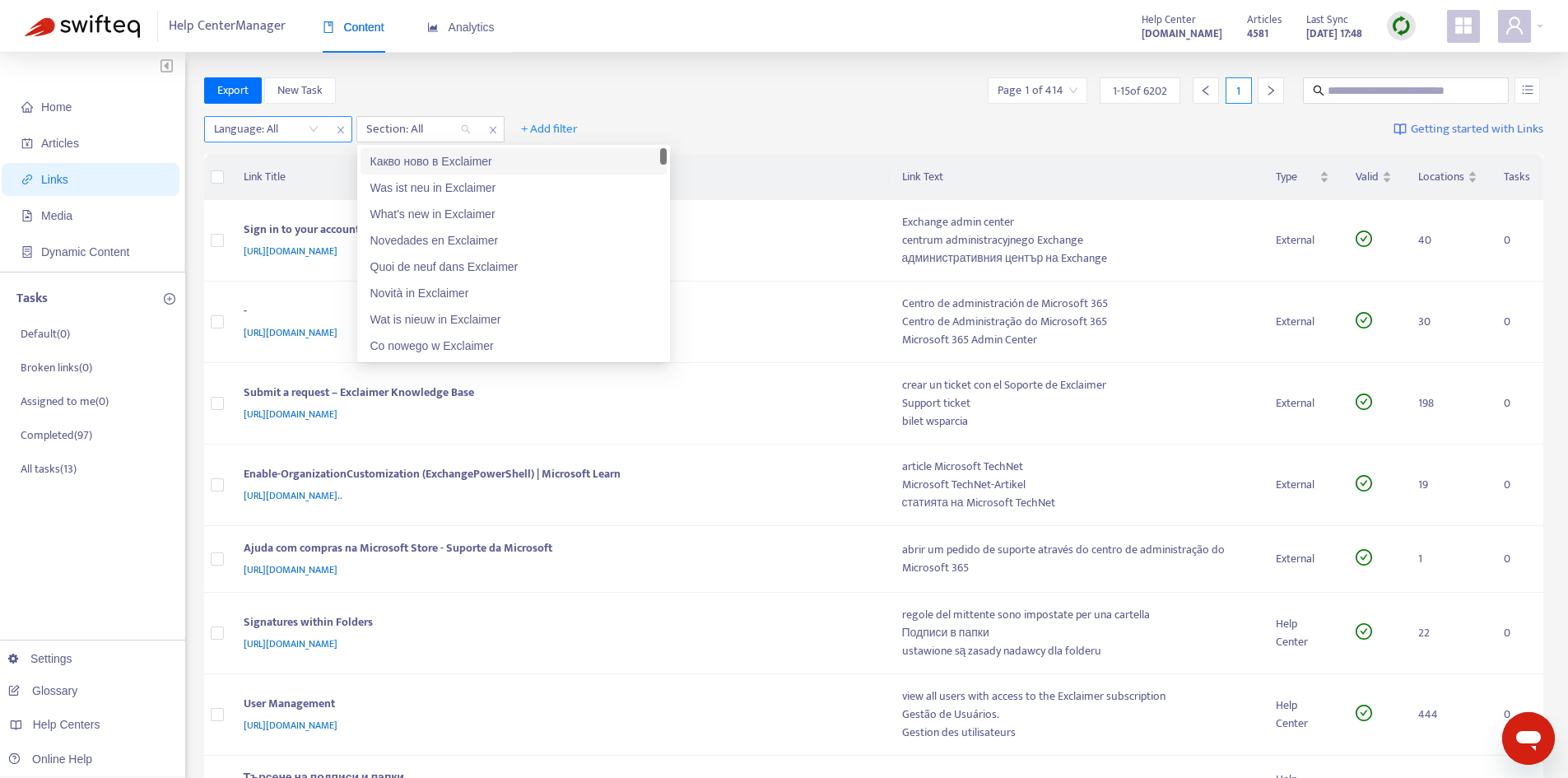
click at [300, 126] on div at bounding box center [258, 130] width 100 height 20
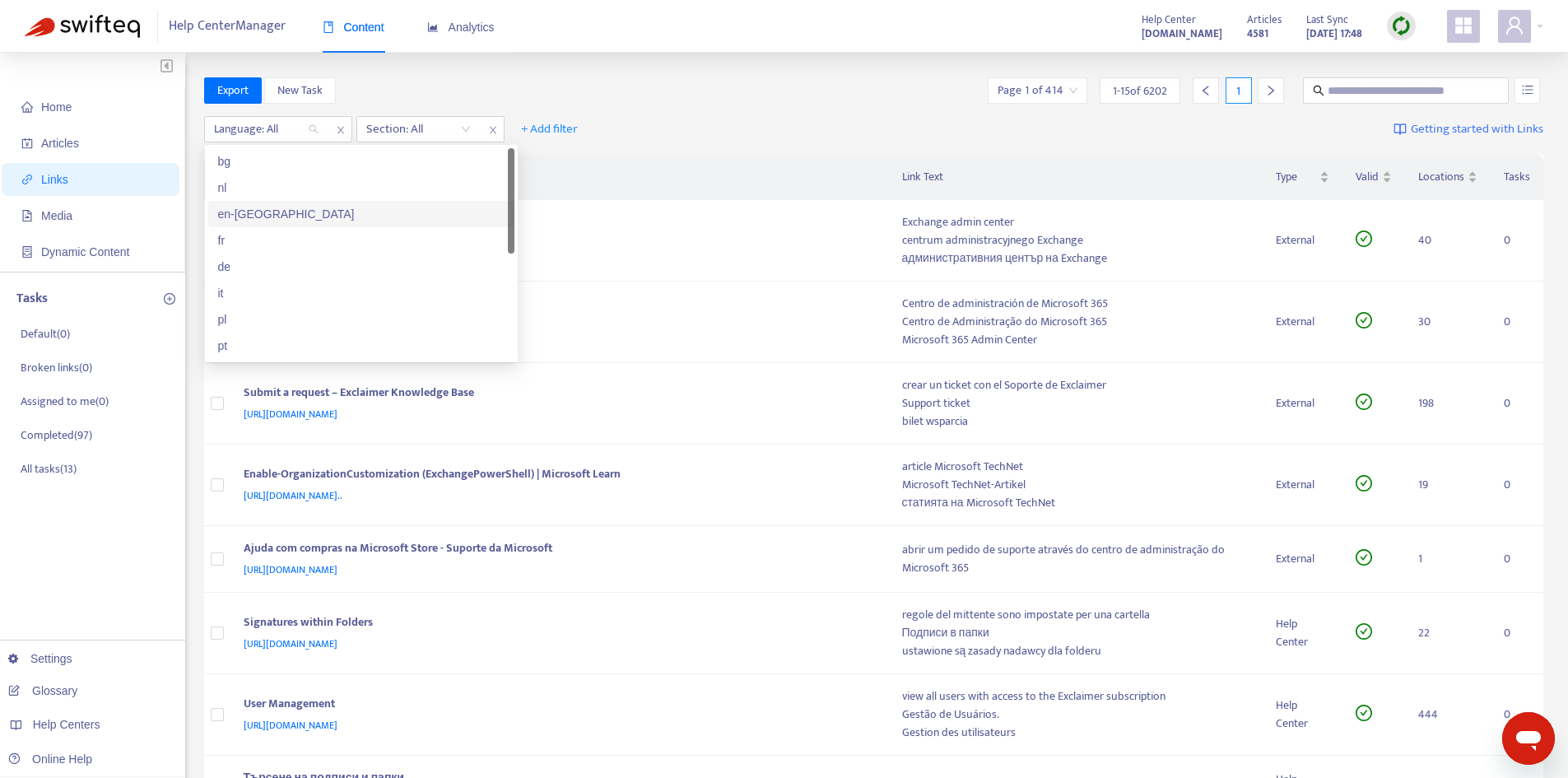
click at [252, 212] on div "en-[GEOGRAPHIC_DATA]" at bounding box center [361, 214] width 287 height 18
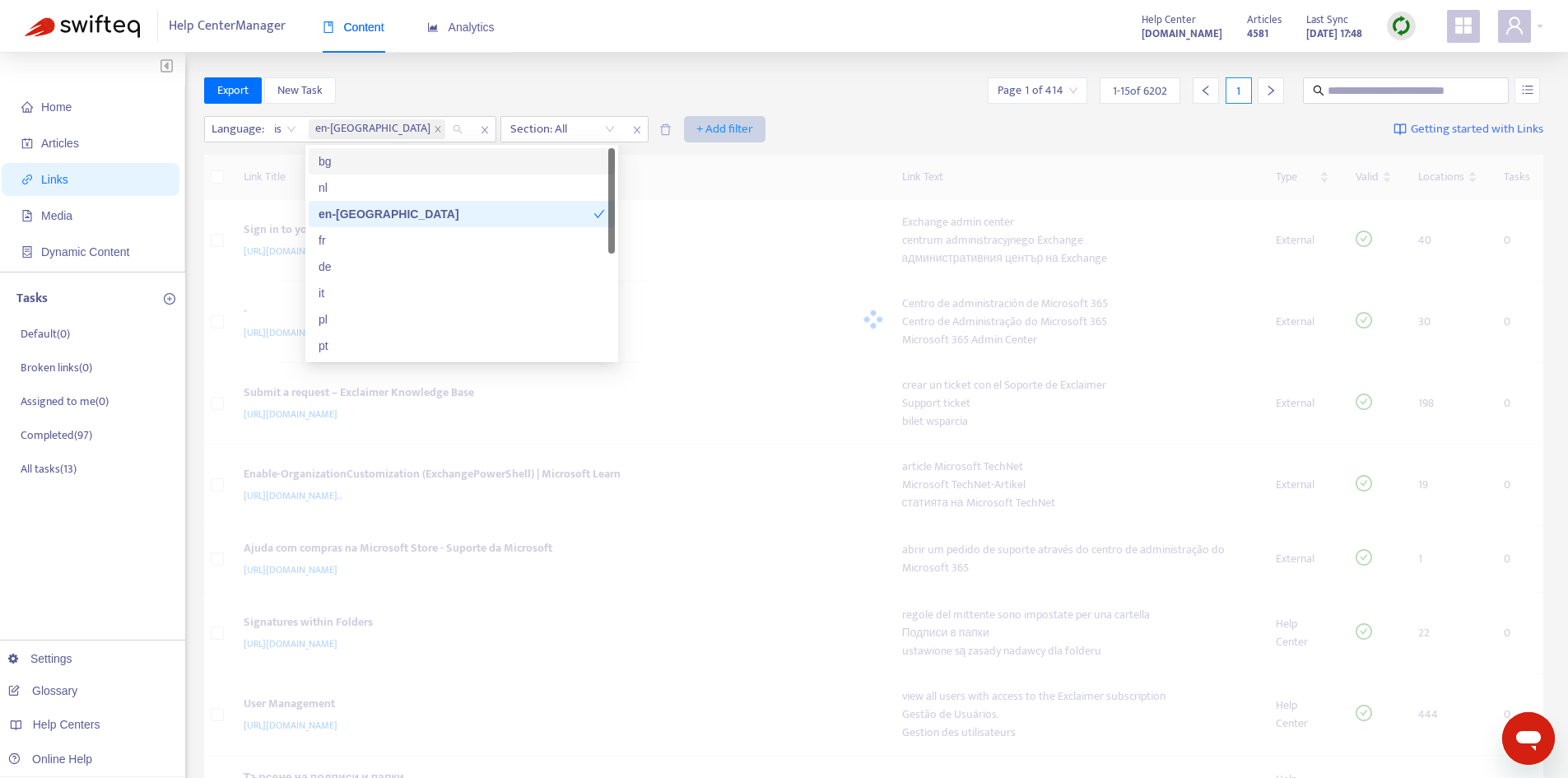
click at [696, 125] on span "+ Add filter" at bounding box center [724, 130] width 57 height 20
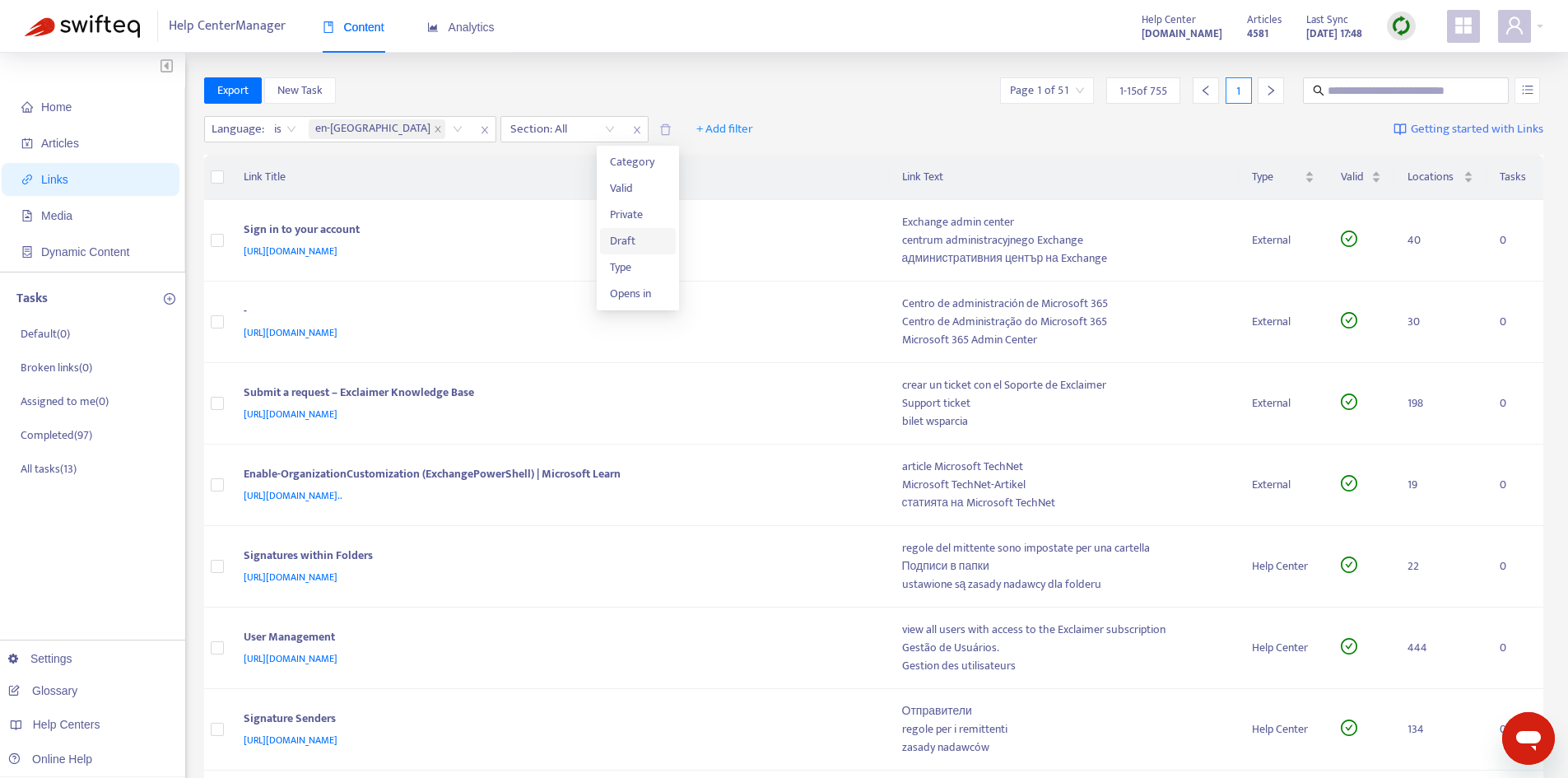
click at [609, 240] on li "Draft" at bounding box center [638, 241] width 76 height 26
click at [662, 123] on input "search" at bounding box center [714, 130] width 105 height 25
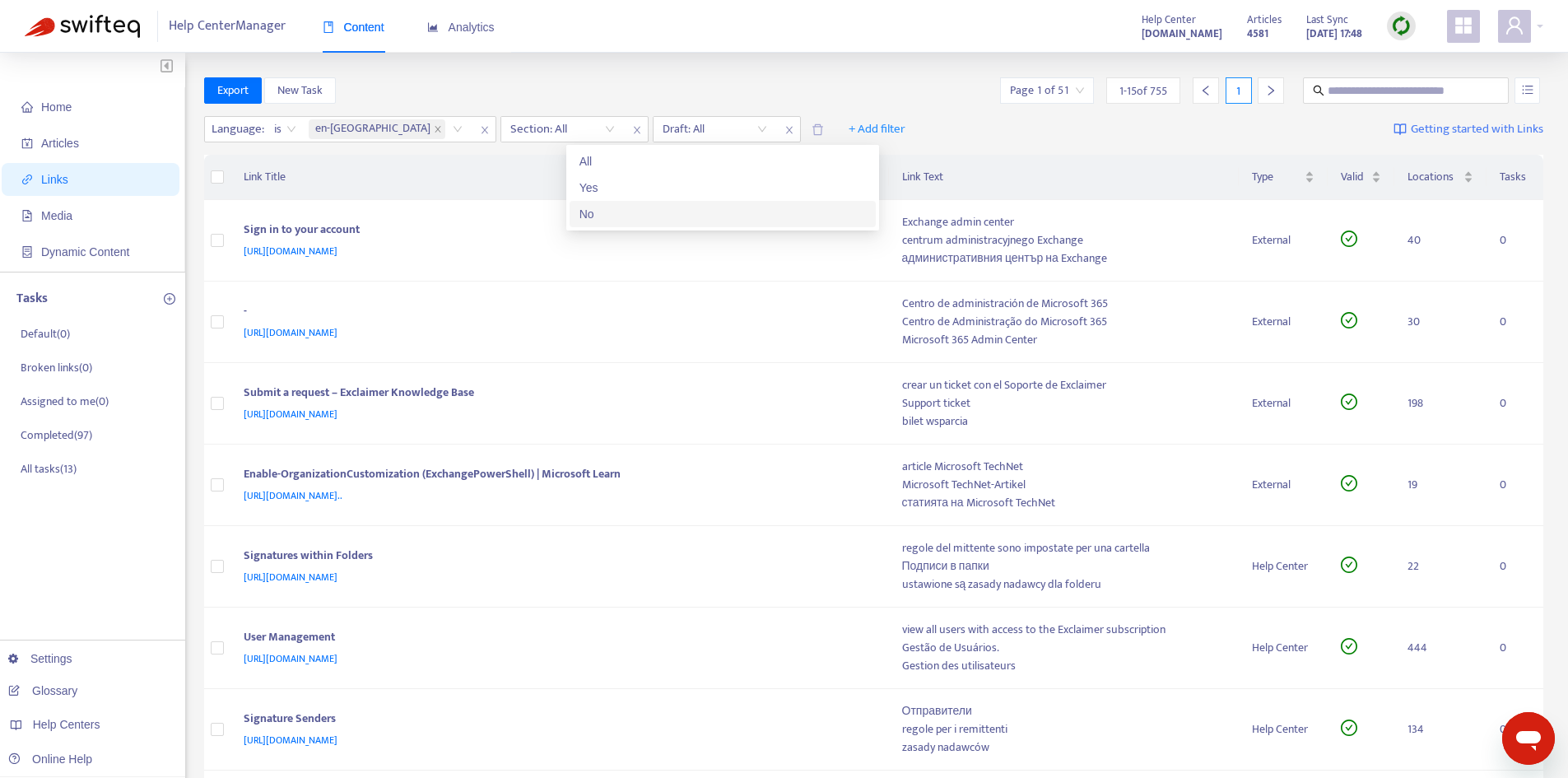
click at [615, 209] on div "No" at bounding box center [722, 214] width 287 height 18
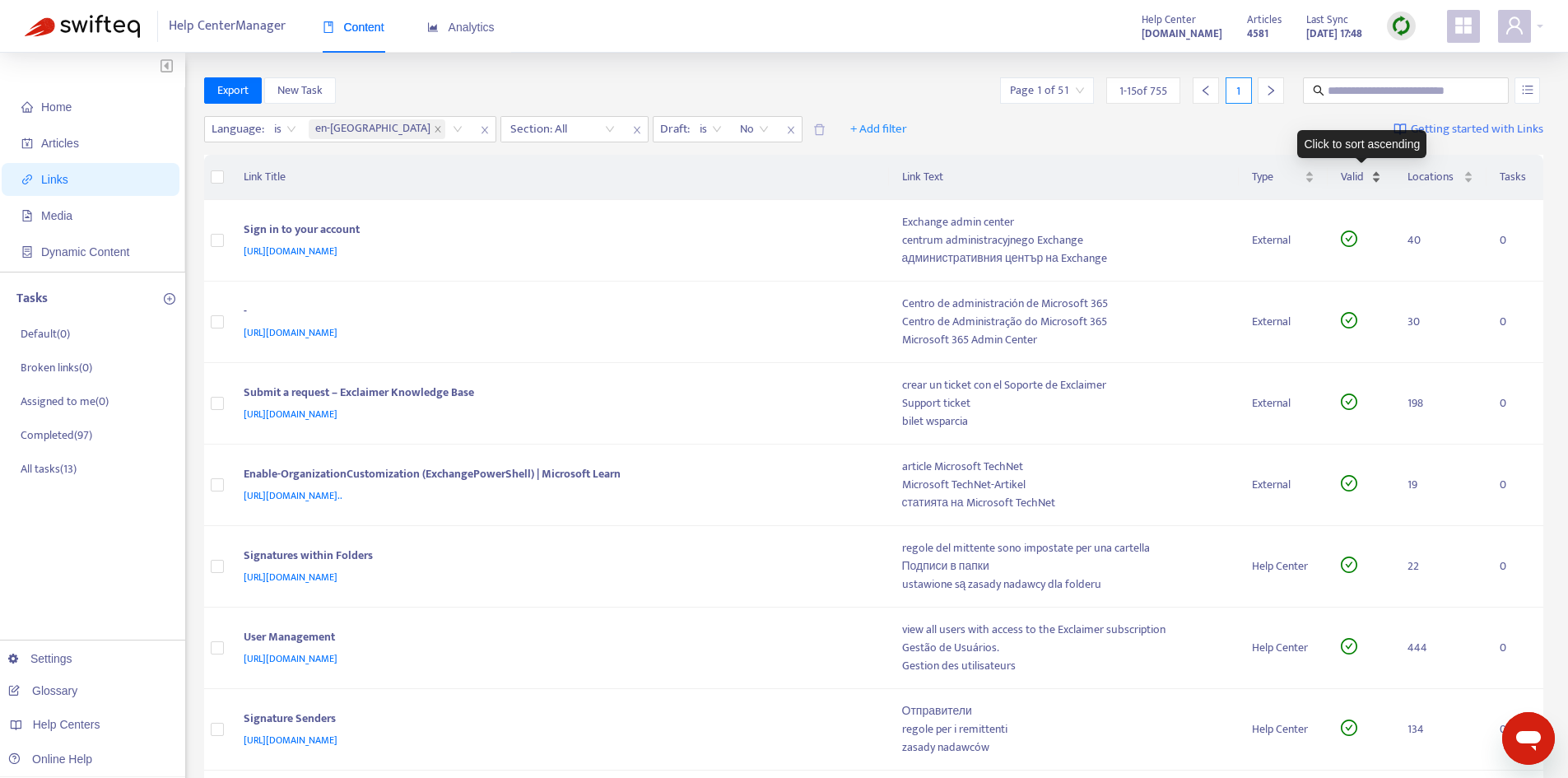
click at [1363, 178] on span "Valid" at bounding box center [1355, 177] width 28 height 18
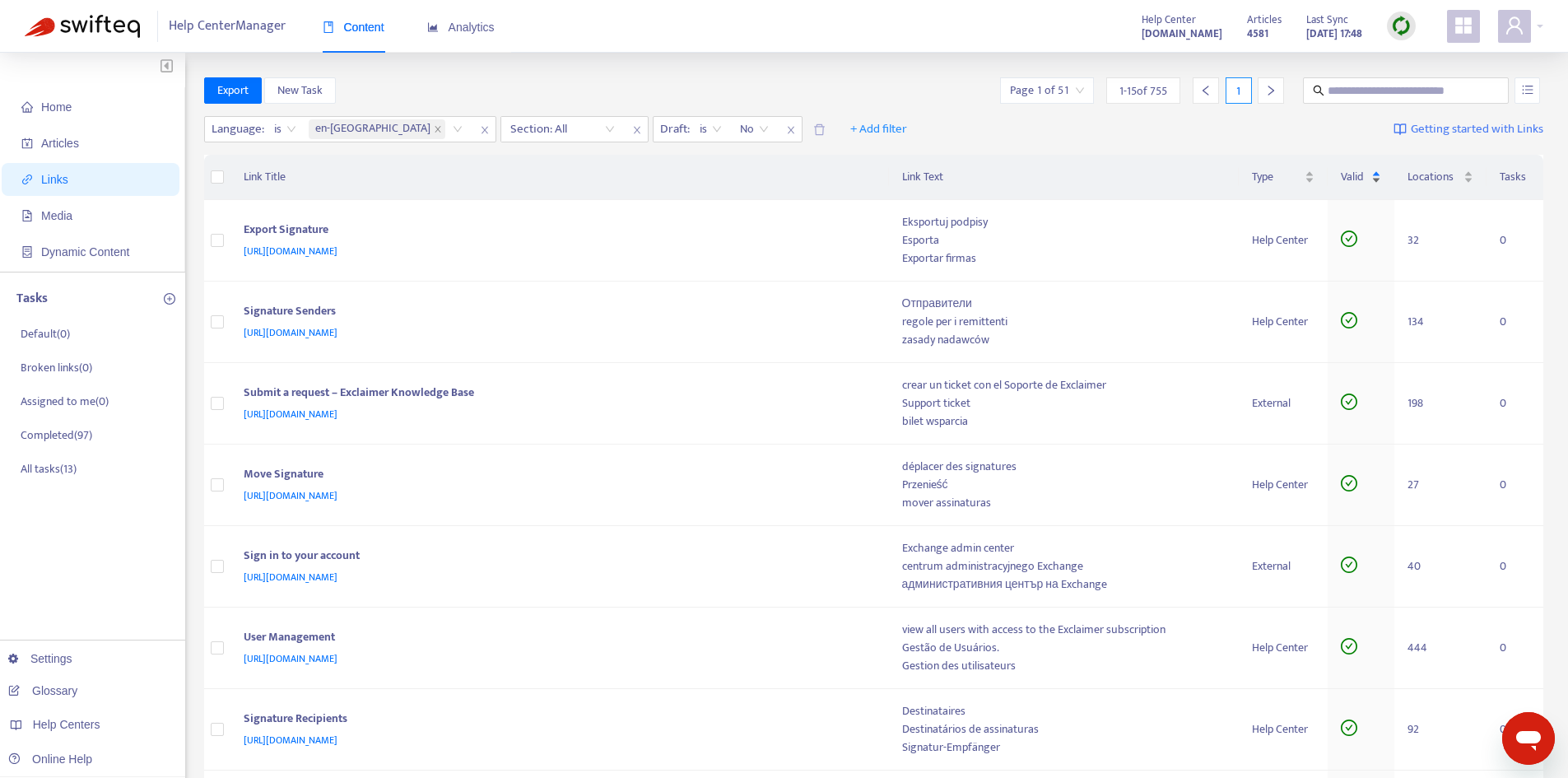
click at [1360, 181] on span "Valid" at bounding box center [1355, 177] width 28 height 18
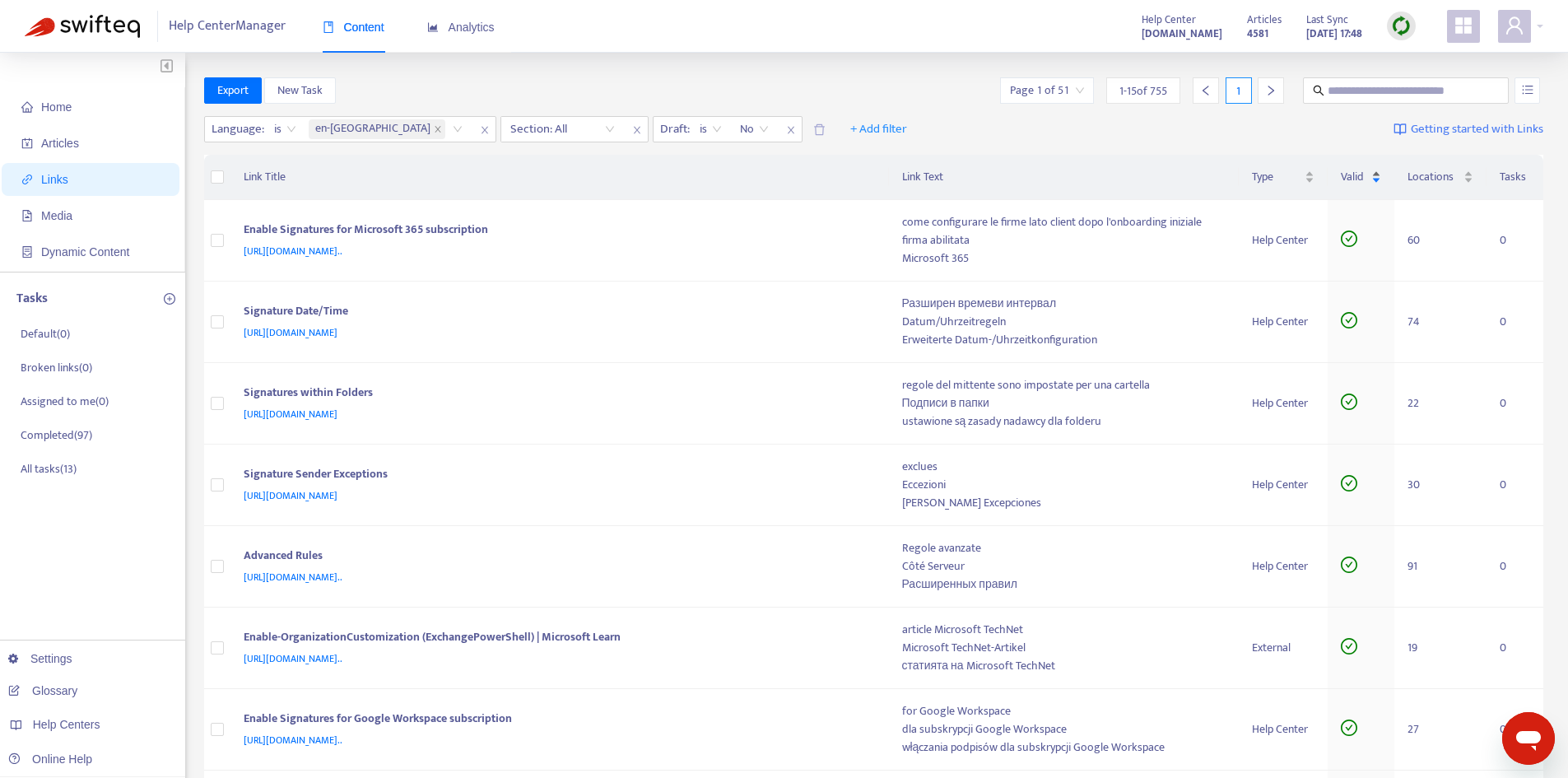
click at [1370, 173] on div "Valid" at bounding box center [1362, 177] width 41 height 18
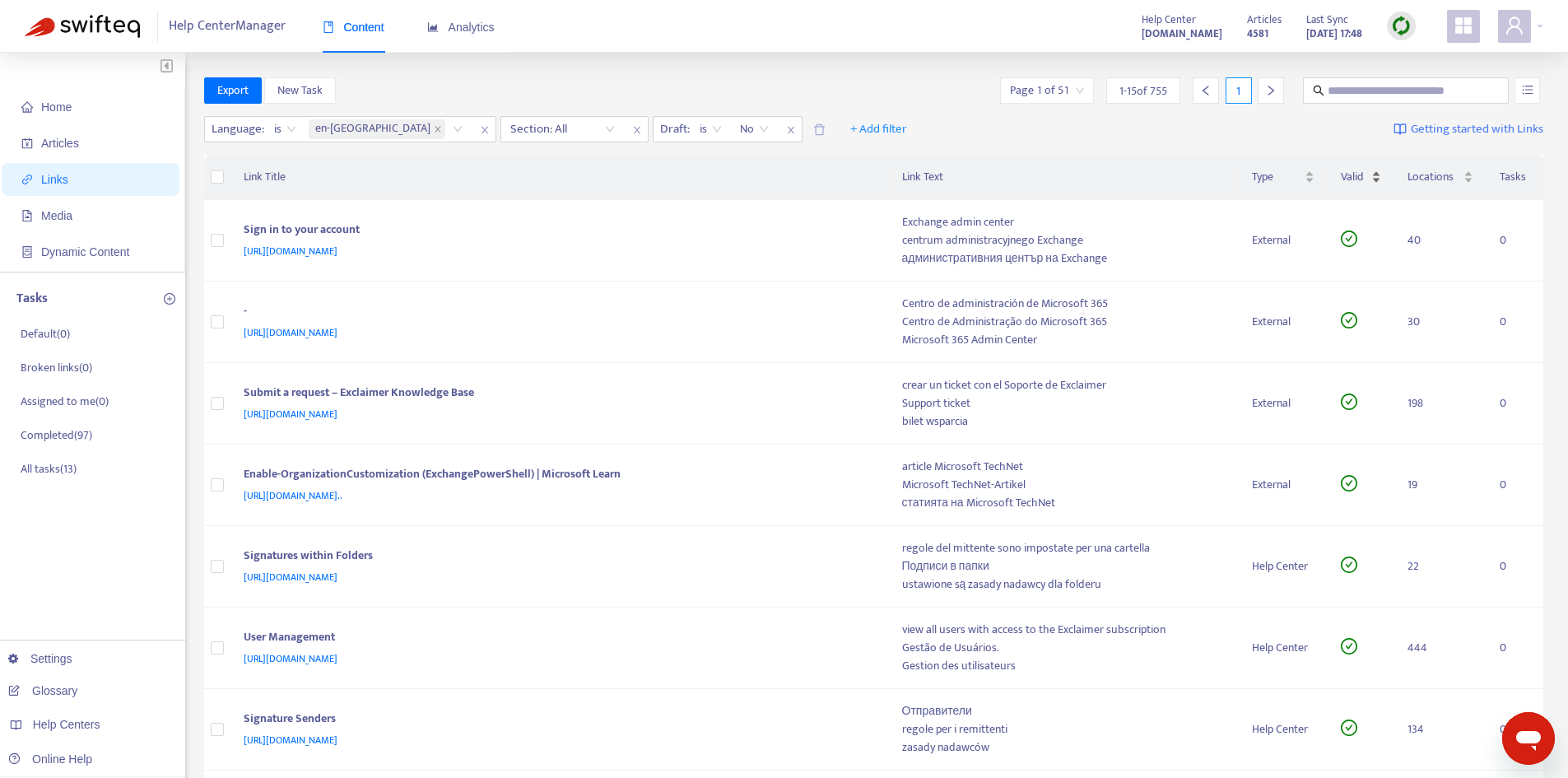
click at [1370, 173] on div "Valid" at bounding box center [1362, 177] width 41 height 18
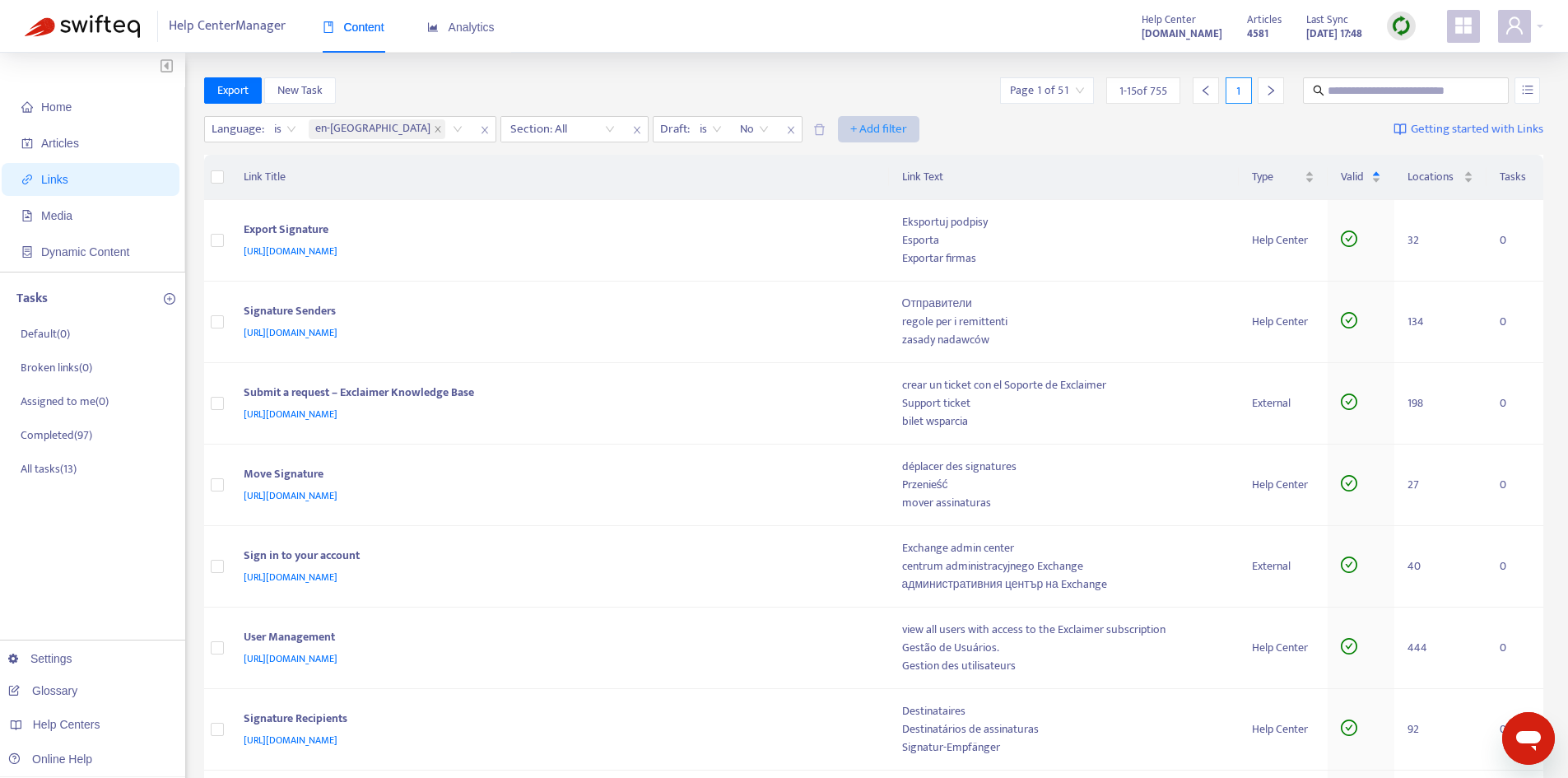
click at [838, 118] on button "+ Add filter" at bounding box center [879, 130] width 82 height 26
click at [803, 164] on span "Category" at bounding box center [792, 162] width 56 height 18
click at [811, 130] on div at bounding box center [860, 130] width 100 height 20
click at [1002, 130] on span "+ Add filter" at bounding box center [1030, 130] width 57 height 20
click at [930, 149] on li "Valid" at bounding box center [944, 162] width 76 height 26
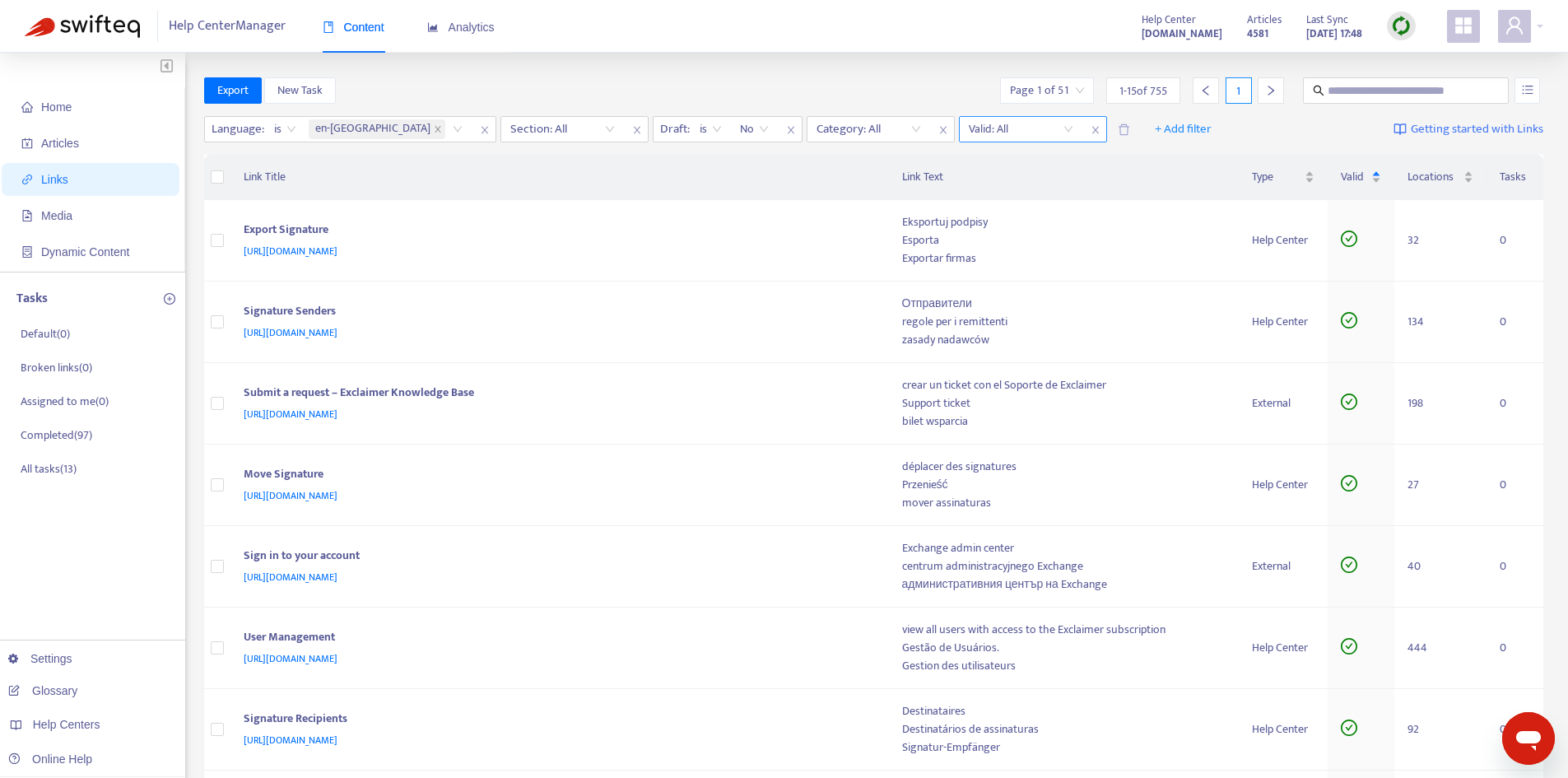
click at [969, 130] on input "search" at bounding box center [1021, 130] width 105 height 25
click at [906, 188] on div "Yes" at bounding box center [1028, 187] width 287 height 18
click at [994, 126] on div "is" at bounding box center [1014, 130] width 40 height 25
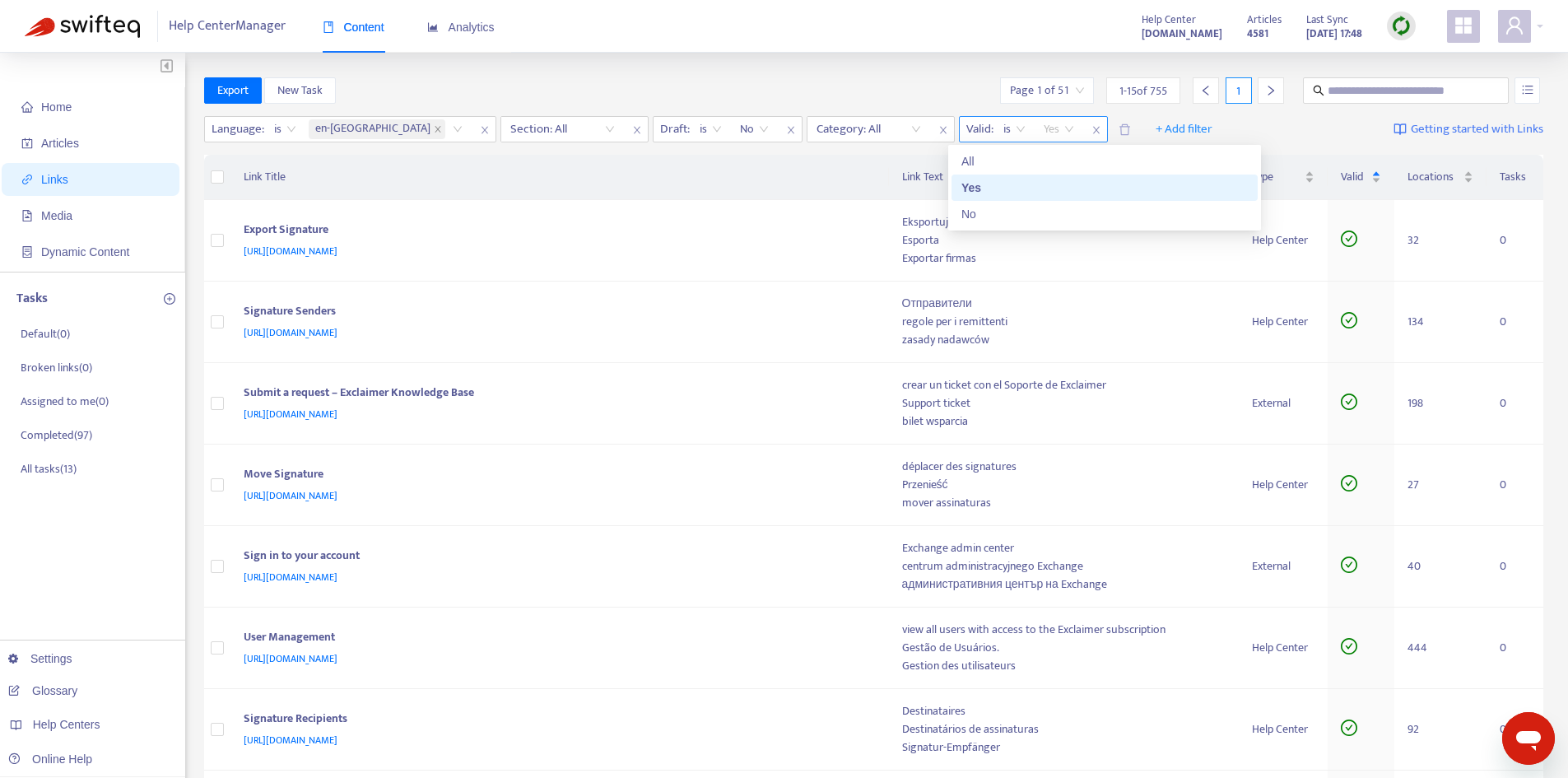
click at [1044, 130] on span "Yes" at bounding box center [1059, 130] width 31 height 25
click at [972, 213] on div "No" at bounding box center [1104, 214] width 287 height 18
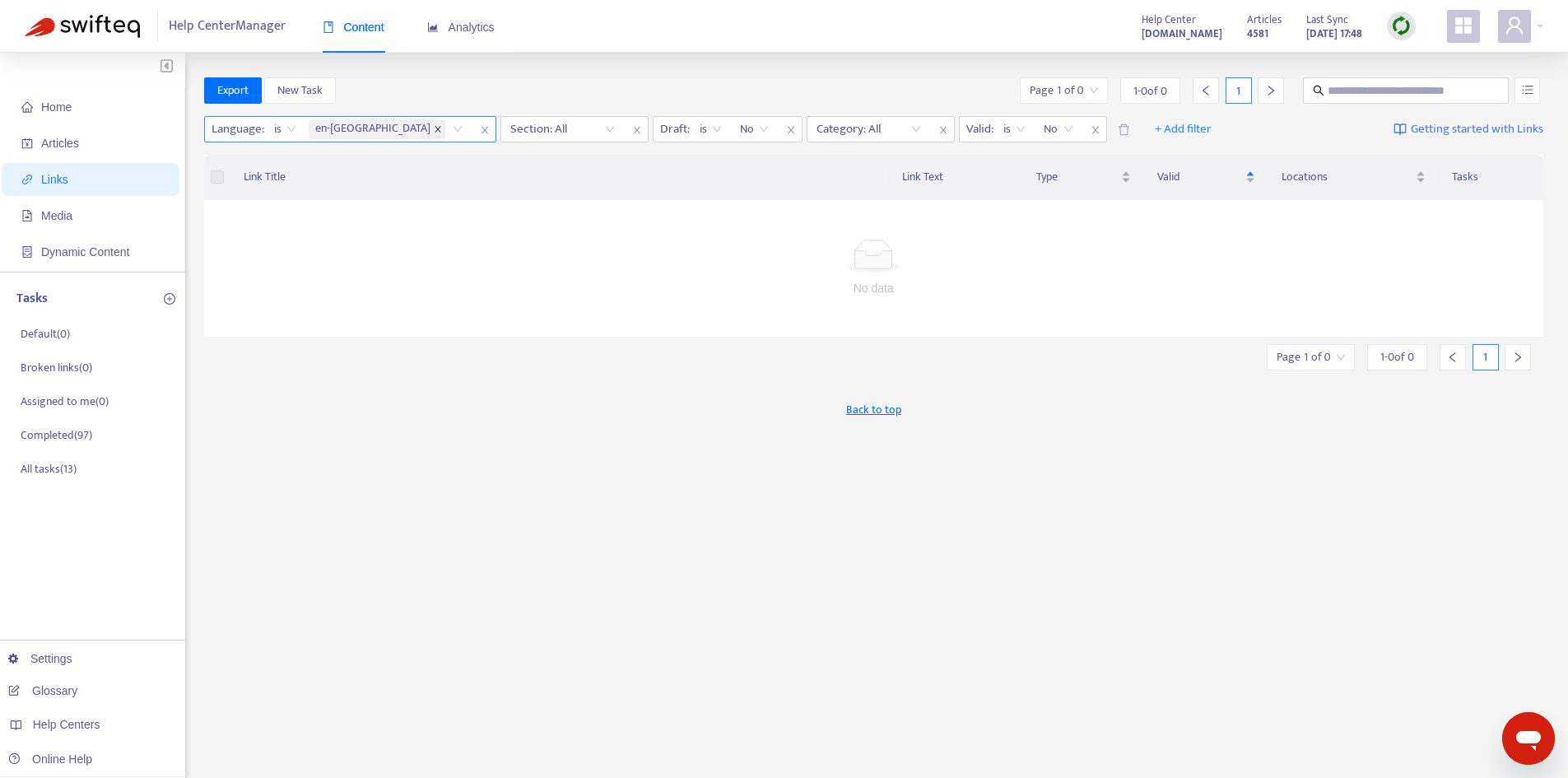
click at [434, 126] on icon "close" at bounding box center [437, 128] width 6 height 6
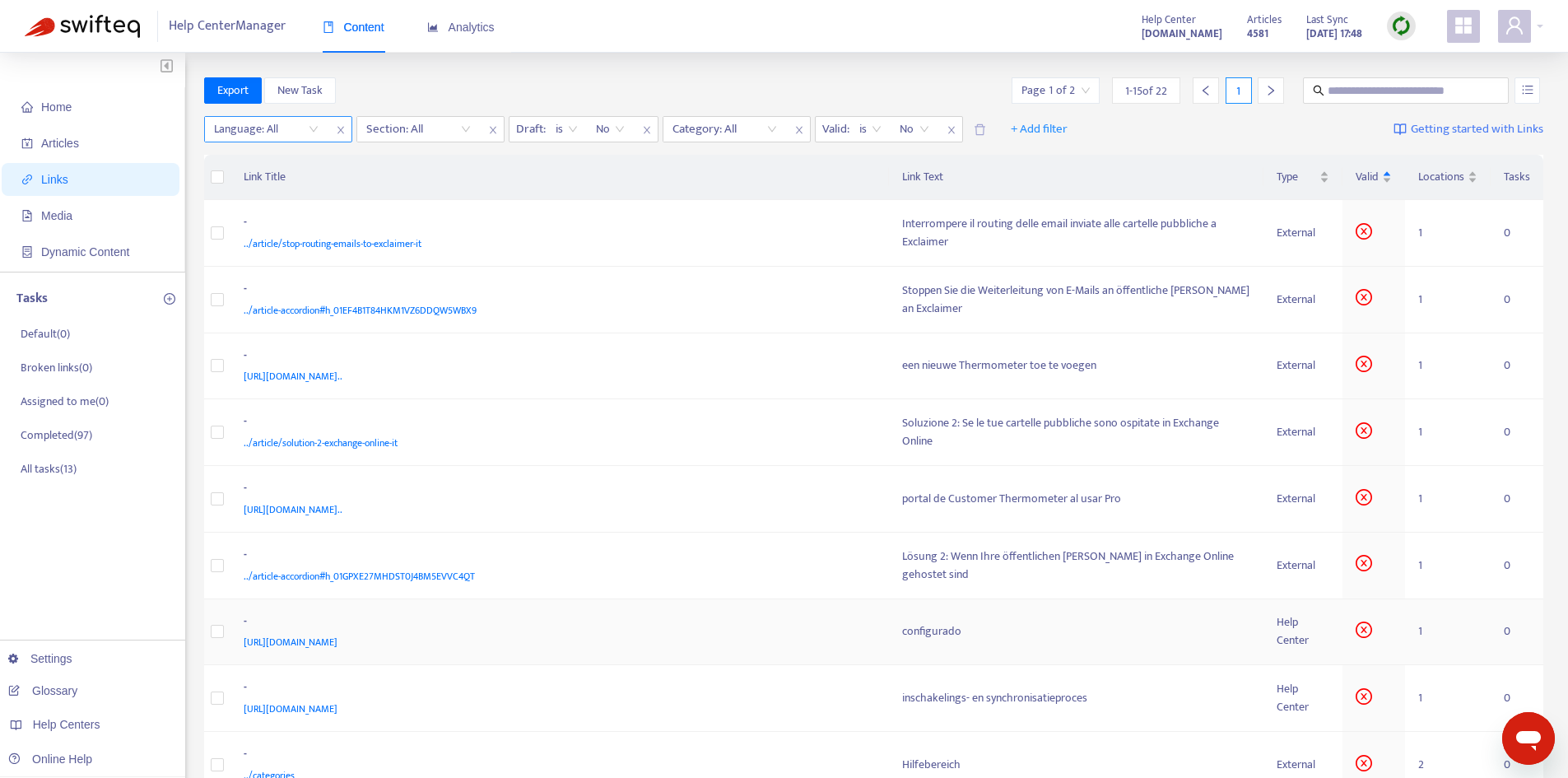
click at [1255, 619] on td "configurado" at bounding box center [1076, 633] width 376 height 67
